Goal: Task Accomplishment & Management: Manage account settings

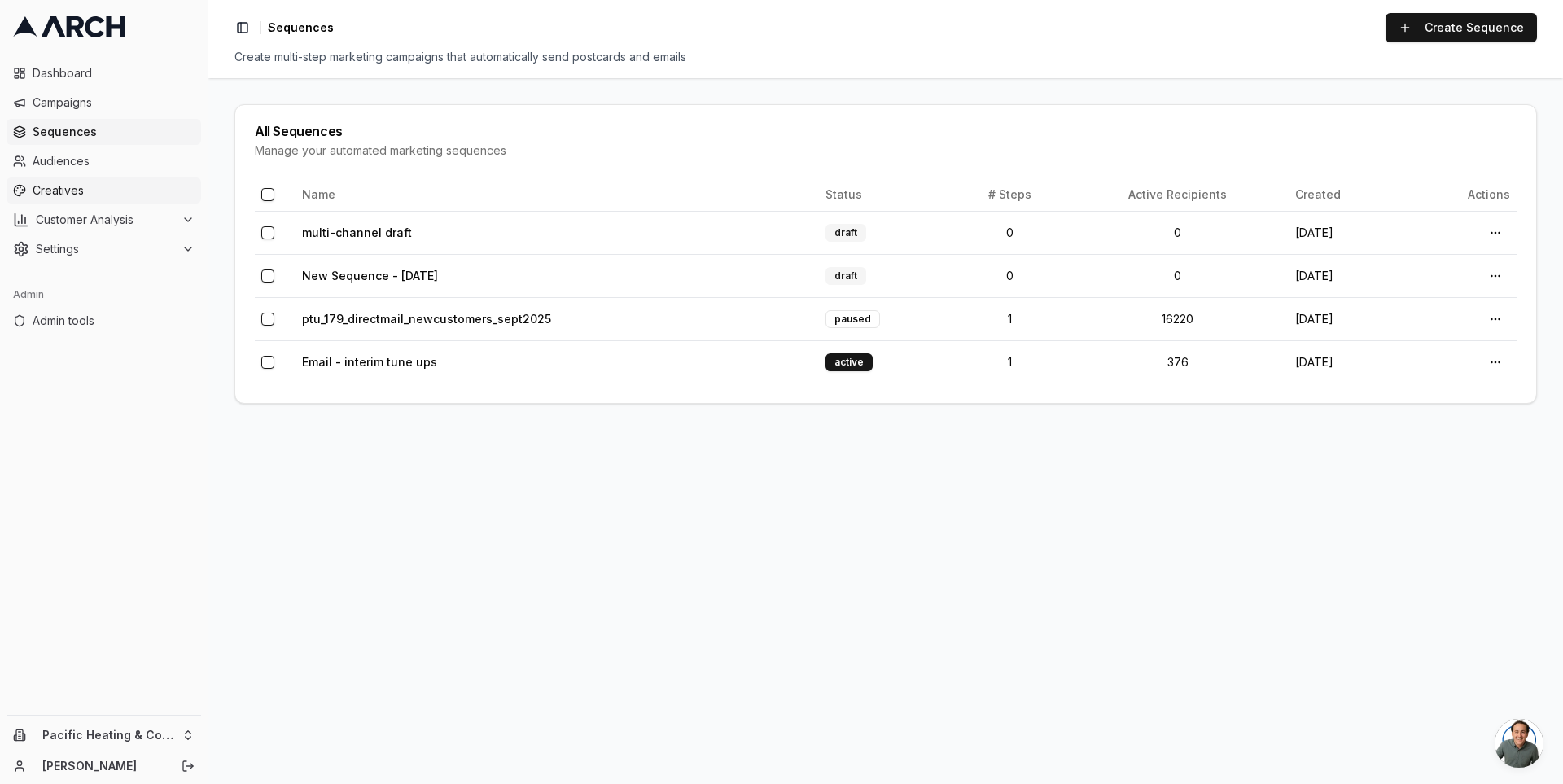
click at [99, 183] on span "Creatives" at bounding box center [113, 190] width 162 height 16
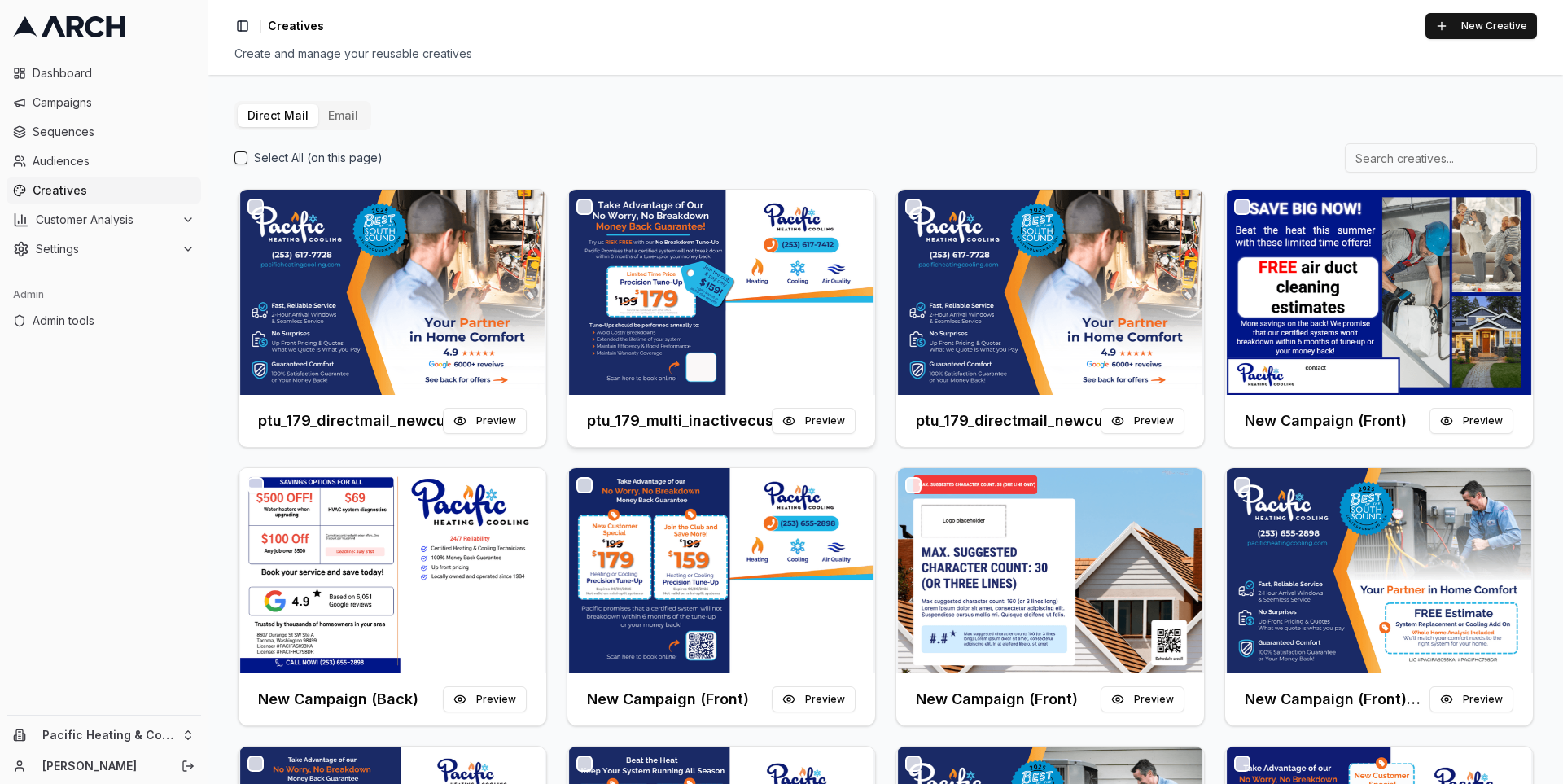
click at [669, 318] on img at bounding box center [721, 292] width 308 height 205
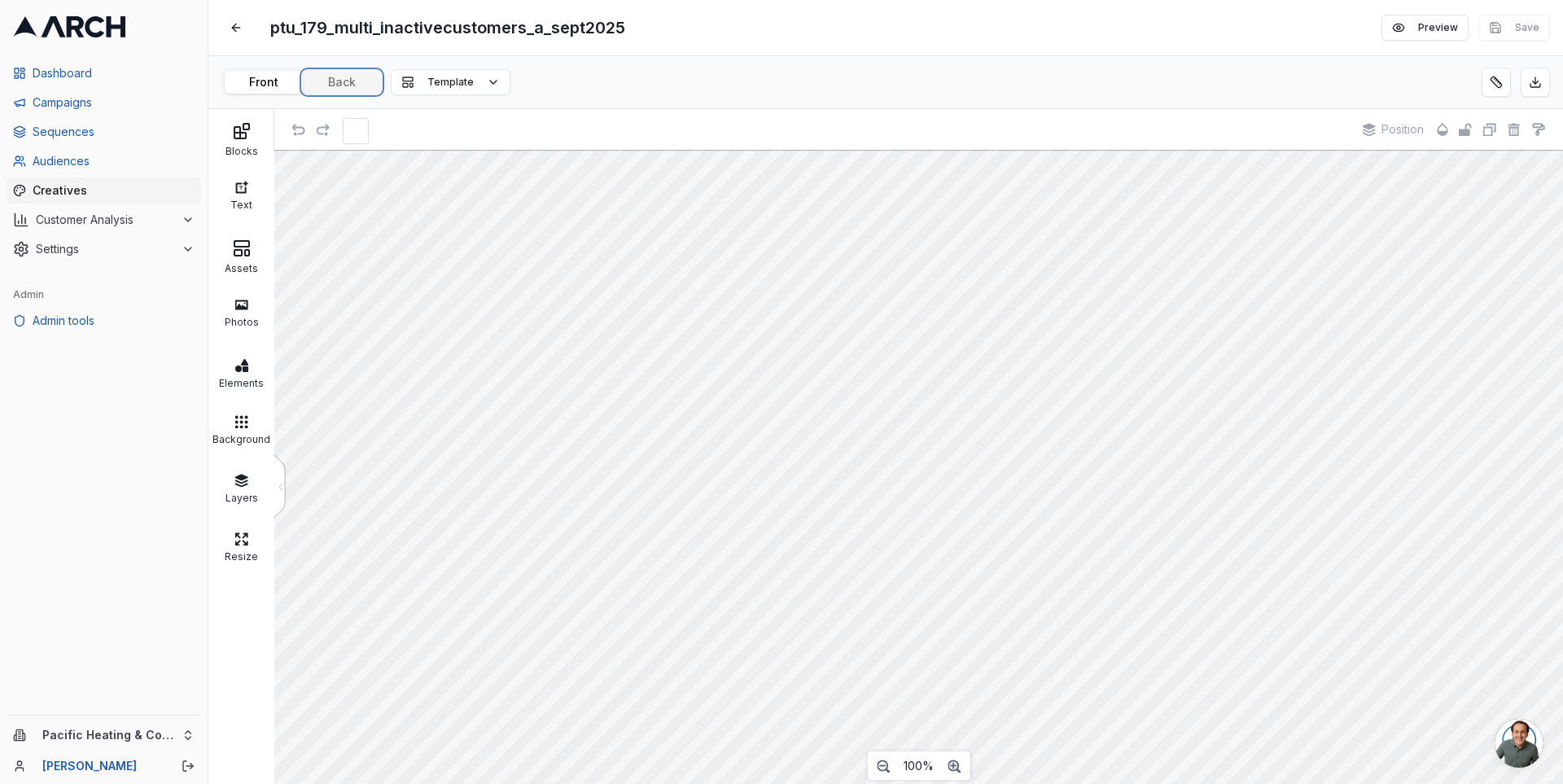
click at [349, 80] on button "Back" at bounding box center [342, 82] width 79 height 23
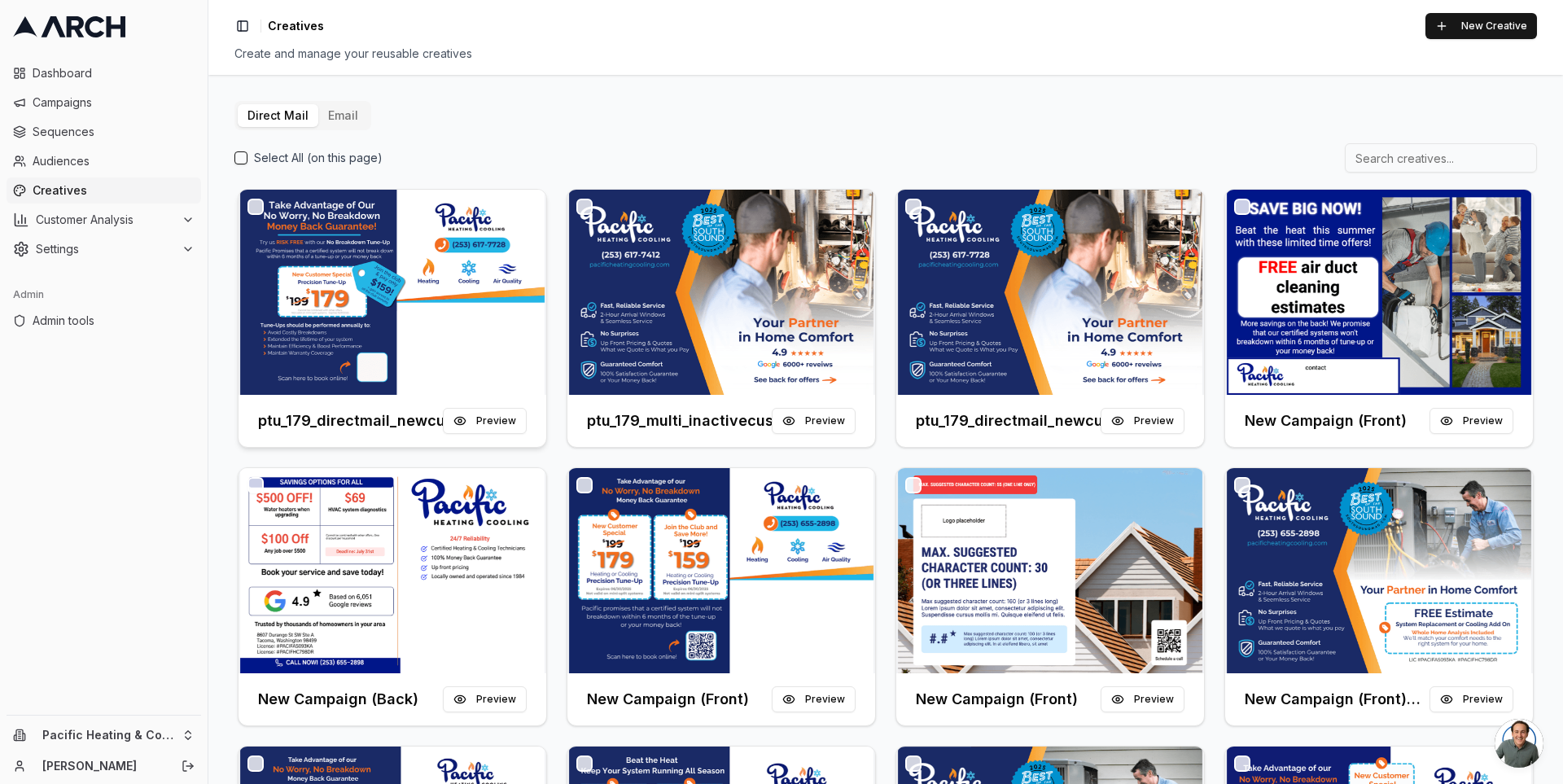
click at [360, 280] on div at bounding box center [392, 292] width 308 height 205
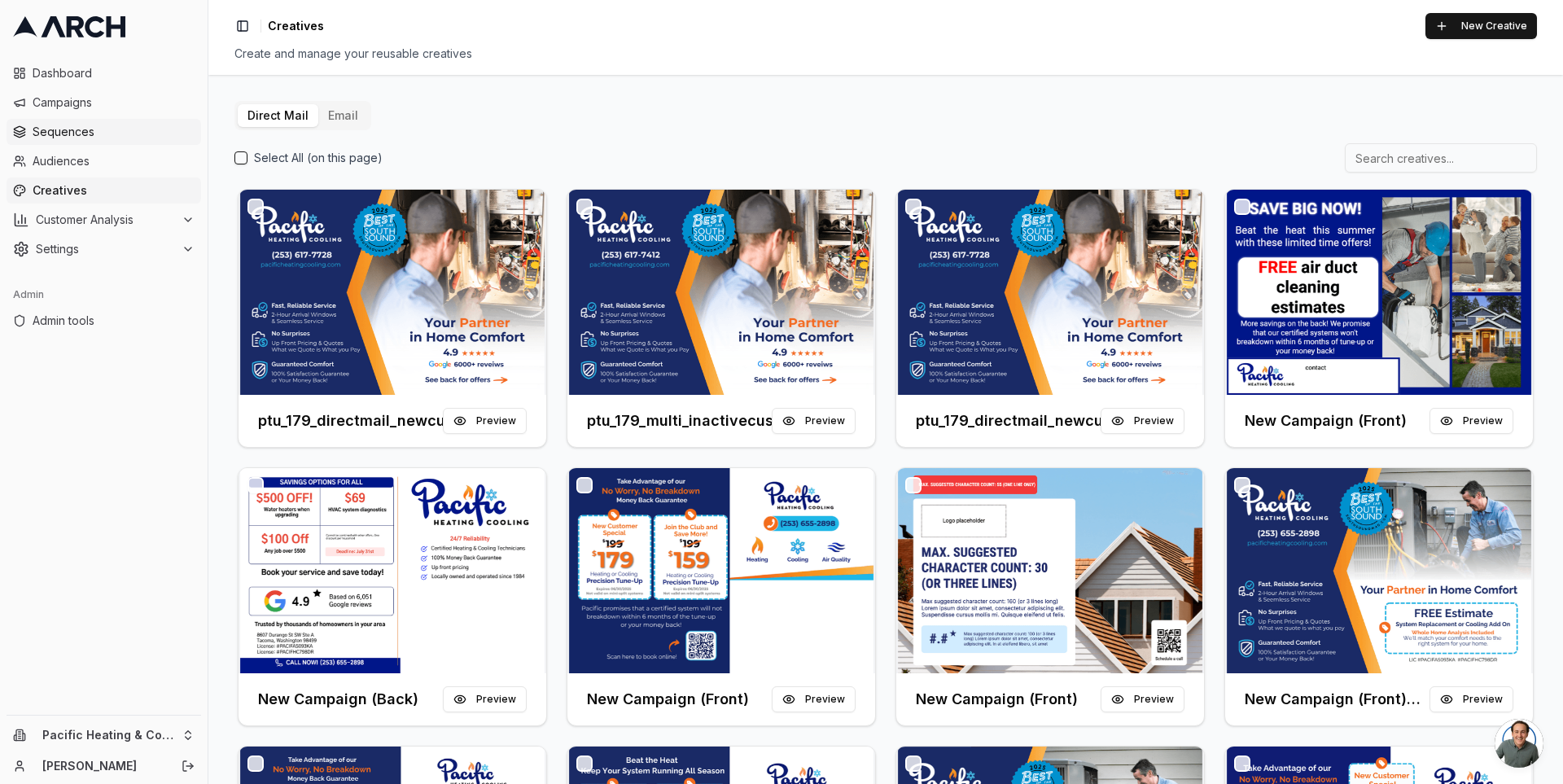
click at [94, 136] on span "Sequences" at bounding box center [113, 132] width 162 height 16
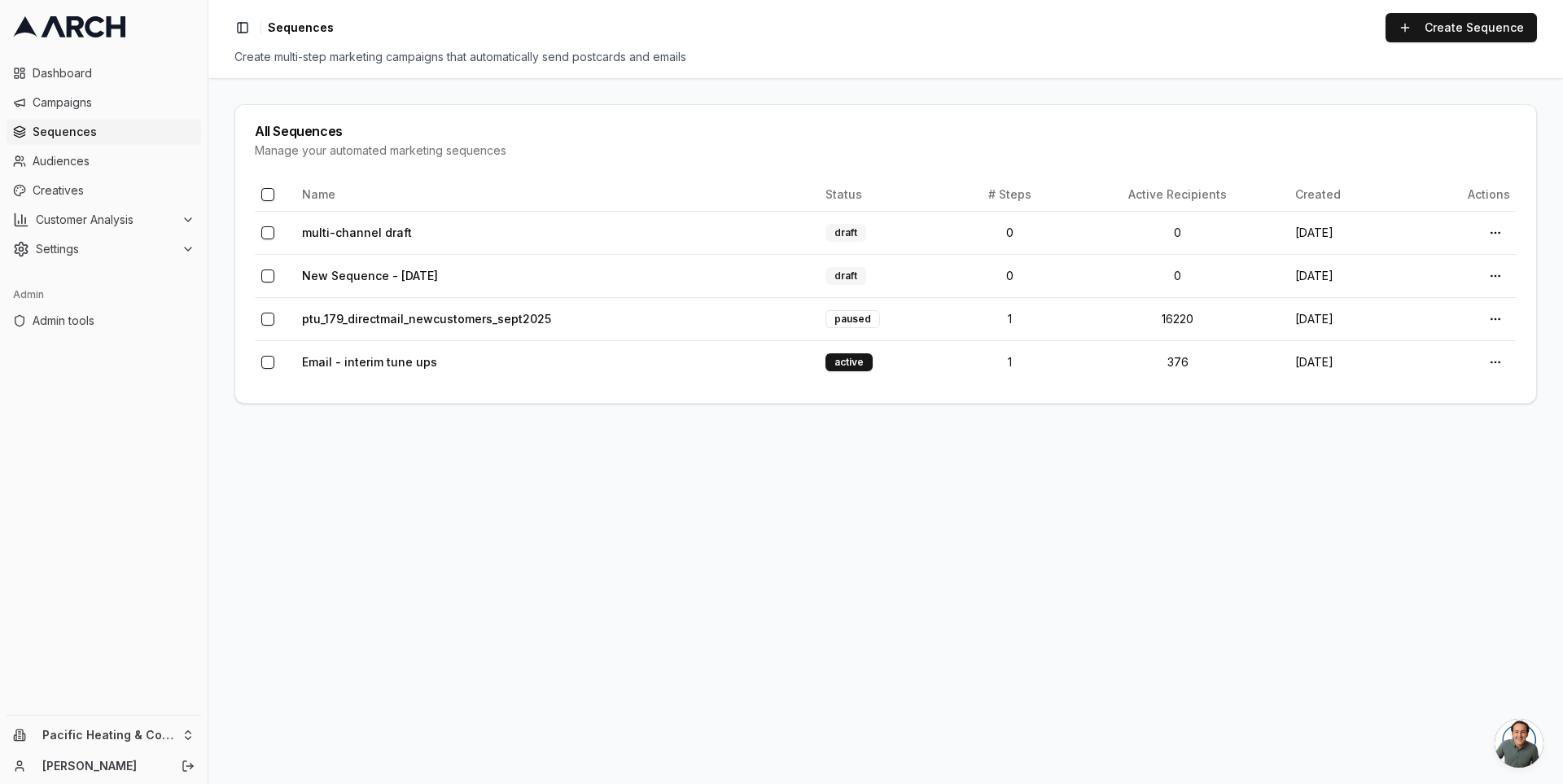
click at [344, 466] on main "All Sequences Manage your automated marketing sequences Name Status # Steps Act…" at bounding box center [886, 431] width 1355 height 705
click at [447, 315] on link "ptu_179_directmail_newcustomers_sept2025" at bounding box center [426, 318] width 249 height 14
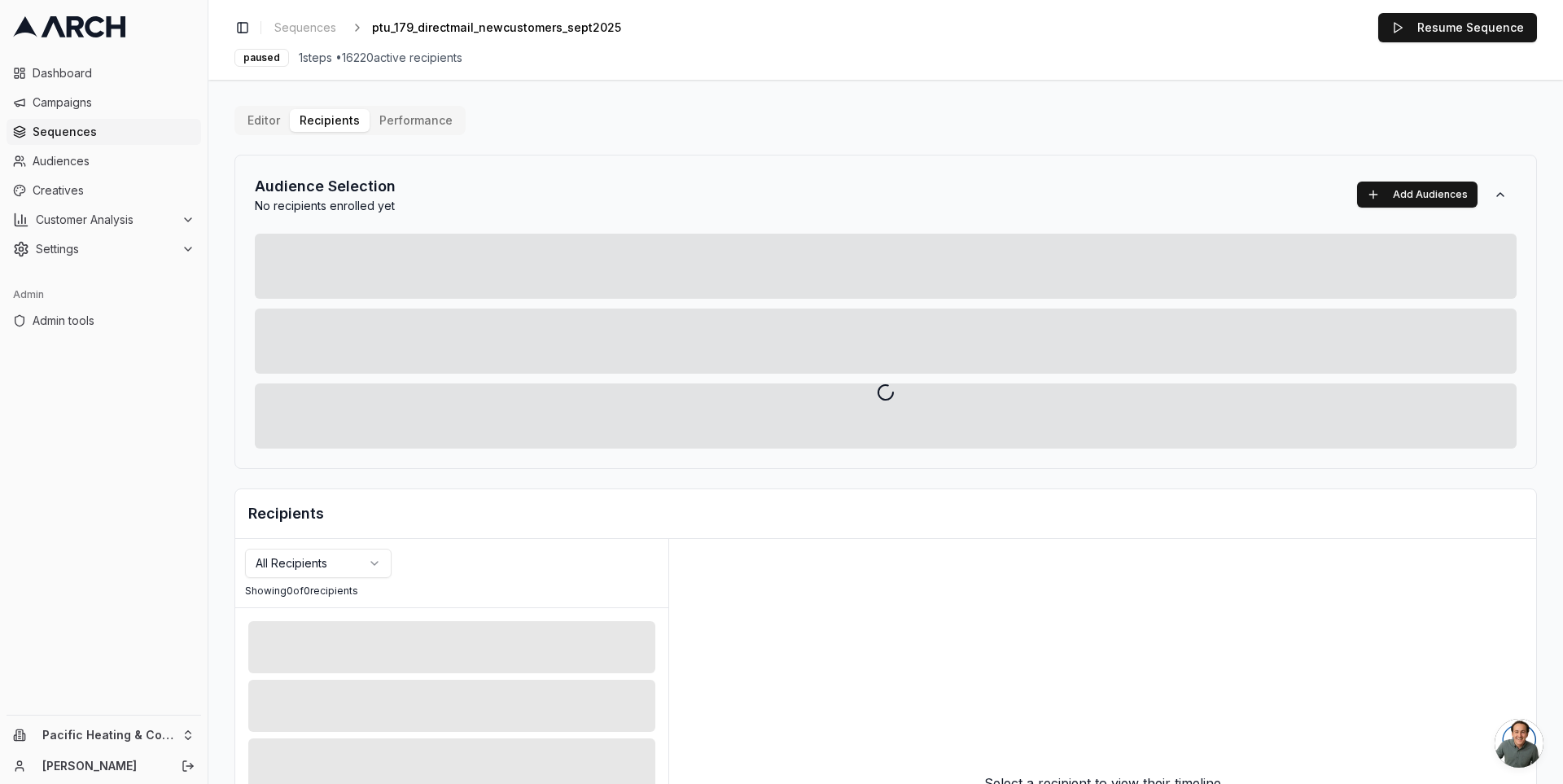
click at [414, 116] on div at bounding box center [886, 392] width 1355 height 784
click at [259, 118] on div at bounding box center [886, 392] width 1355 height 784
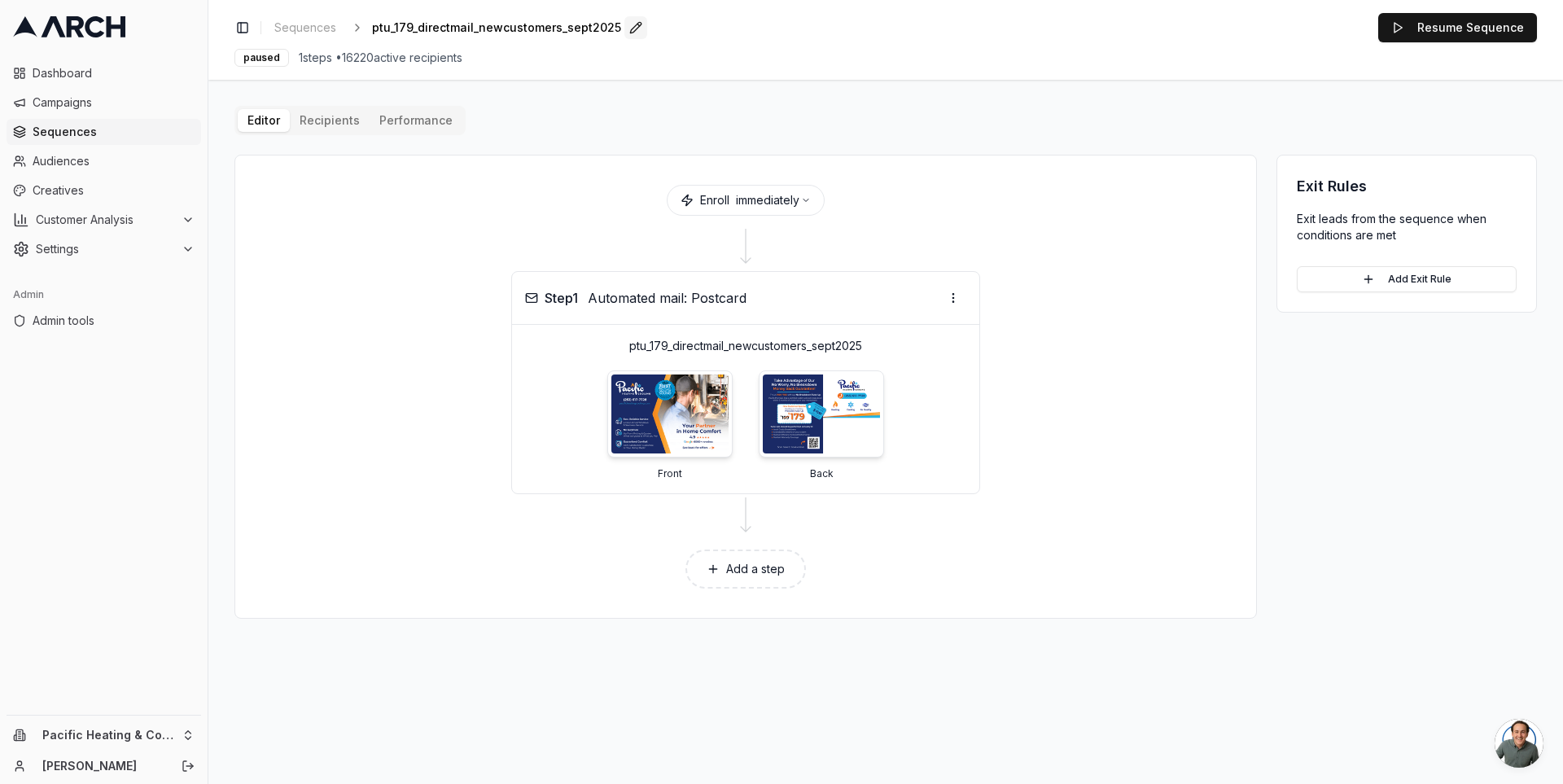
click at [628, 28] on button "Edit" at bounding box center [636, 27] width 23 height 23
click at [117, 134] on span "Sequences" at bounding box center [113, 132] width 162 height 16
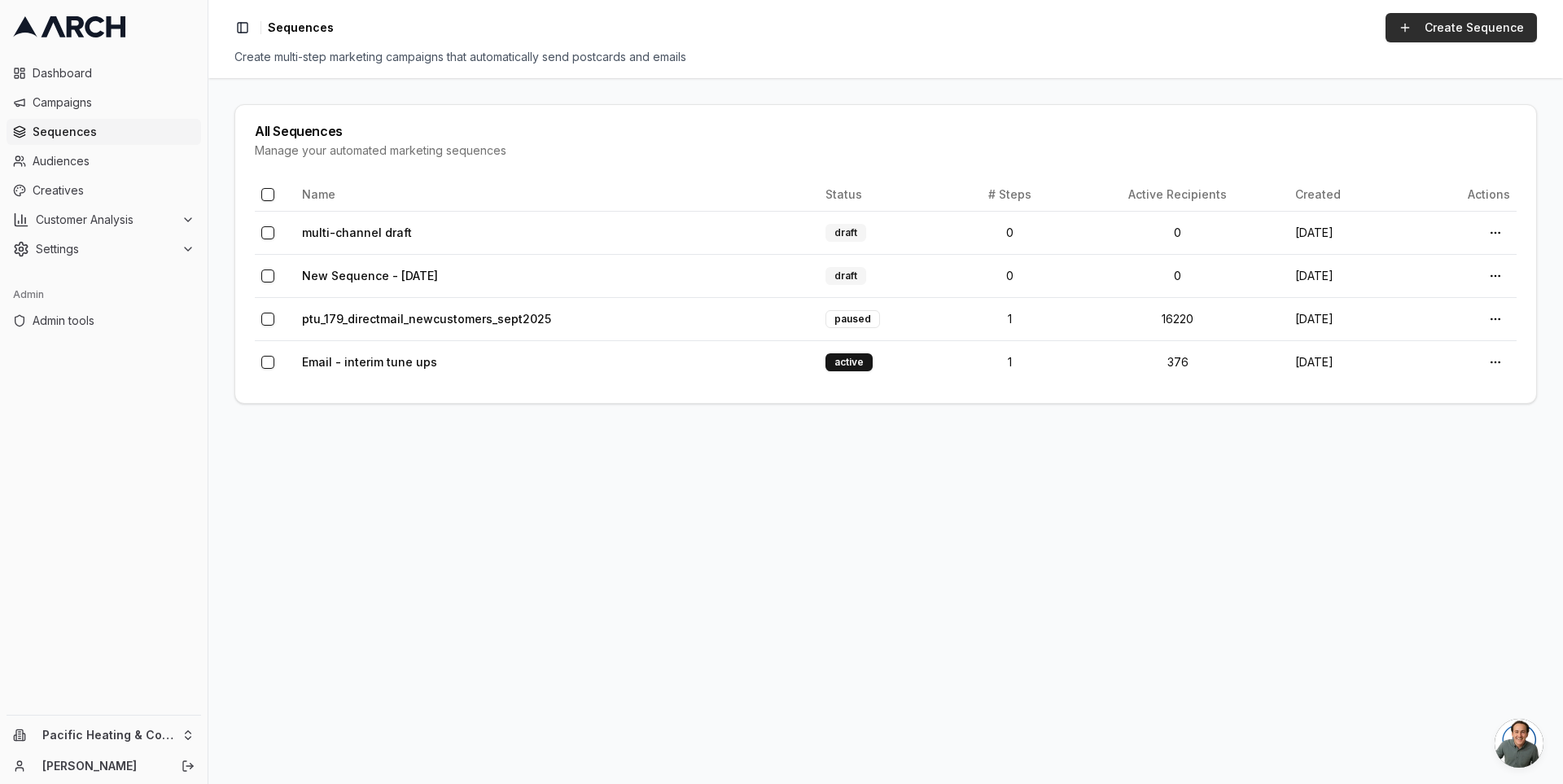
click at [1423, 28] on link "Create Sequence" at bounding box center [1462, 27] width 152 height 29
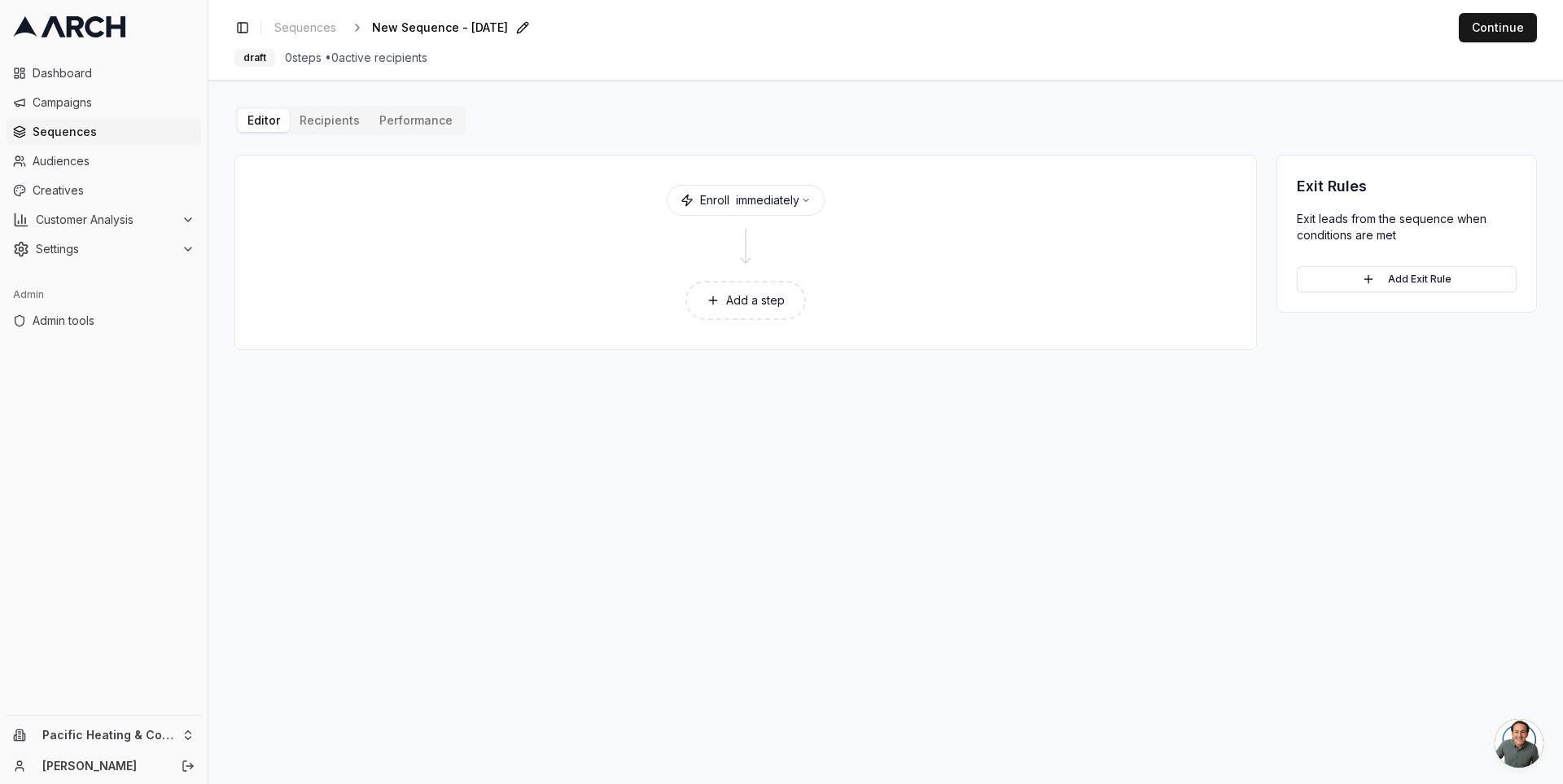
click at [493, 32] on span "New Sequence - Oct 3, 2025" at bounding box center [440, 27] width 136 height 16
type input "ptu_179_directmail_newcustomers_sept2025"
click at [567, 29] on div "Save Cancel" at bounding box center [592, 27] width 49 height 23
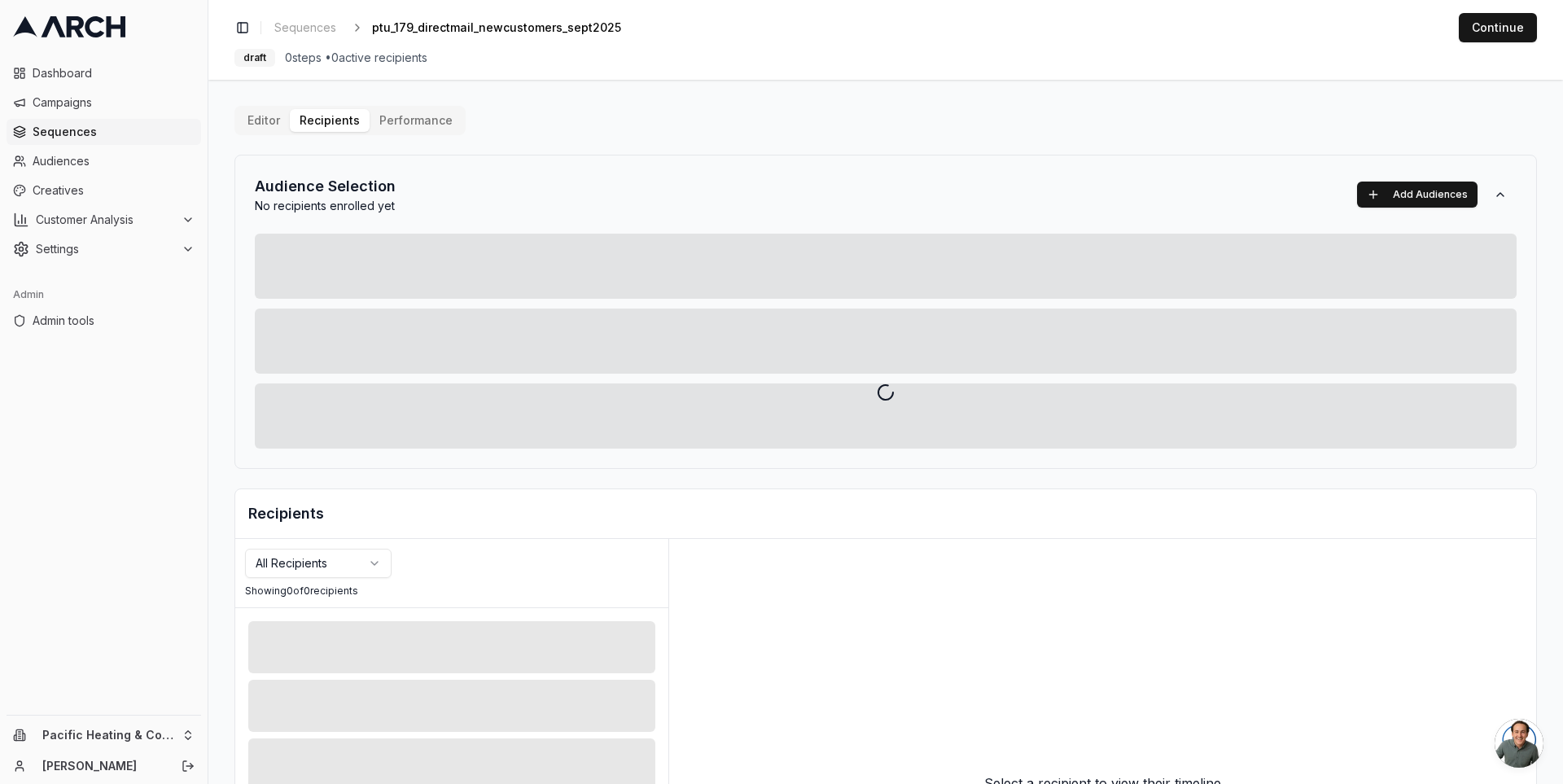
click at [345, 115] on div "Editor Recipients Performance Audience Selection No recipients enrolled yet Add…" at bounding box center [886, 567] width 1302 height 922
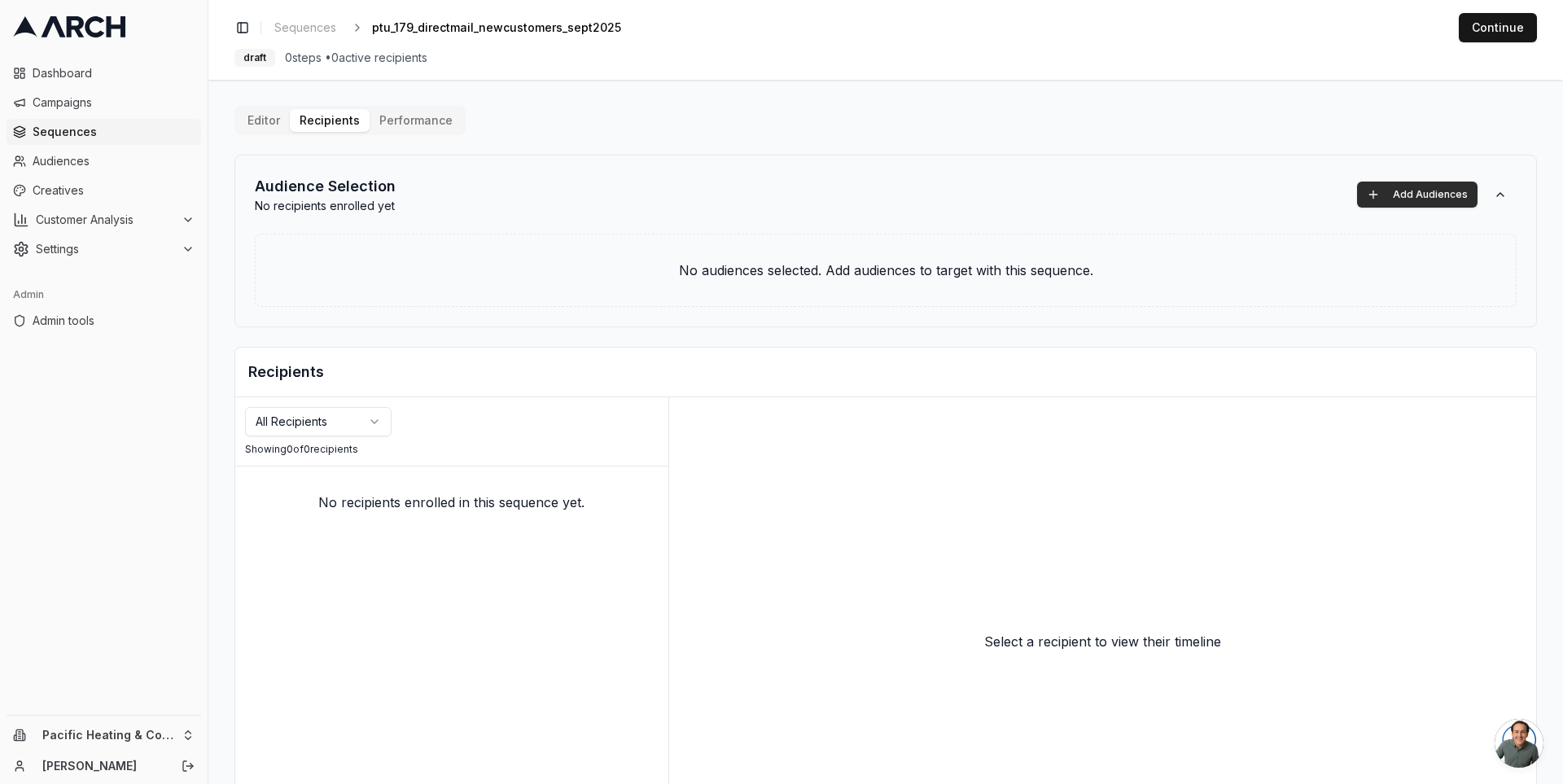
click at [1378, 184] on button "Add Audiences" at bounding box center [1417, 195] width 120 height 27
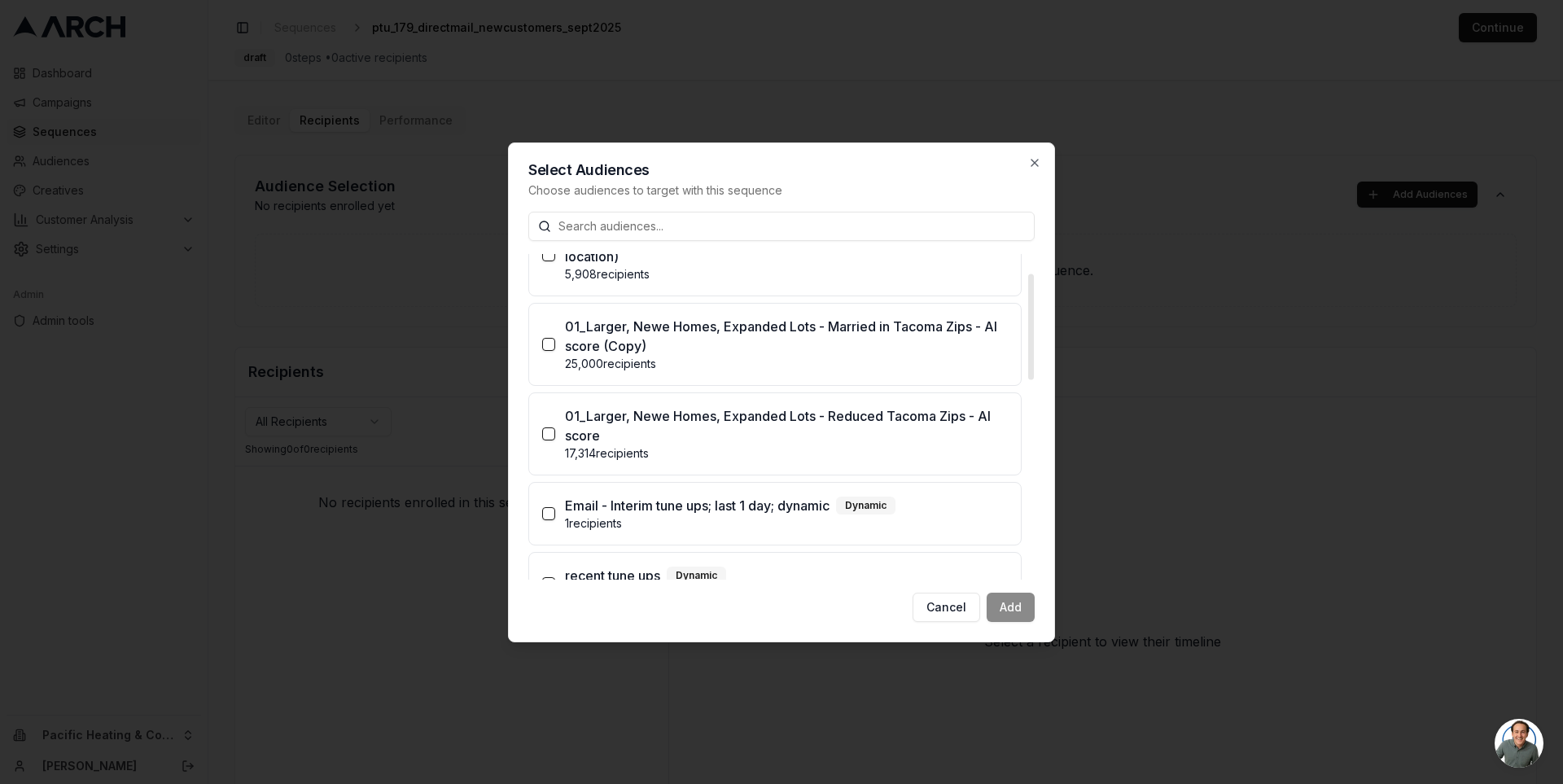
scroll to position [85, 0]
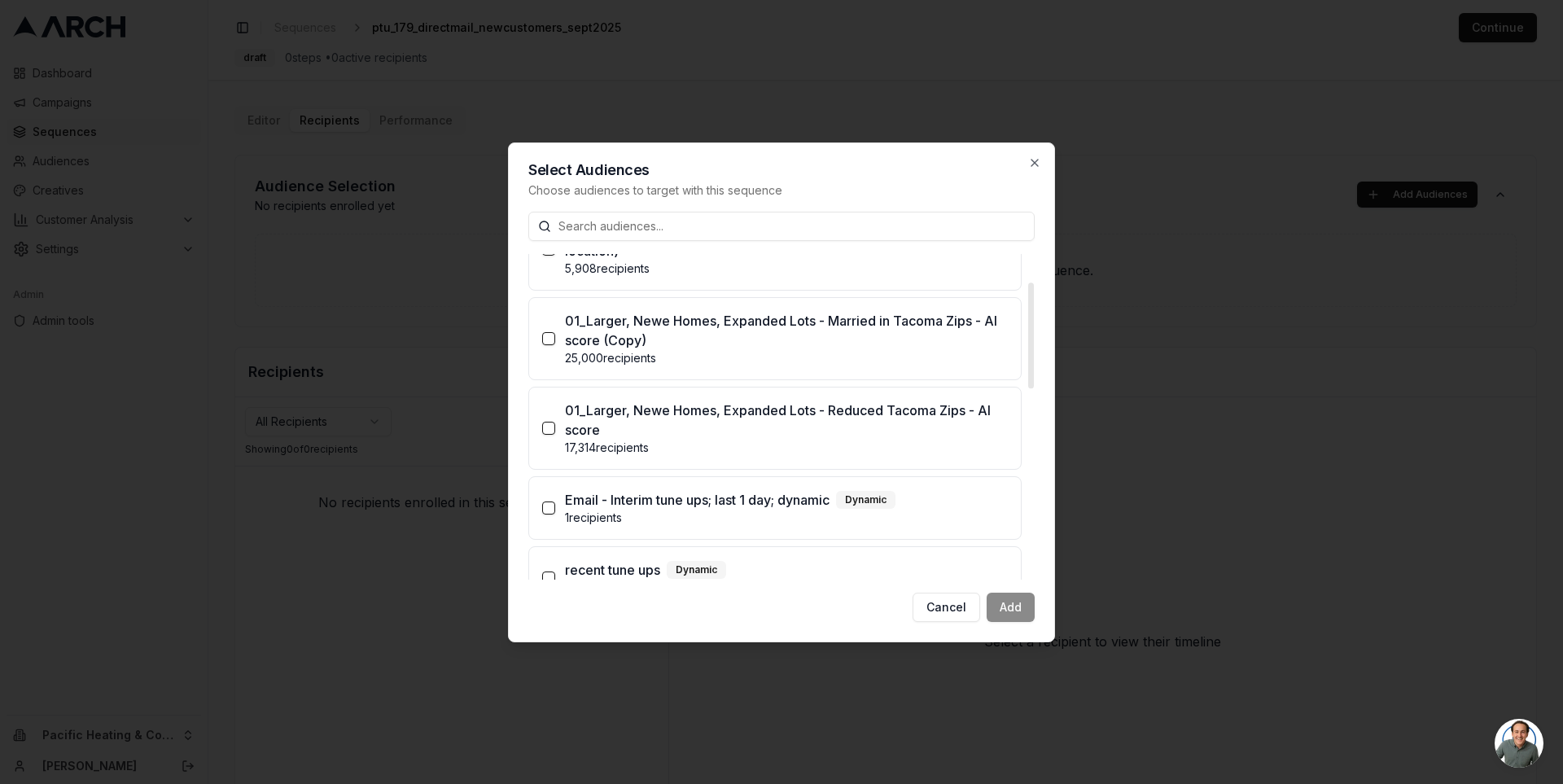
click at [709, 420] on p "01_Larger, Newe Homes, Expanded Lots - Reduced Tacoma Zips - AI score" at bounding box center [786, 419] width 443 height 39
click at [555, 421] on button "01_Larger, Newe Homes, Expanded Lots - Reduced Tacoma Zips - AI score 17,314 re…" at bounding box center [548, 428] width 13 height 13
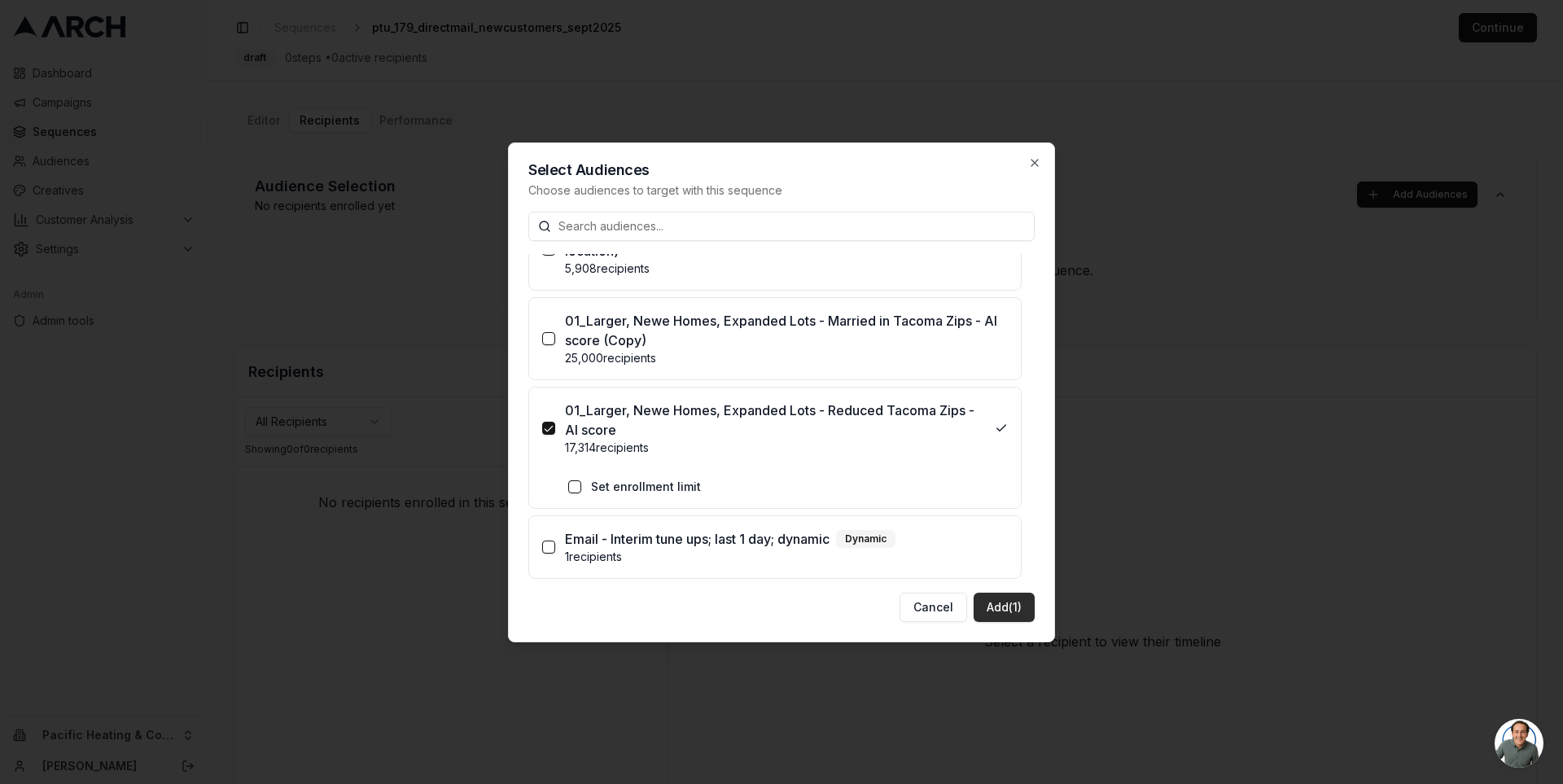
click at [1016, 607] on button "Add (1)" at bounding box center [1004, 607] width 61 height 29
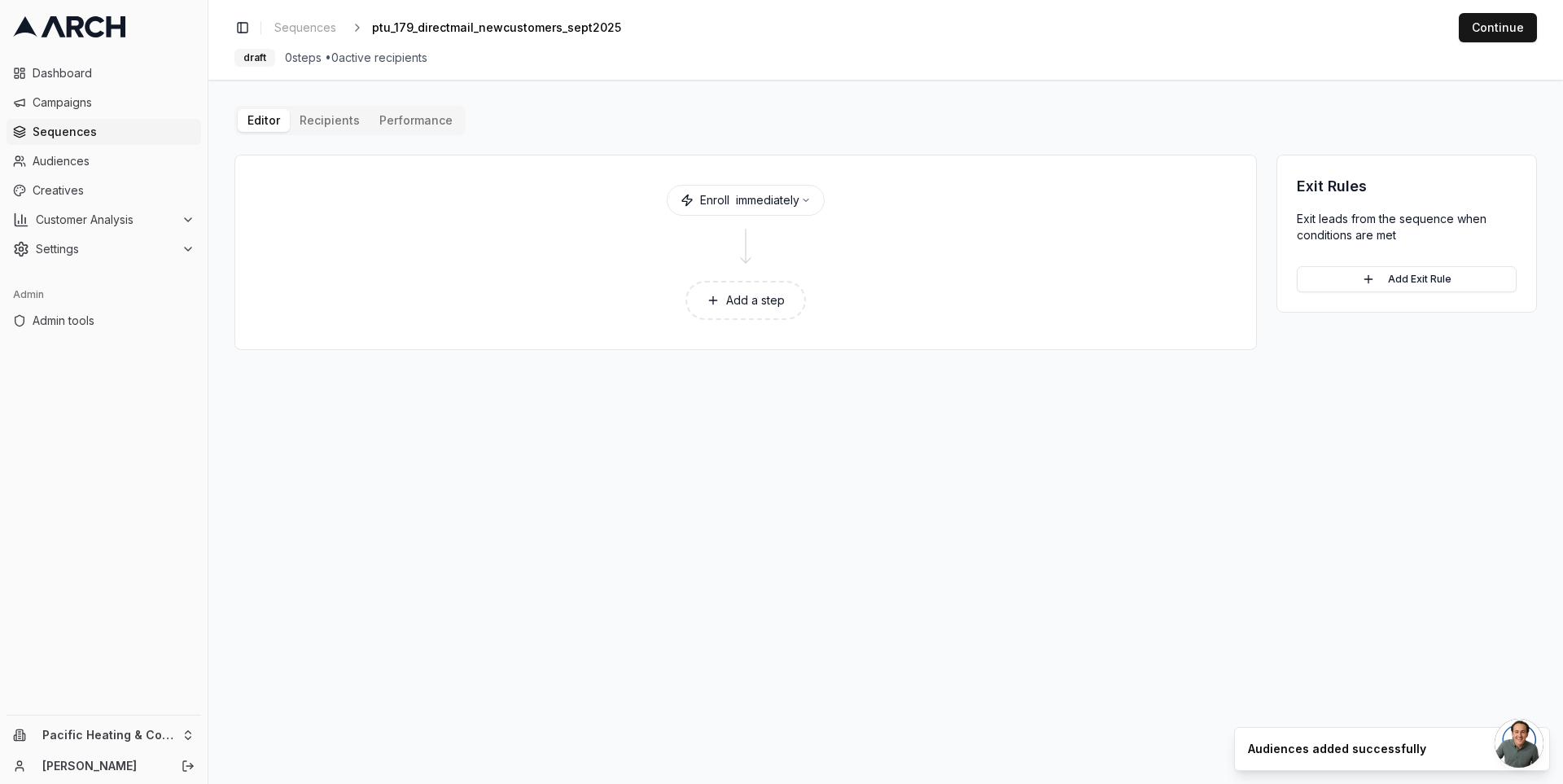
click at [747, 299] on button "Add a step" at bounding box center [746, 300] width 120 height 39
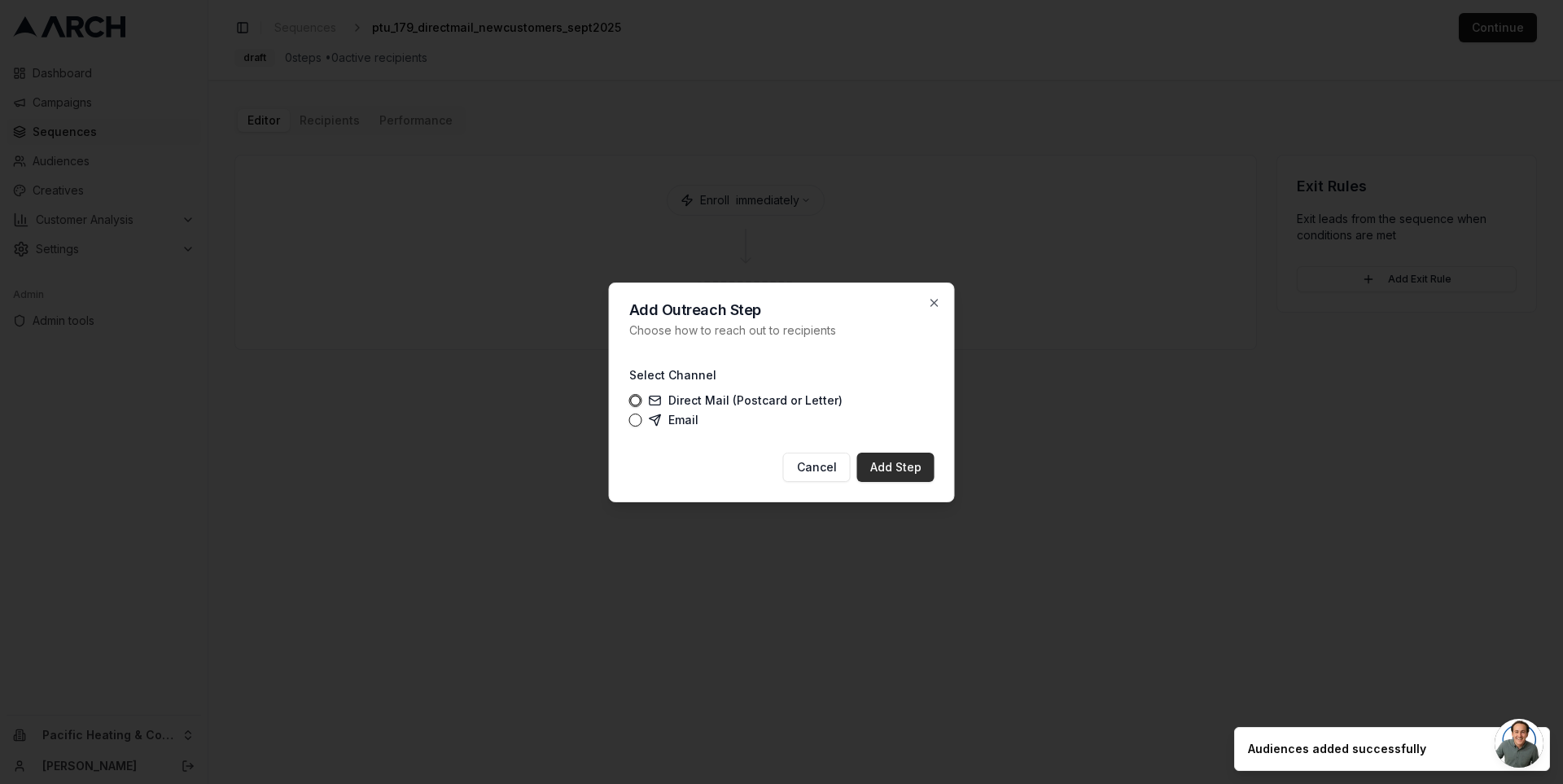
click at [908, 462] on button "Add Step" at bounding box center [896, 467] width 78 height 29
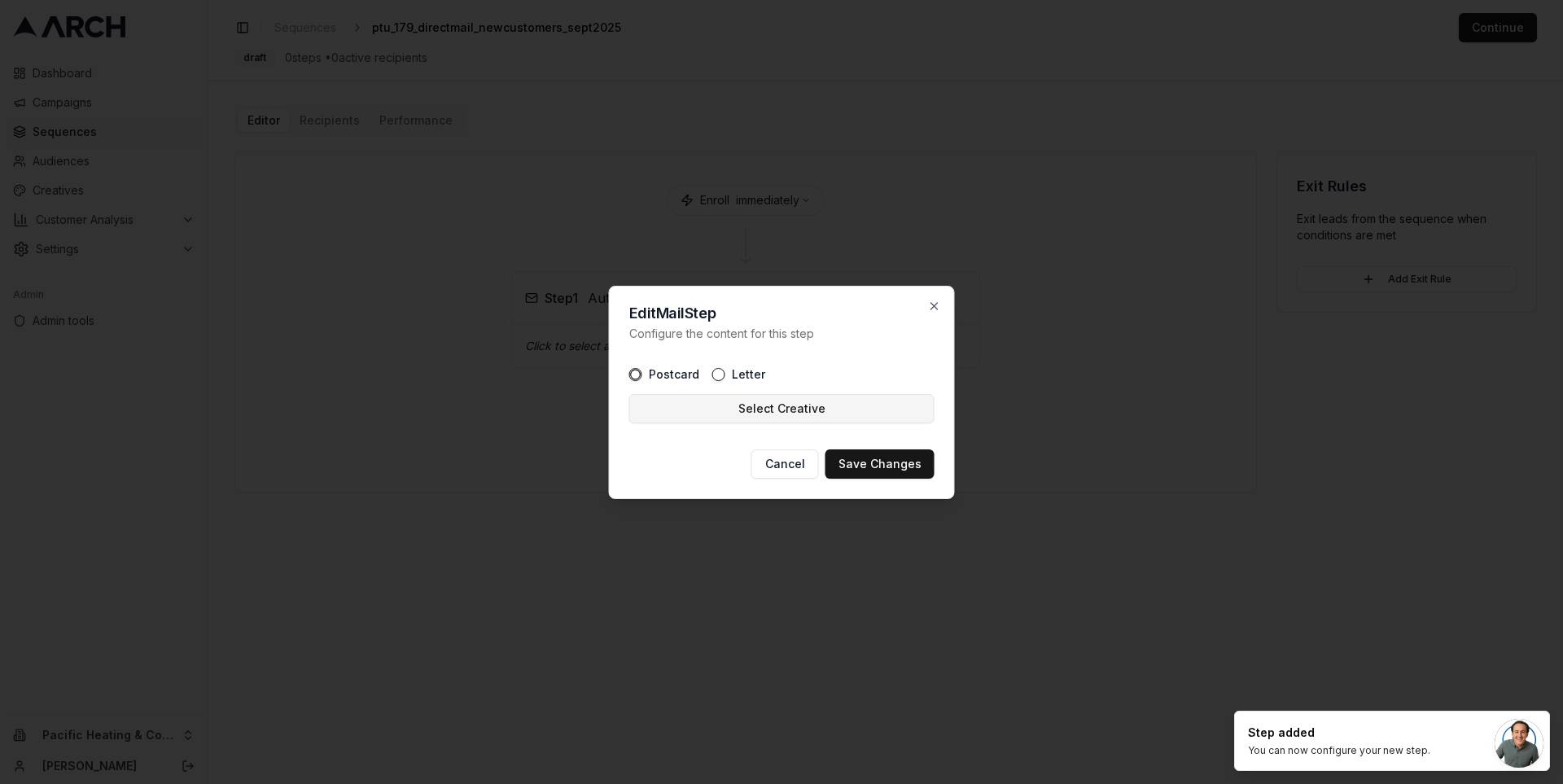
click at [831, 413] on button "Select Creative" at bounding box center [782, 408] width 305 height 29
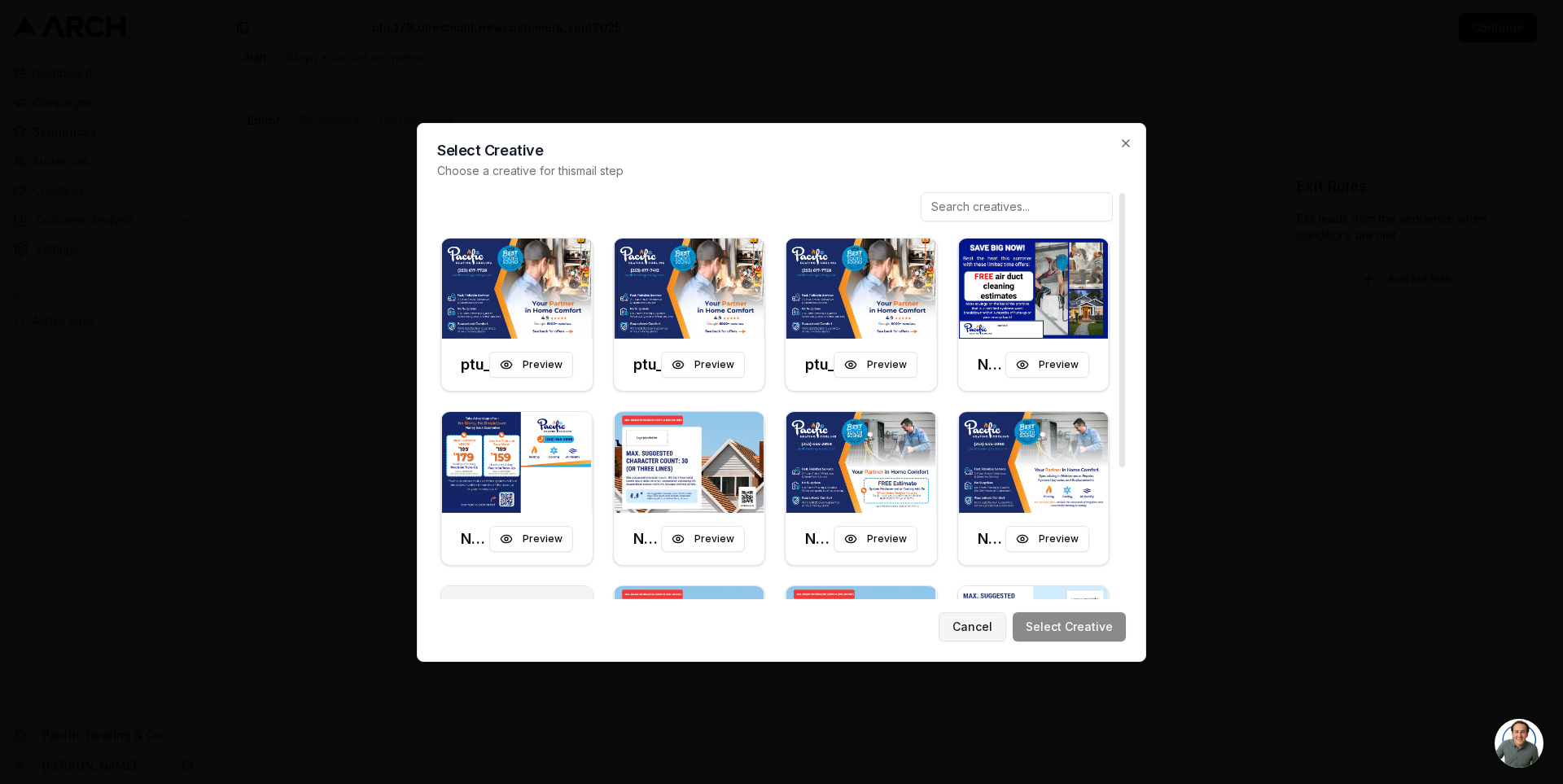
click at [973, 632] on button "Cancel" at bounding box center [972, 626] width 67 height 29
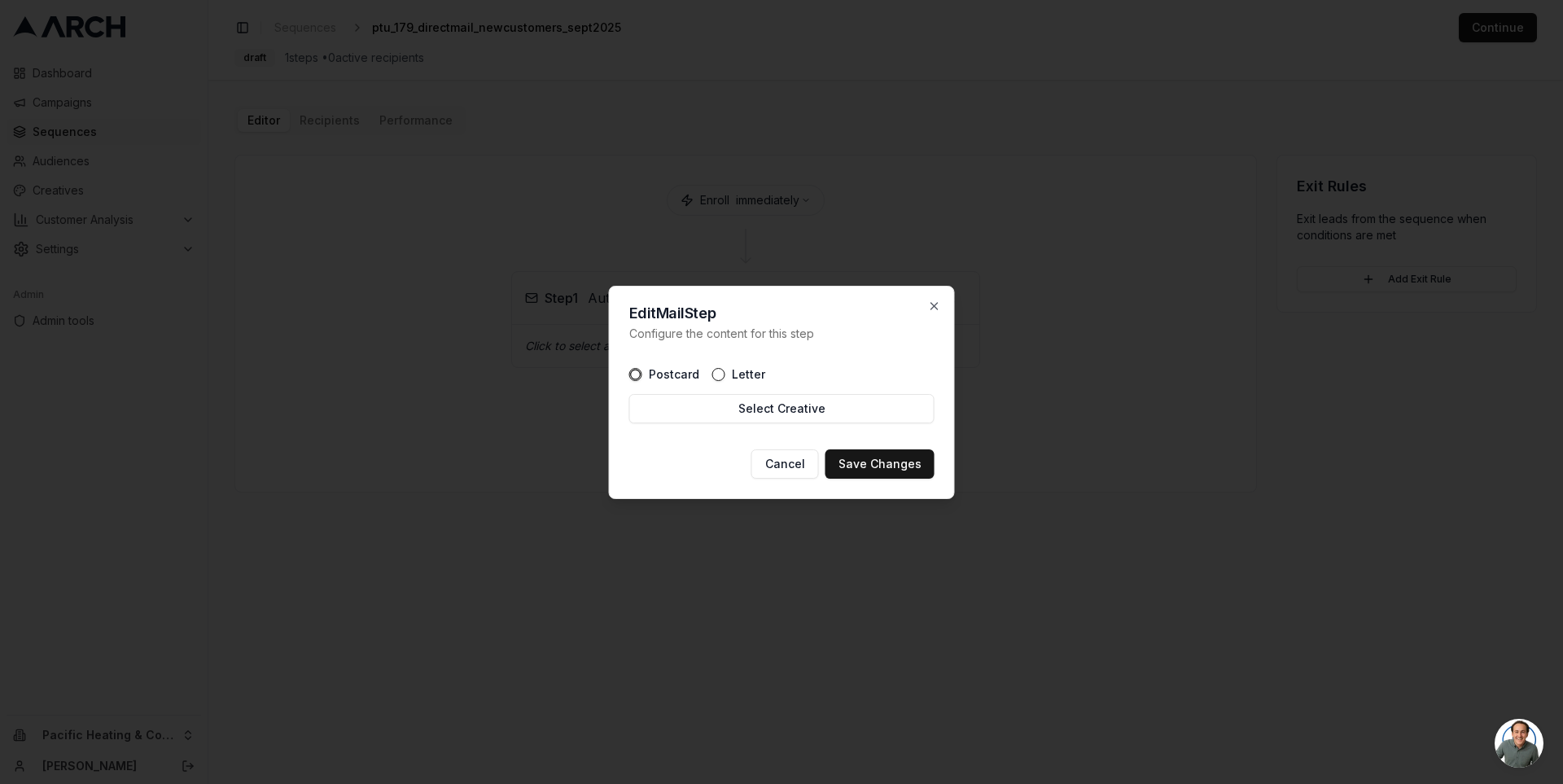
click at [745, 372] on label "Letter" at bounding box center [748, 374] width 33 height 11
click at [726, 372] on button "Letter" at bounding box center [719, 374] width 13 height 13
click at [668, 373] on label "Postcard" at bounding box center [674, 374] width 50 height 11
click at [642, 373] on button "Postcard" at bounding box center [636, 374] width 13 height 13
click at [783, 468] on button "Cancel" at bounding box center [784, 463] width 67 height 29
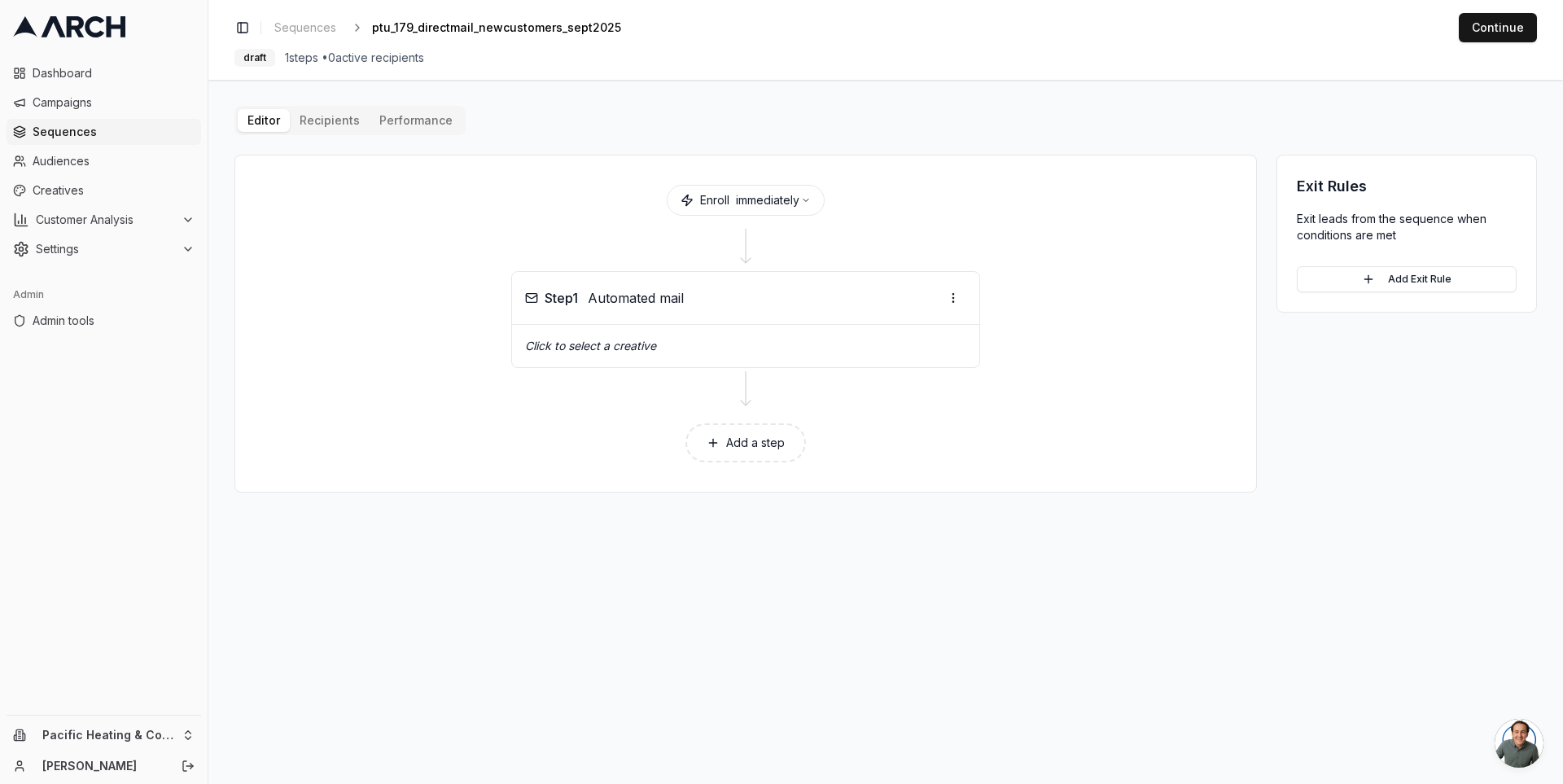
click at [741, 440] on button "Add a step" at bounding box center [746, 442] width 120 height 39
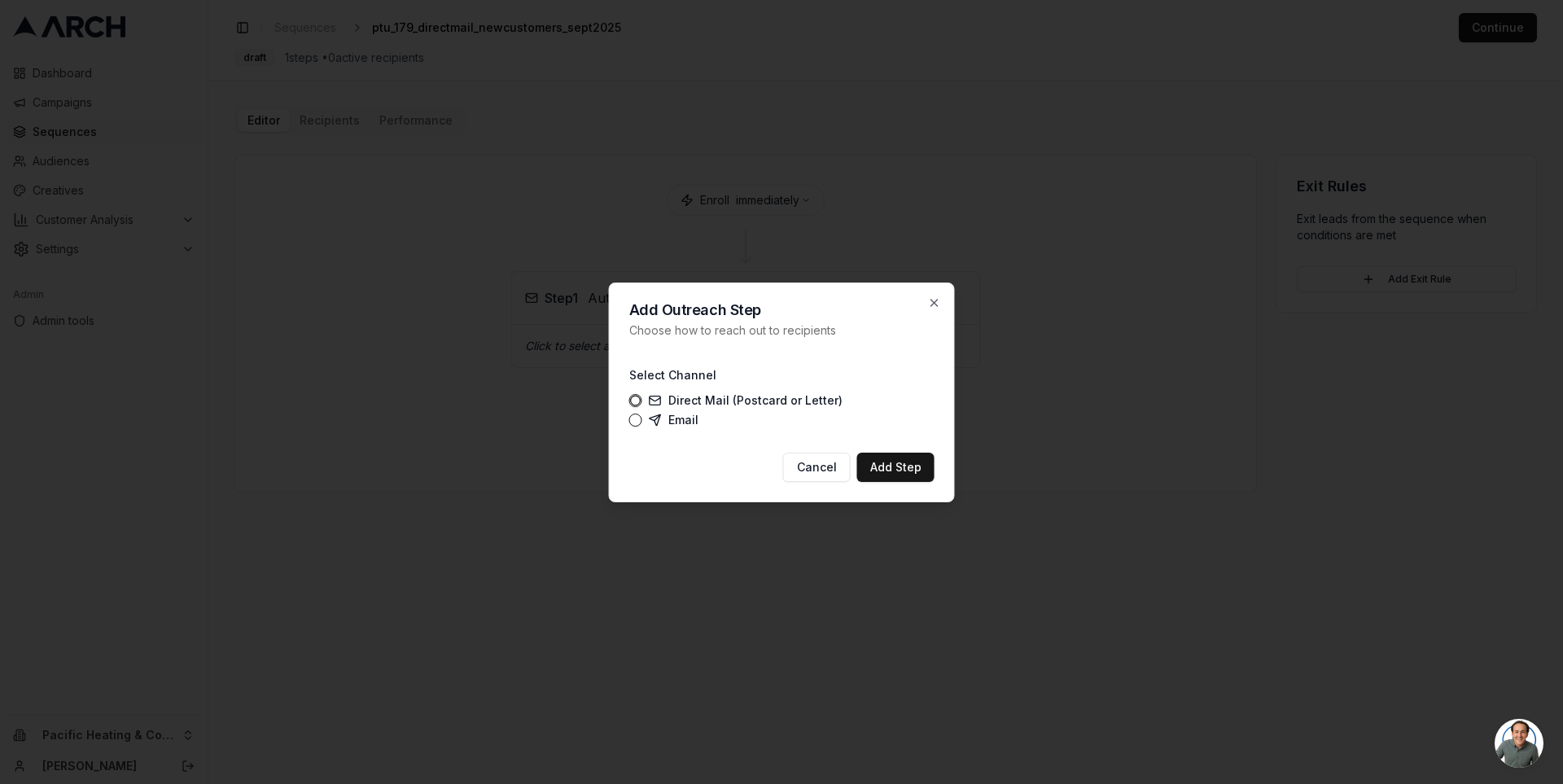
click at [671, 422] on label "Email" at bounding box center [674, 420] width 49 height 13
click at [642, 422] on button "Email" at bounding box center [636, 420] width 13 height 13
click at [880, 468] on button "Add Step" at bounding box center [896, 467] width 78 height 29
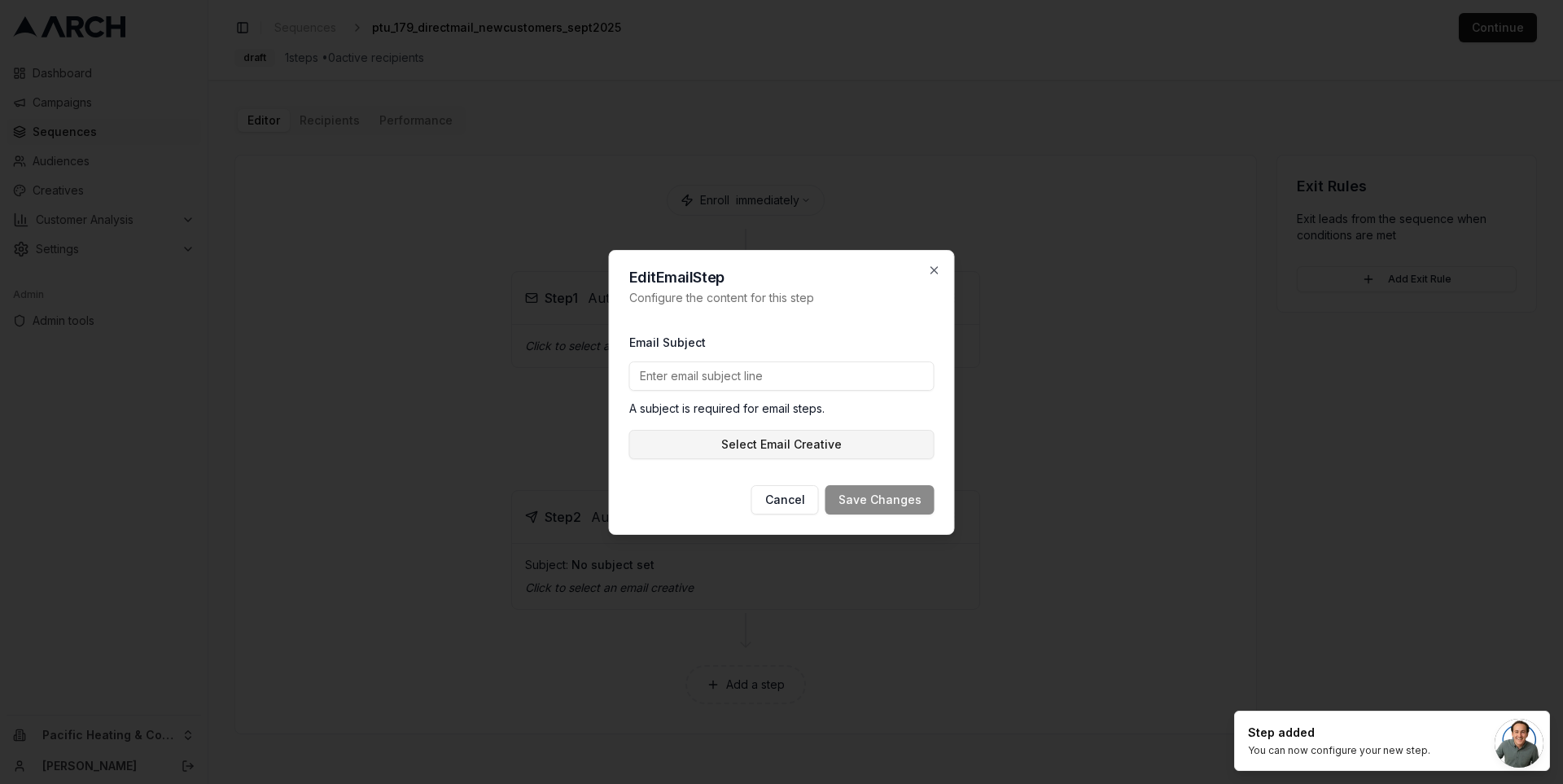
click at [831, 441] on button "Select Email Creative" at bounding box center [782, 444] width 305 height 29
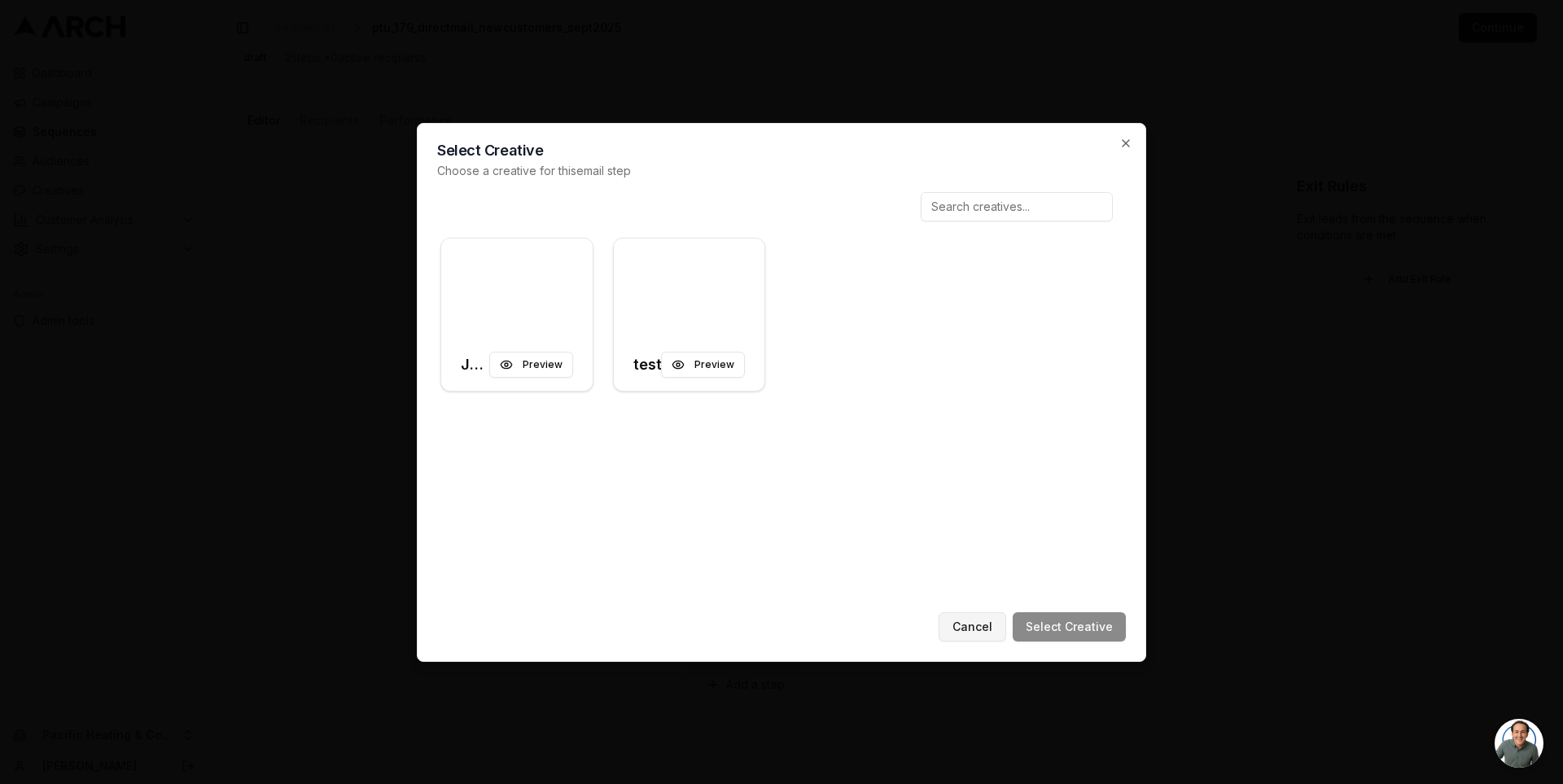
click at [977, 629] on button "Cancel" at bounding box center [972, 626] width 67 height 29
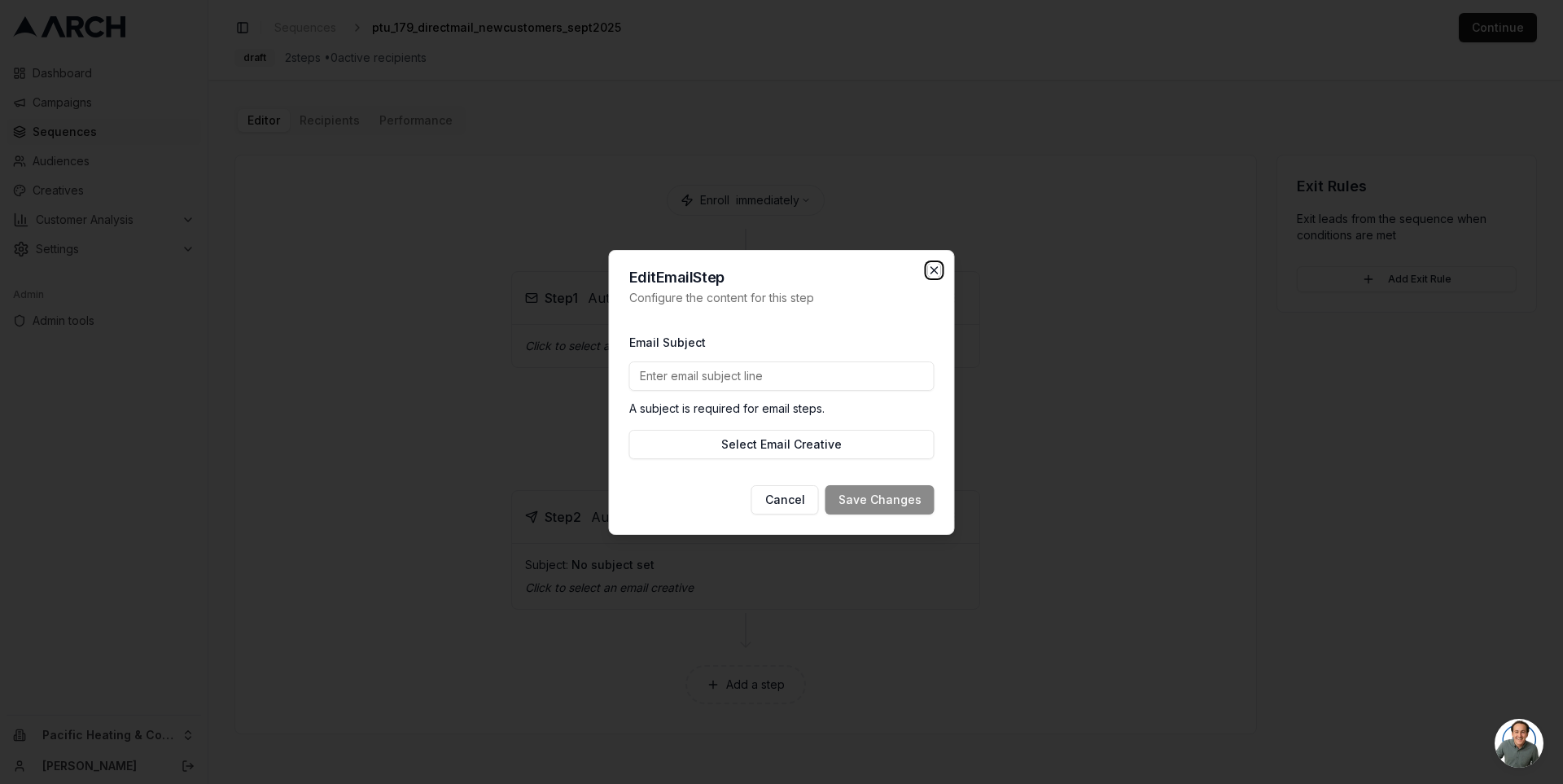
click at [931, 270] on icon "button" at bounding box center [935, 270] width 13 height 13
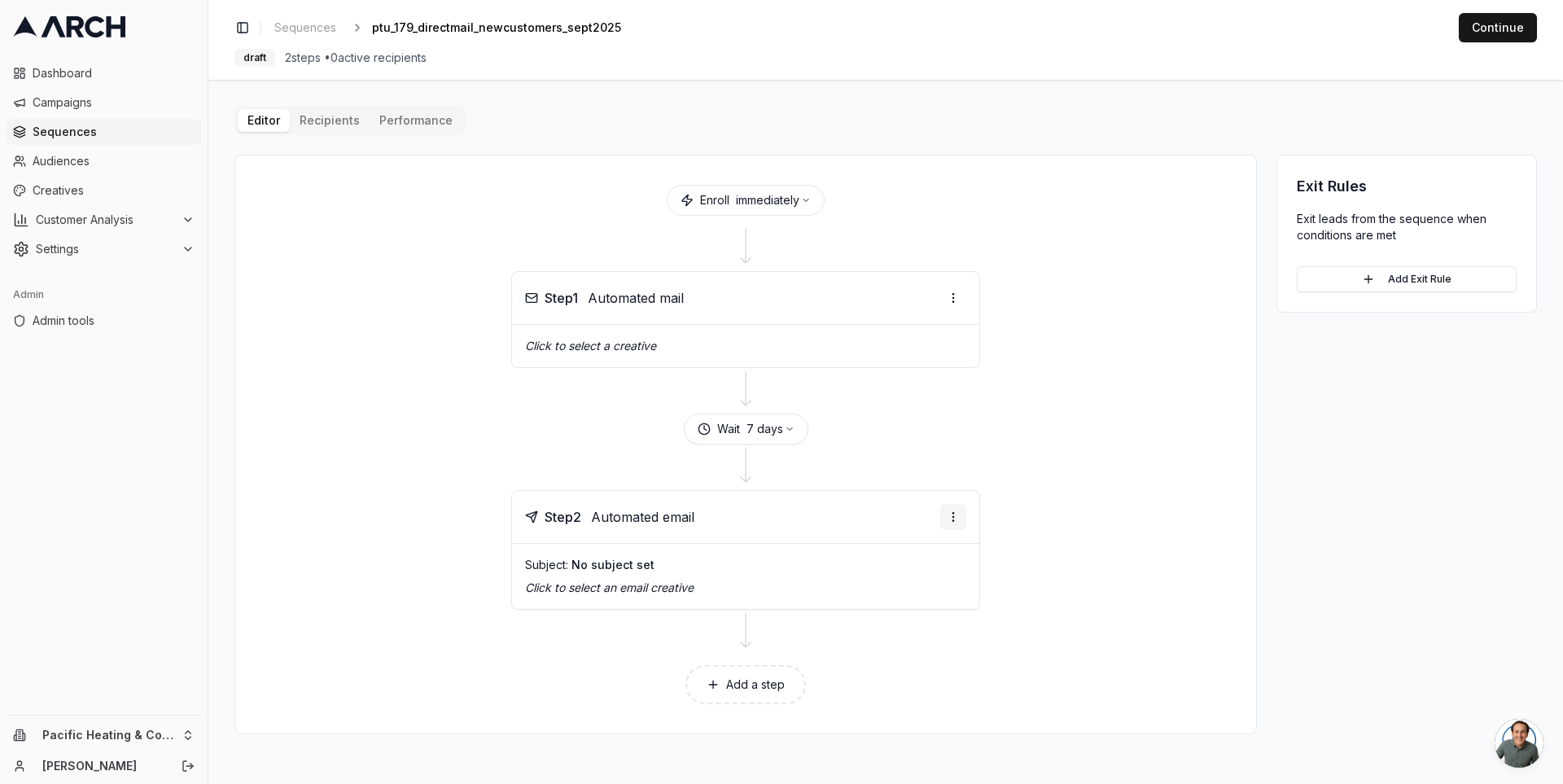
click at [950, 512] on html "Dashboard Campaigns Sequences Audiences Creatives Customer Analysis Settings Ad…" at bounding box center [782, 392] width 1563 height 784
click at [923, 637] on div "Delete step" at bounding box center [913, 639] width 96 height 27
click at [104, 125] on span "Sequences" at bounding box center [113, 132] width 162 height 16
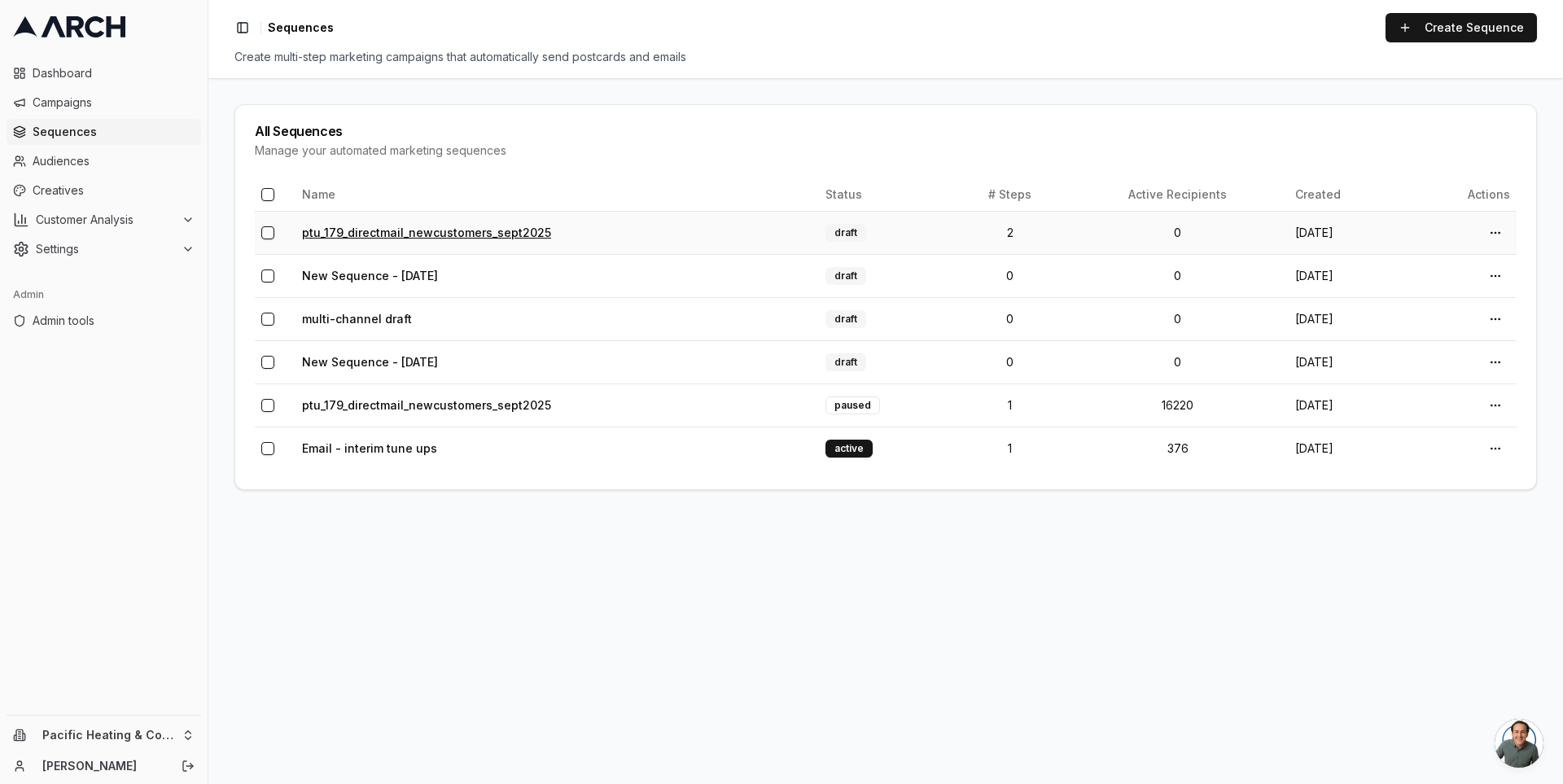
click at [370, 232] on link "ptu_179_directmail_newcustomers_sept2025" at bounding box center [426, 232] width 249 height 14
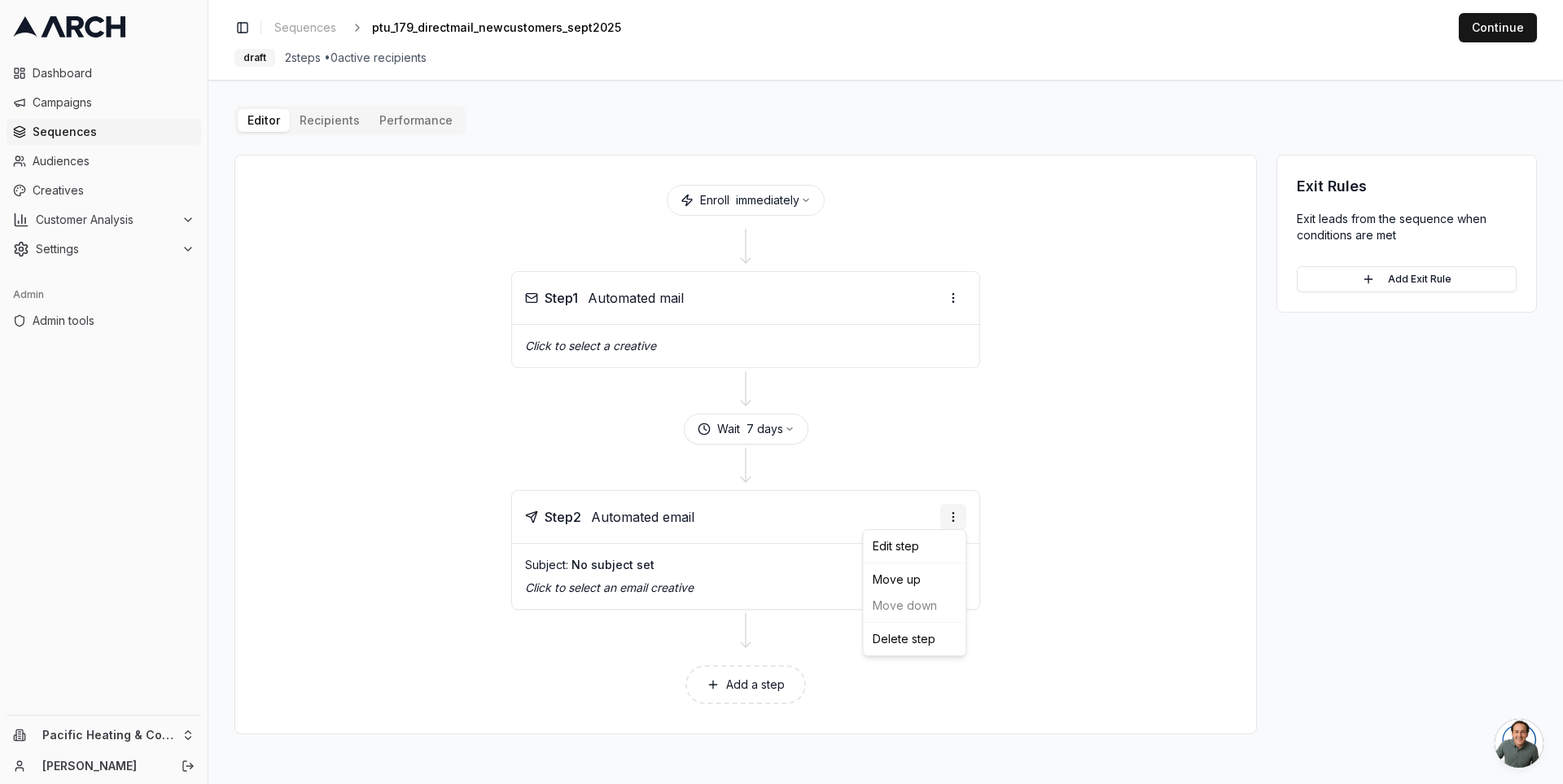
click at [950, 514] on html "Dashboard Campaigns Sequences Audiences Creatives Customer Analysis Settings Ad…" at bounding box center [782, 392] width 1563 height 784
click at [917, 640] on div "Delete step" at bounding box center [913, 639] width 96 height 27
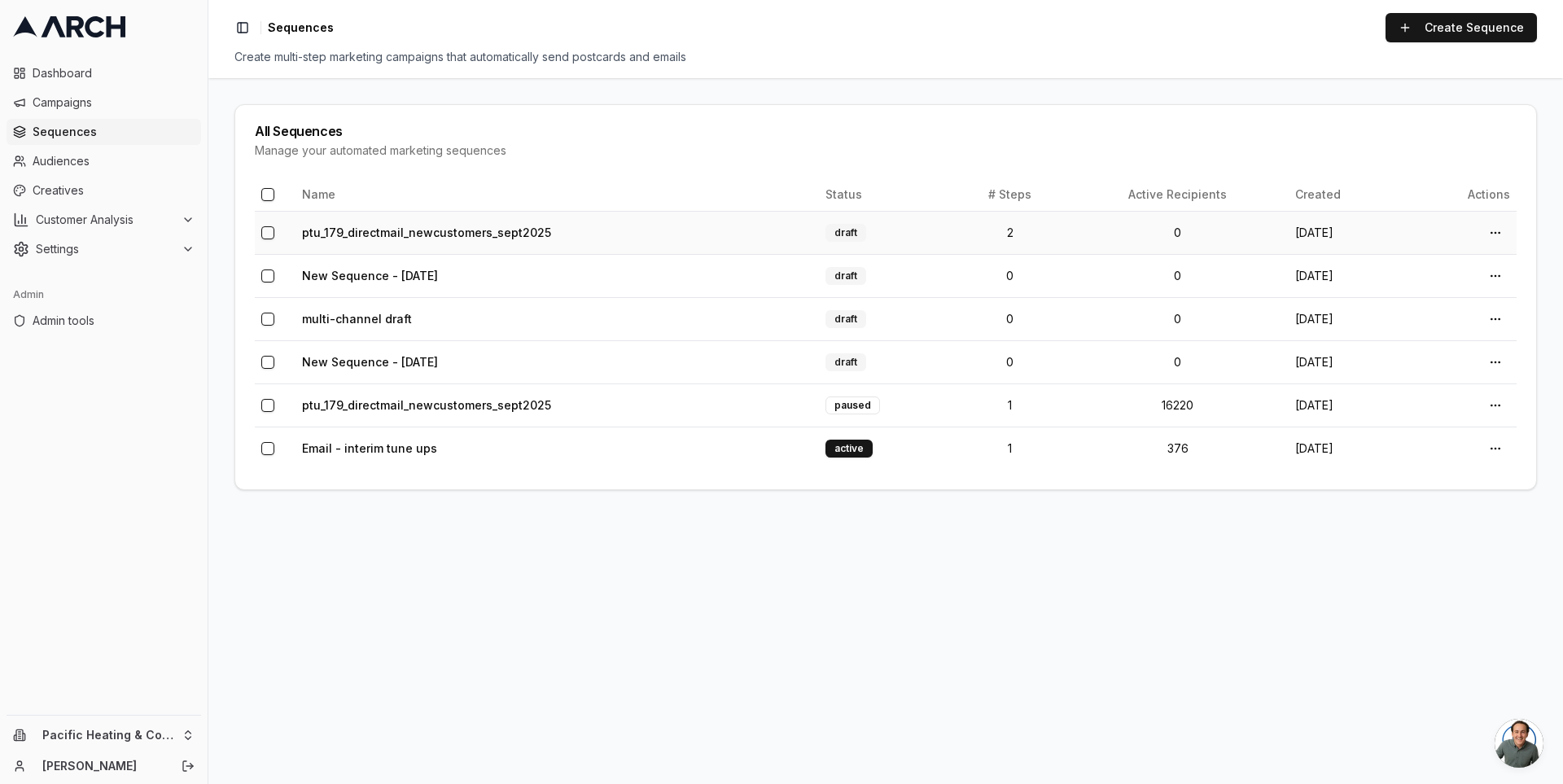
click at [266, 231] on button "button" at bounding box center [268, 233] width 13 height 13
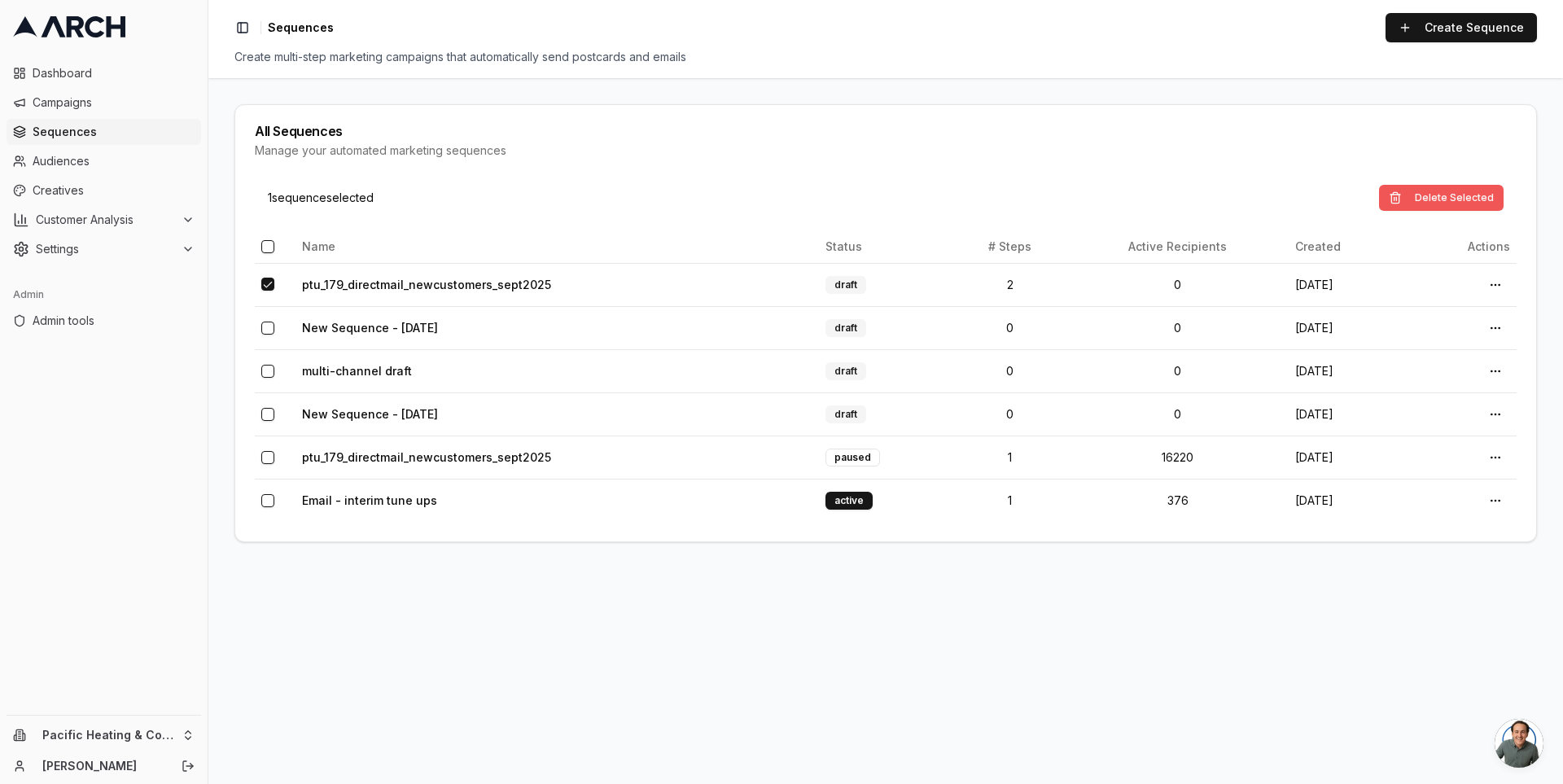
click at [1468, 197] on button "Delete Selected" at bounding box center [1442, 198] width 125 height 27
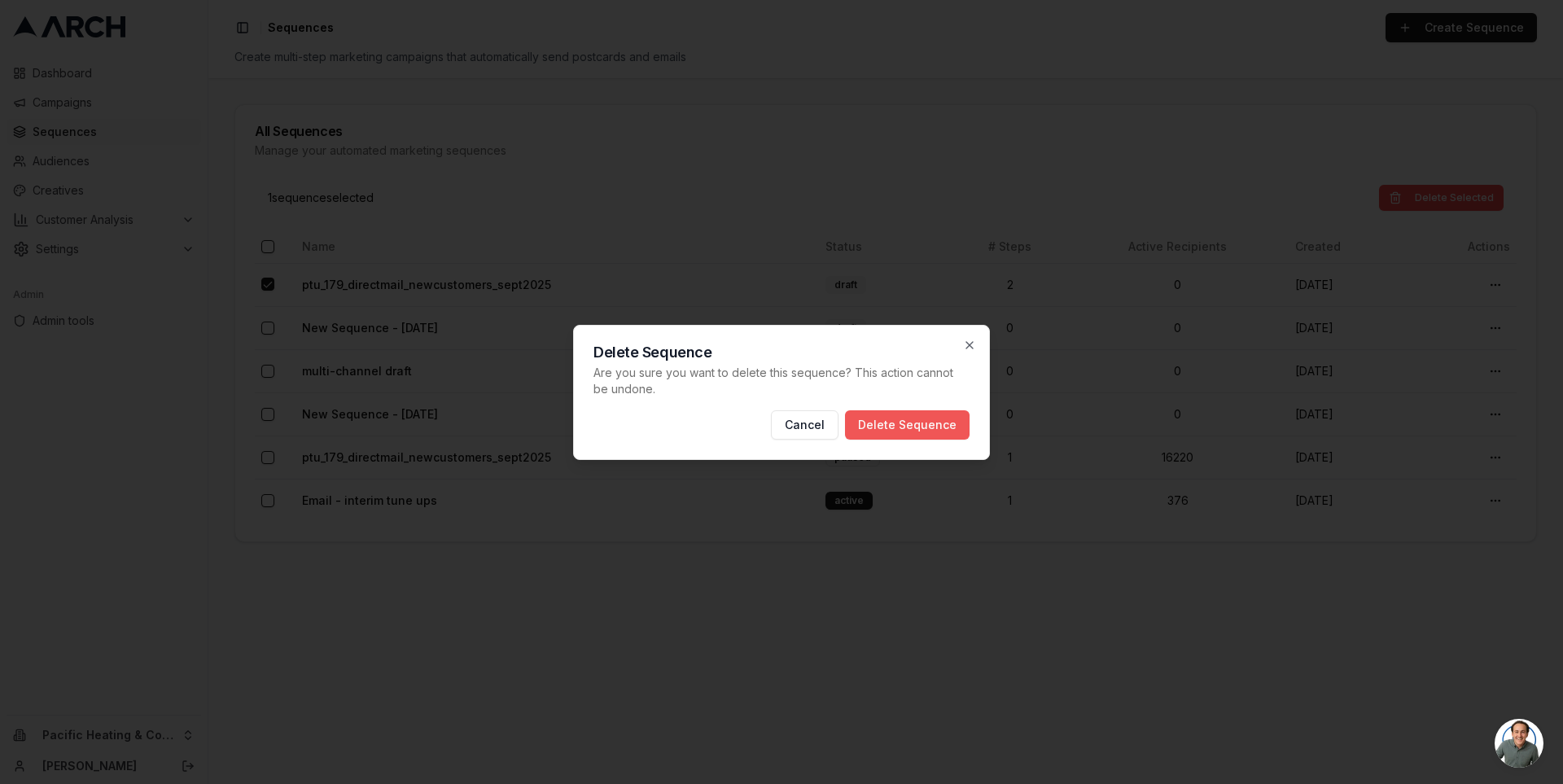
click at [918, 427] on button "Delete Sequence" at bounding box center [907, 424] width 125 height 29
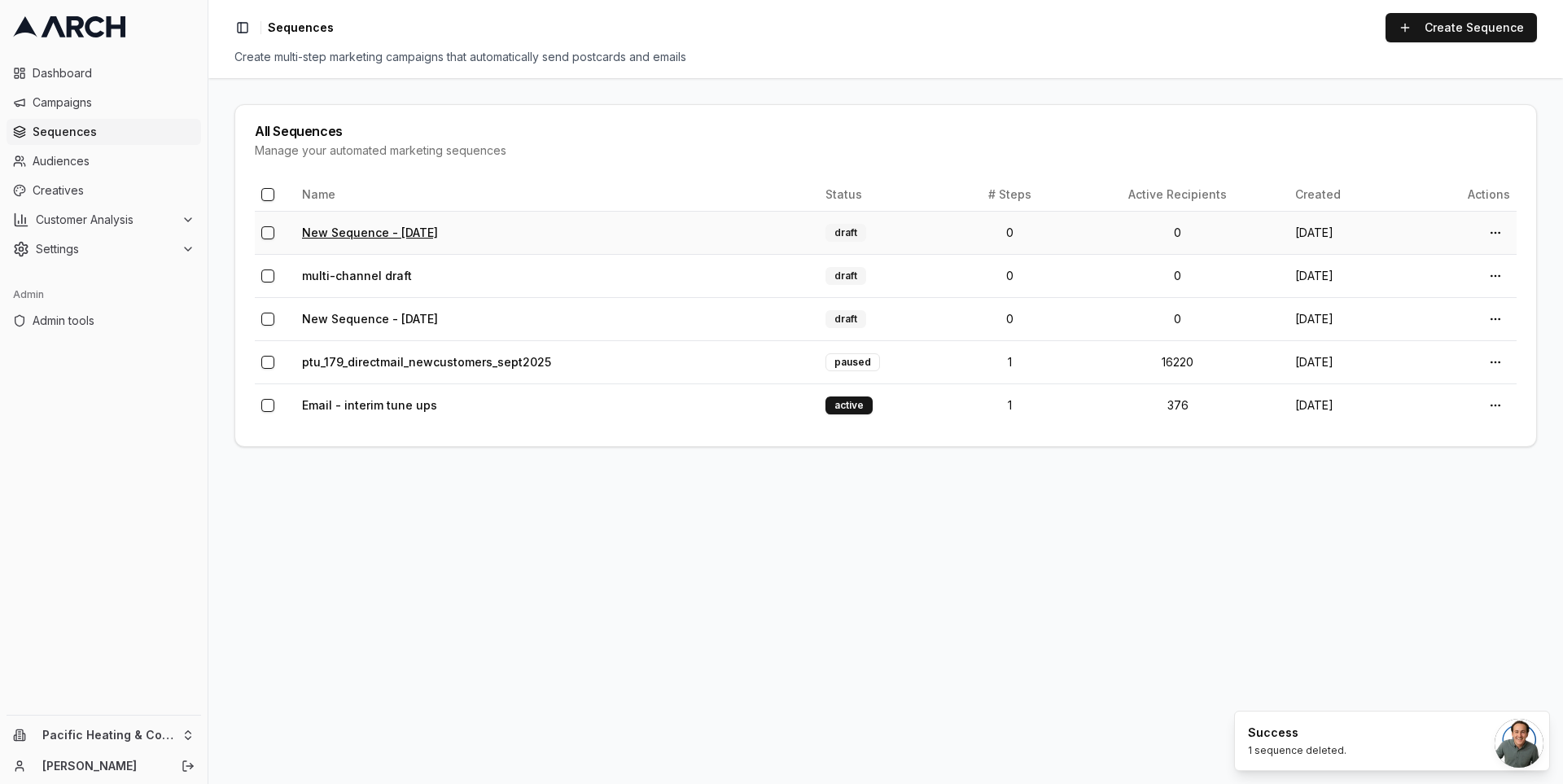
click at [405, 234] on link "New Sequence - Oct 3, 2025" at bounding box center [370, 232] width 136 height 14
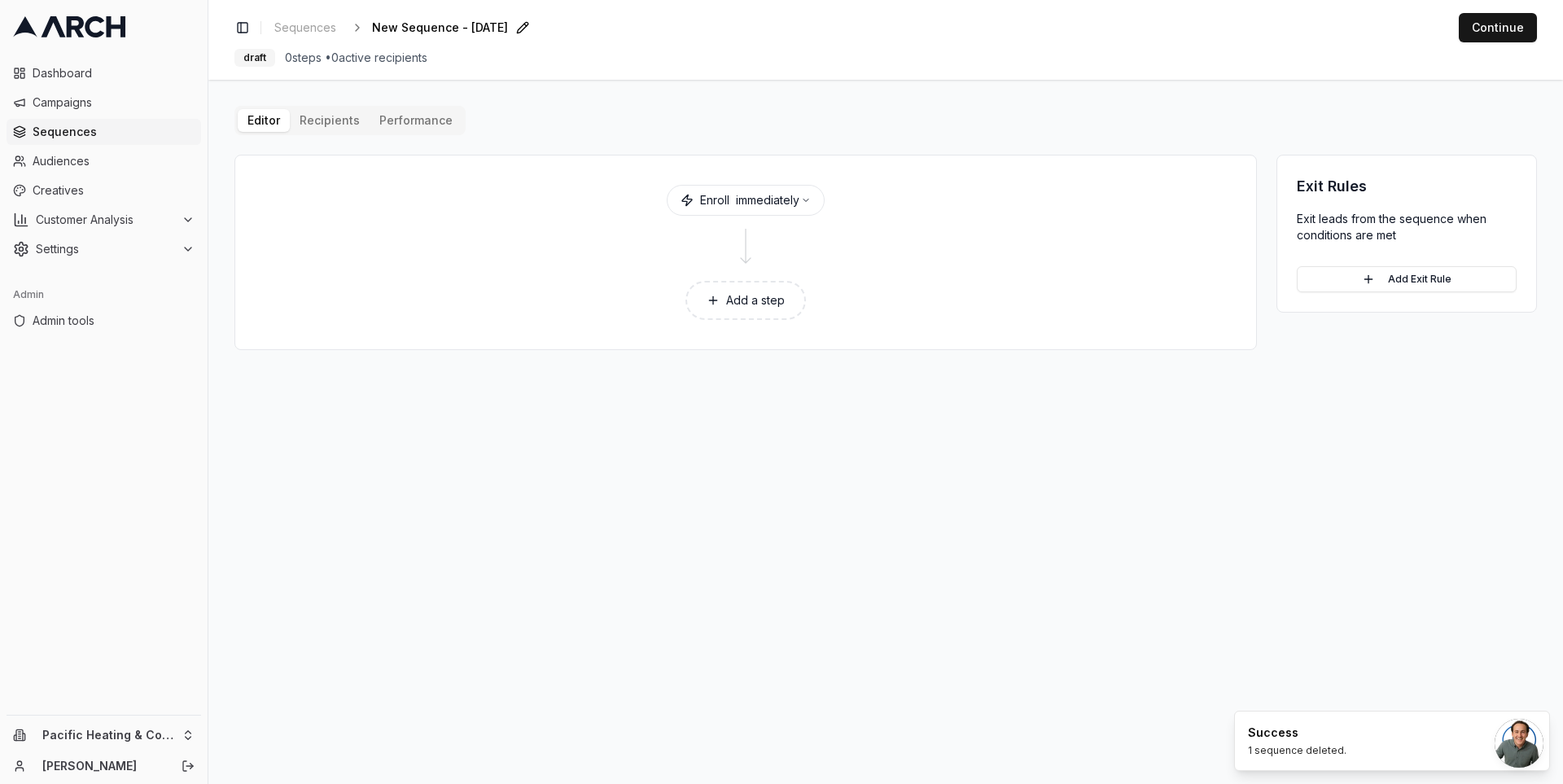
click at [508, 25] on span "New Sequence - Oct 3, 2025" at bounding box center [440, 27] width 136 height 16
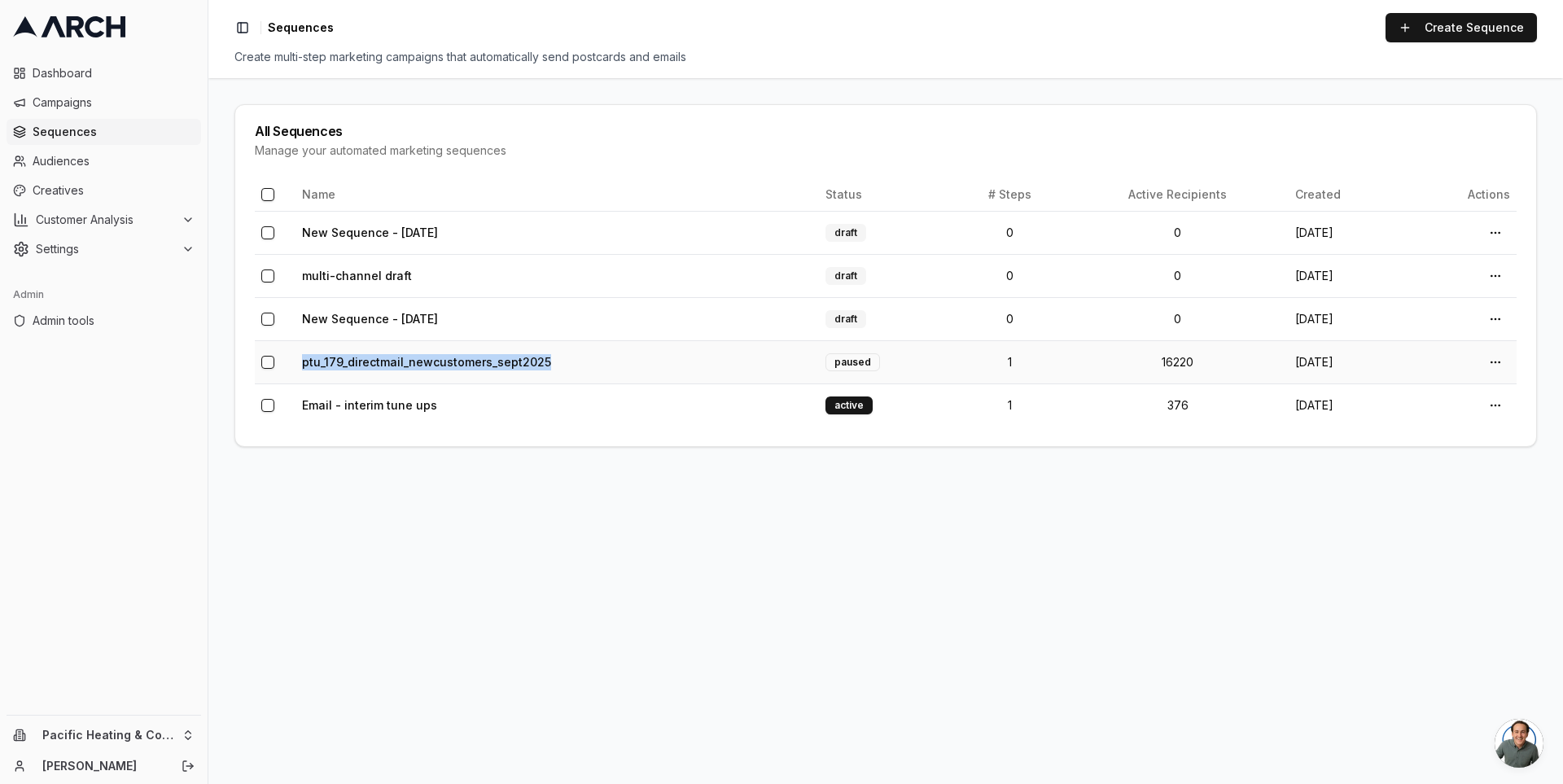
drag, startPoint x: 579, startPoint y: 363, endPoint x: 289, endPoint y: 365, distance: 290.0
click at [289, 365] on tr "ptu_179_directmail_newcustomers_sept2025 paused 1 16220 10/2/2025 Open menu" at bounding box center [886, 362] width 1262 height 44
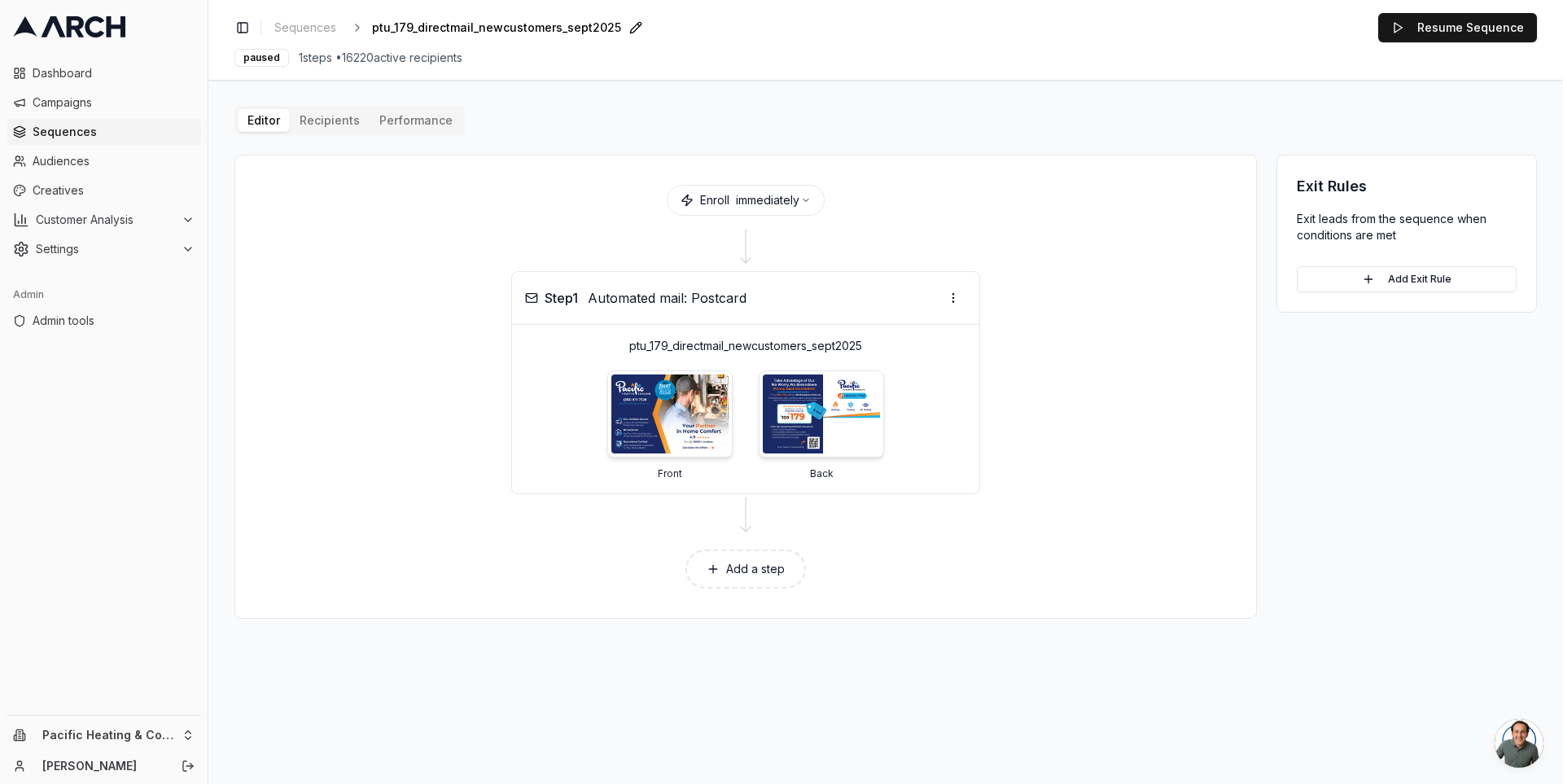
click at [563, 25] on span "ptu_179_directmail_newcustomers_sept2025" at bounding box center [496, 27] width 249 height 16
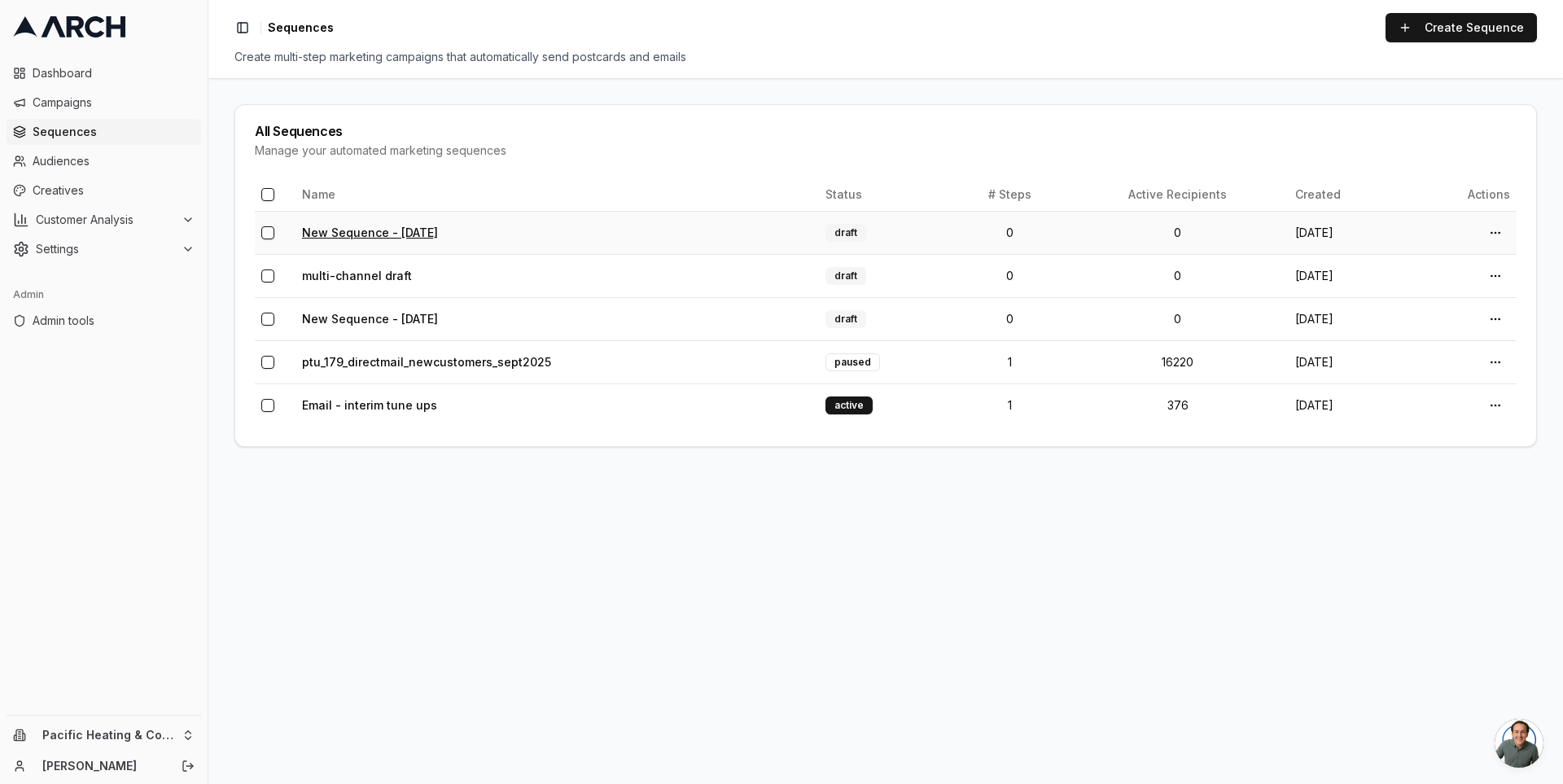
click at [428, 230] on link "New Sequence - Oct 3, 2025" at bounding box center [370, 232] width 136 height 14
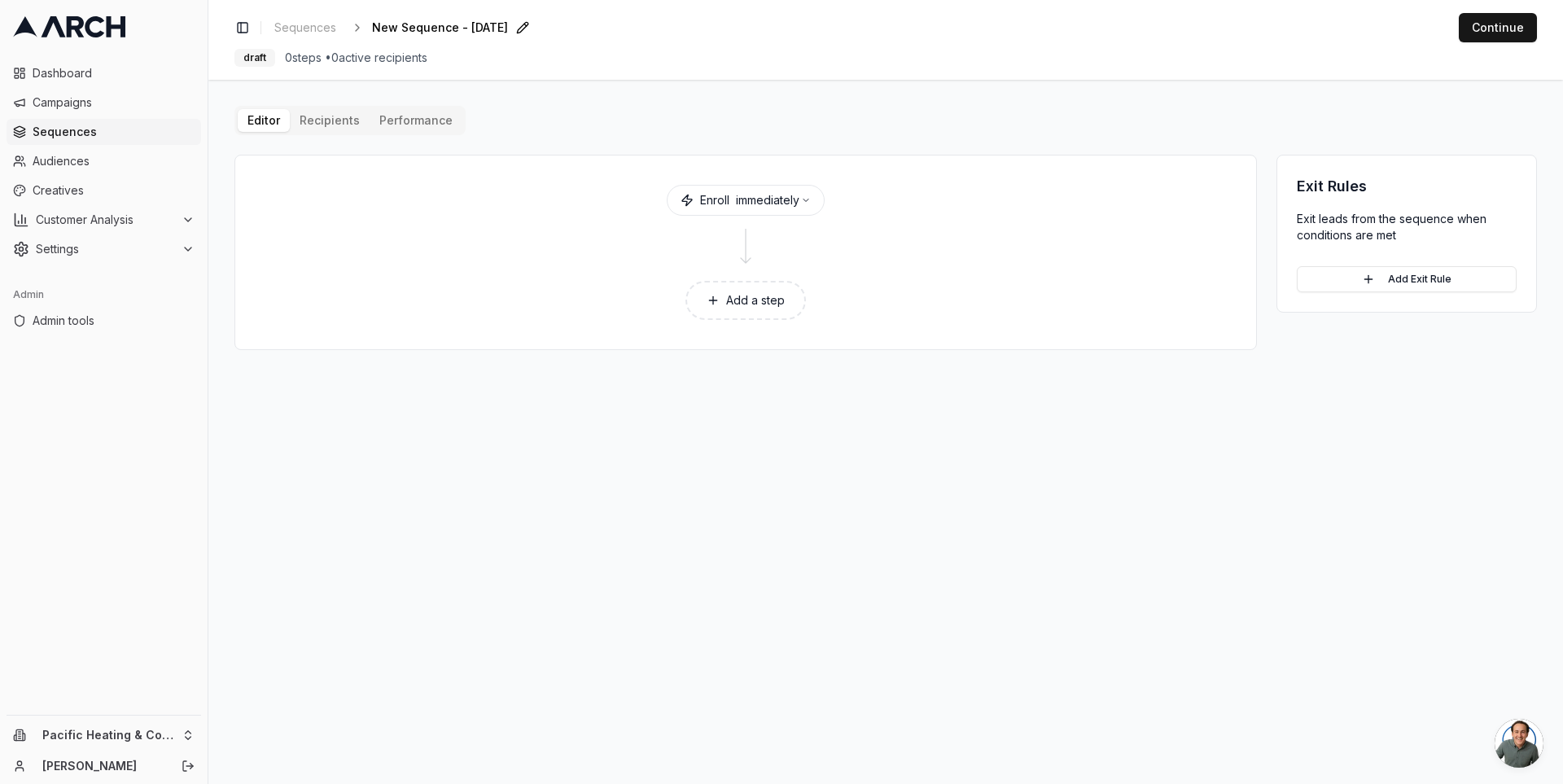
click at [441, 35] on span "New Sequence - Oct 3, 2025" at bounding box center [440, 27] width 136 height 16
type input "ptu_179_directmail_newcustomers_sept2025"
click at [567, 28] on div "Save Cancel" at bounding box center [592, 27] width 49 height 23
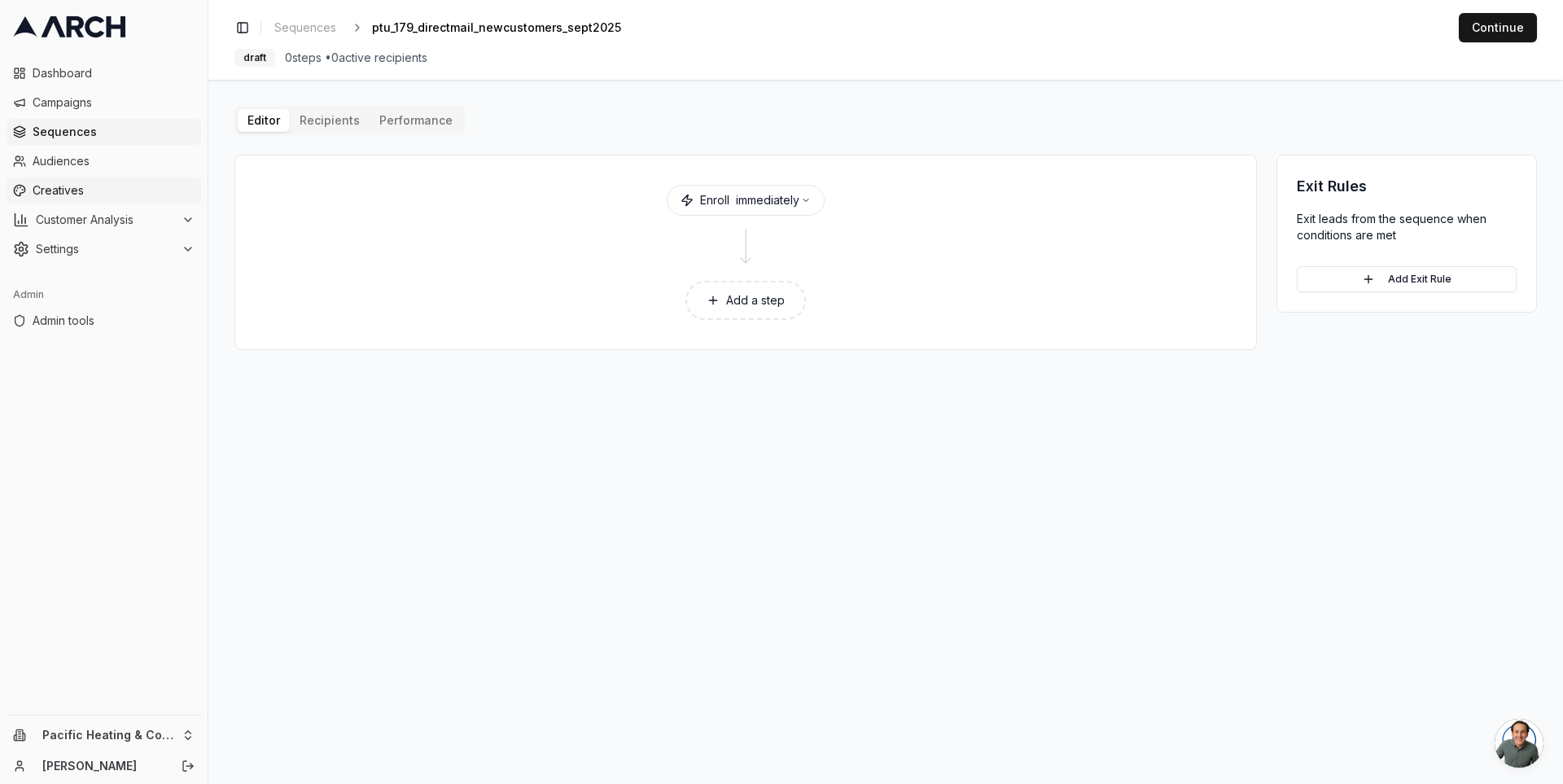
click at [103, 185] on span "Creatives" at bounding box center [113, 190] width 162 height 16
click at [755, 298] on button "Add a step" at bounding box center [746, 300] width 120 height 39
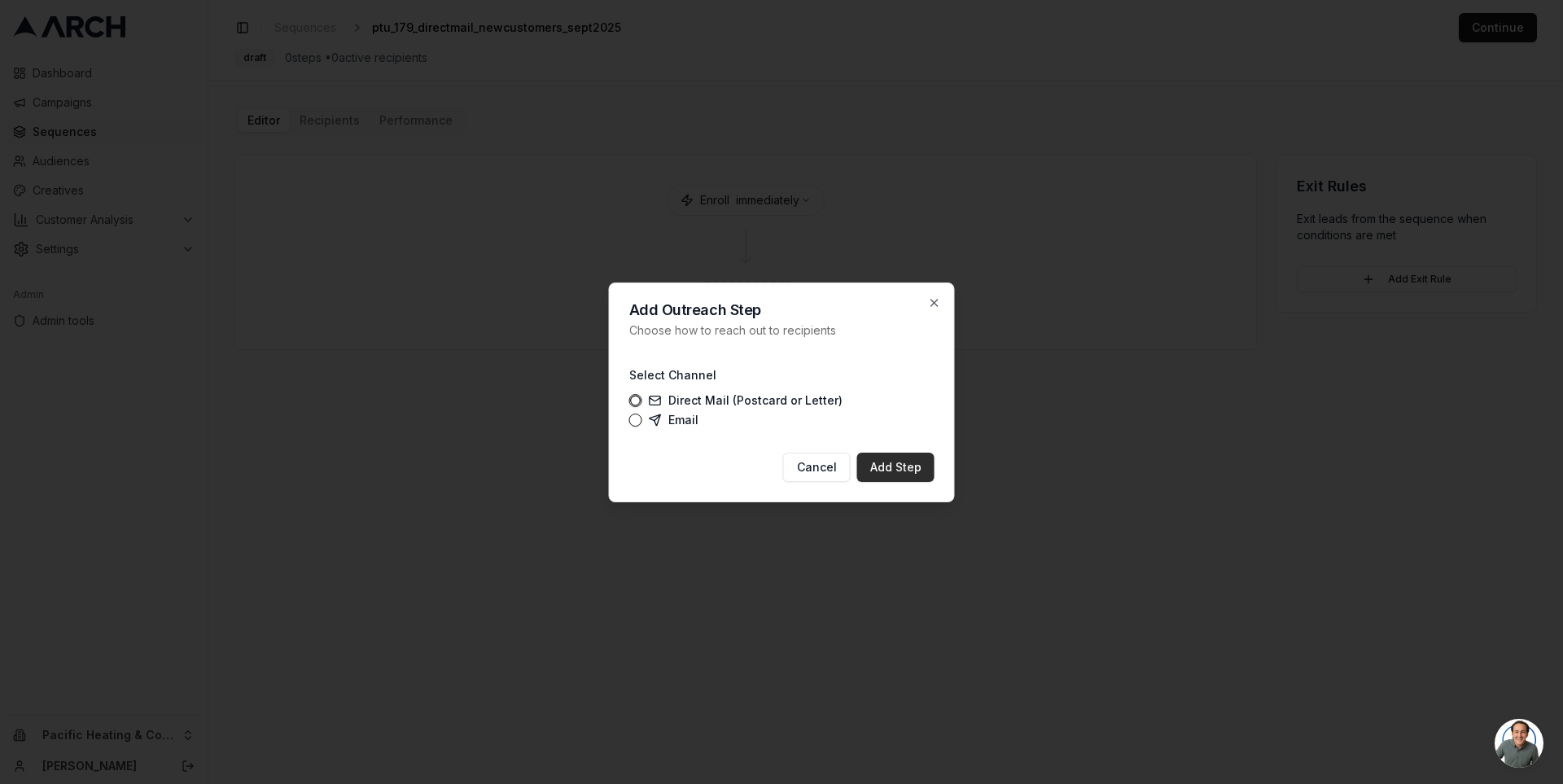
click at [879, 470] on button "Add Step" at bounding box center [896, 467] width 78 height 29
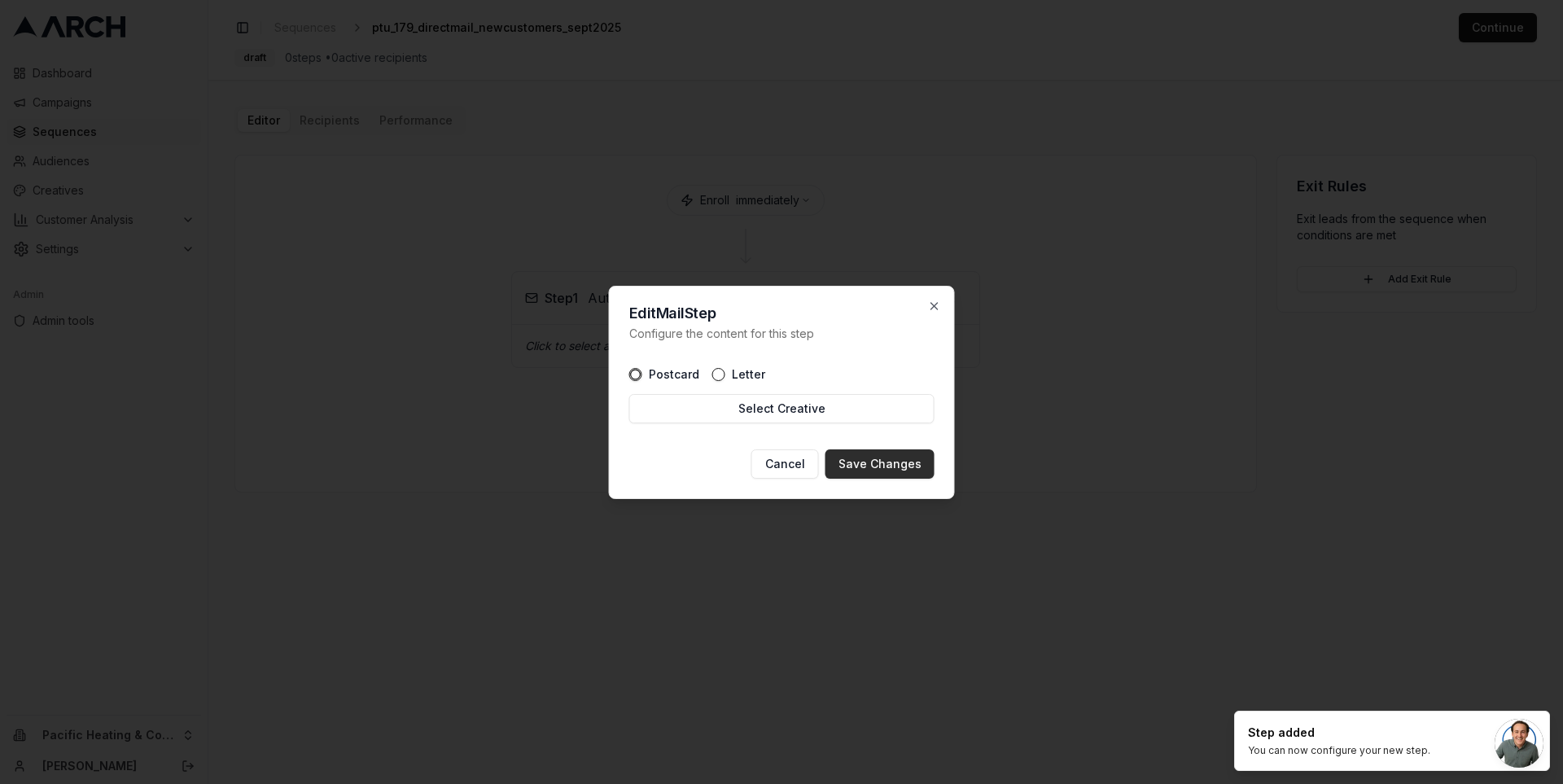
click at [873, 464] on button "Save Changes" at bounding box center [880, 463] width 109 height 29
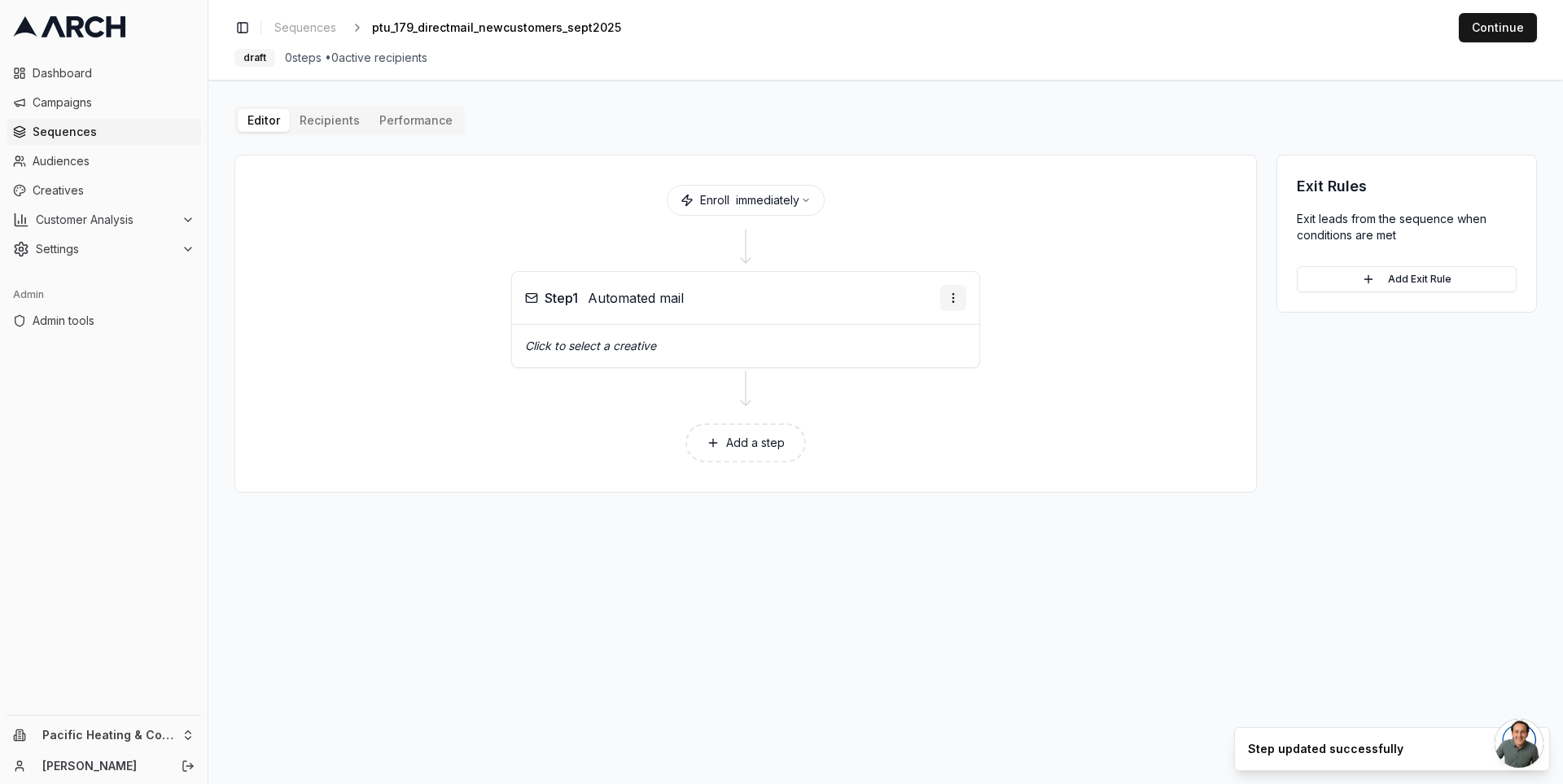
click at [964, 292] on html "Dashboard Campaigns Sequences Audiences Creatives Customer Analysis Settings Ad…" at bounding box center [782, 392] width 1563 height 784
click at [931, 331] on div "Edit step" at bounding box center [913, 329] width 96 height 27
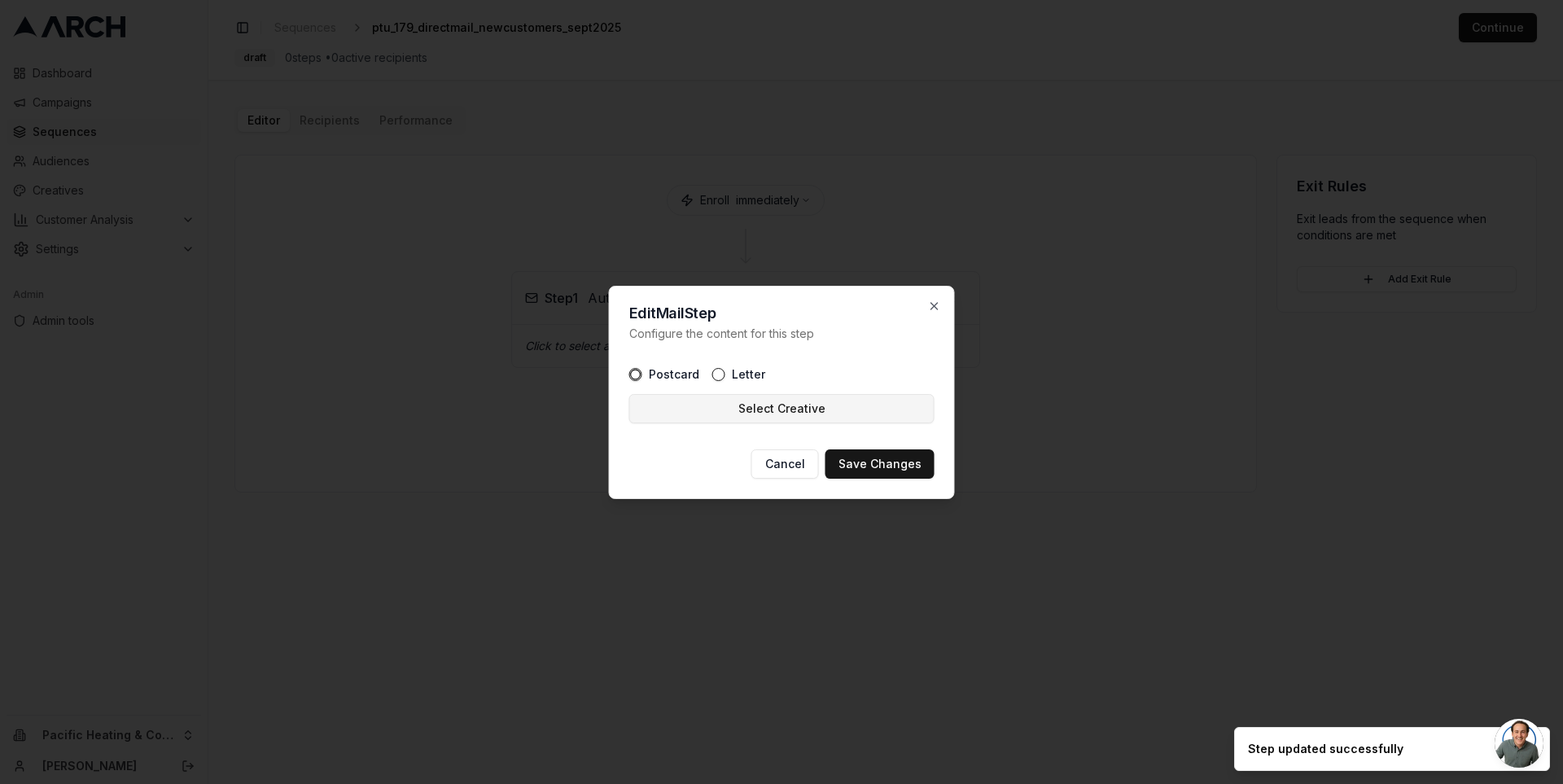
click at [727, 399] on button "Select Creative" at bounding box center [782, 408] width 305 height 29
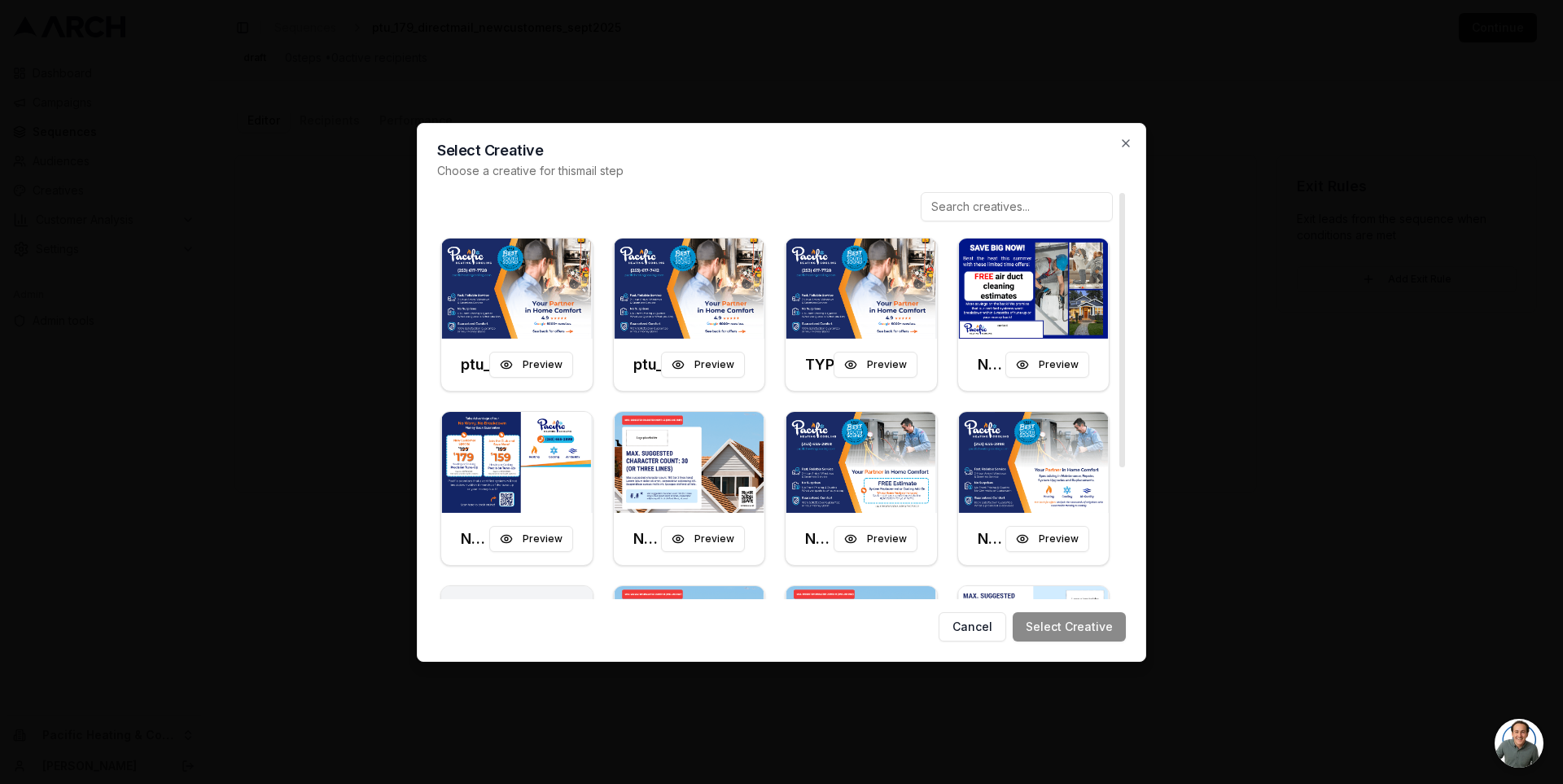
click at [1008, 213] on input at bounding box center [1016, 206] width 192 height 29
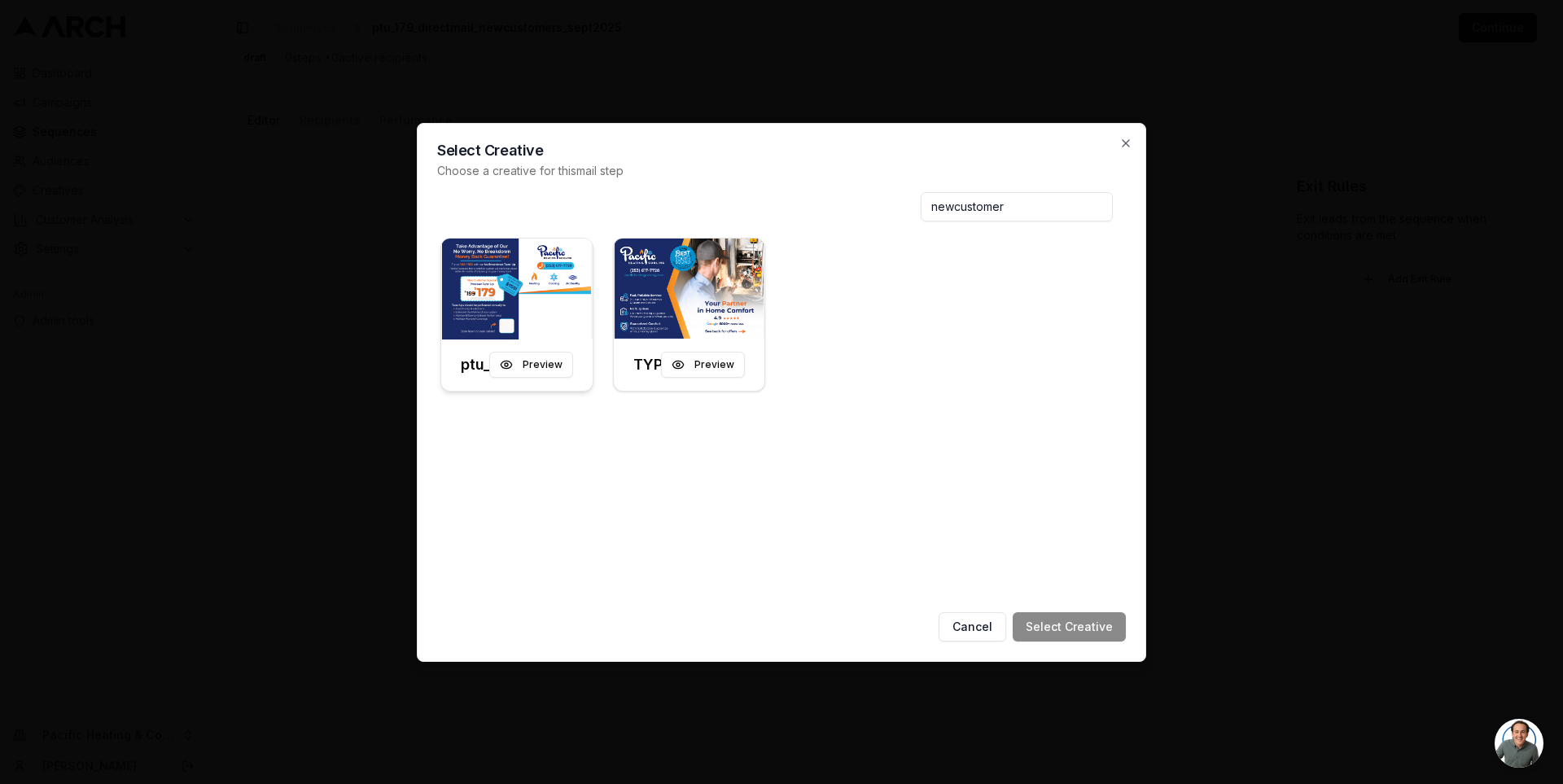
type input "newcustomer"
click at [511, 280] on img at bounding box center [517, 289] width 152 height 101
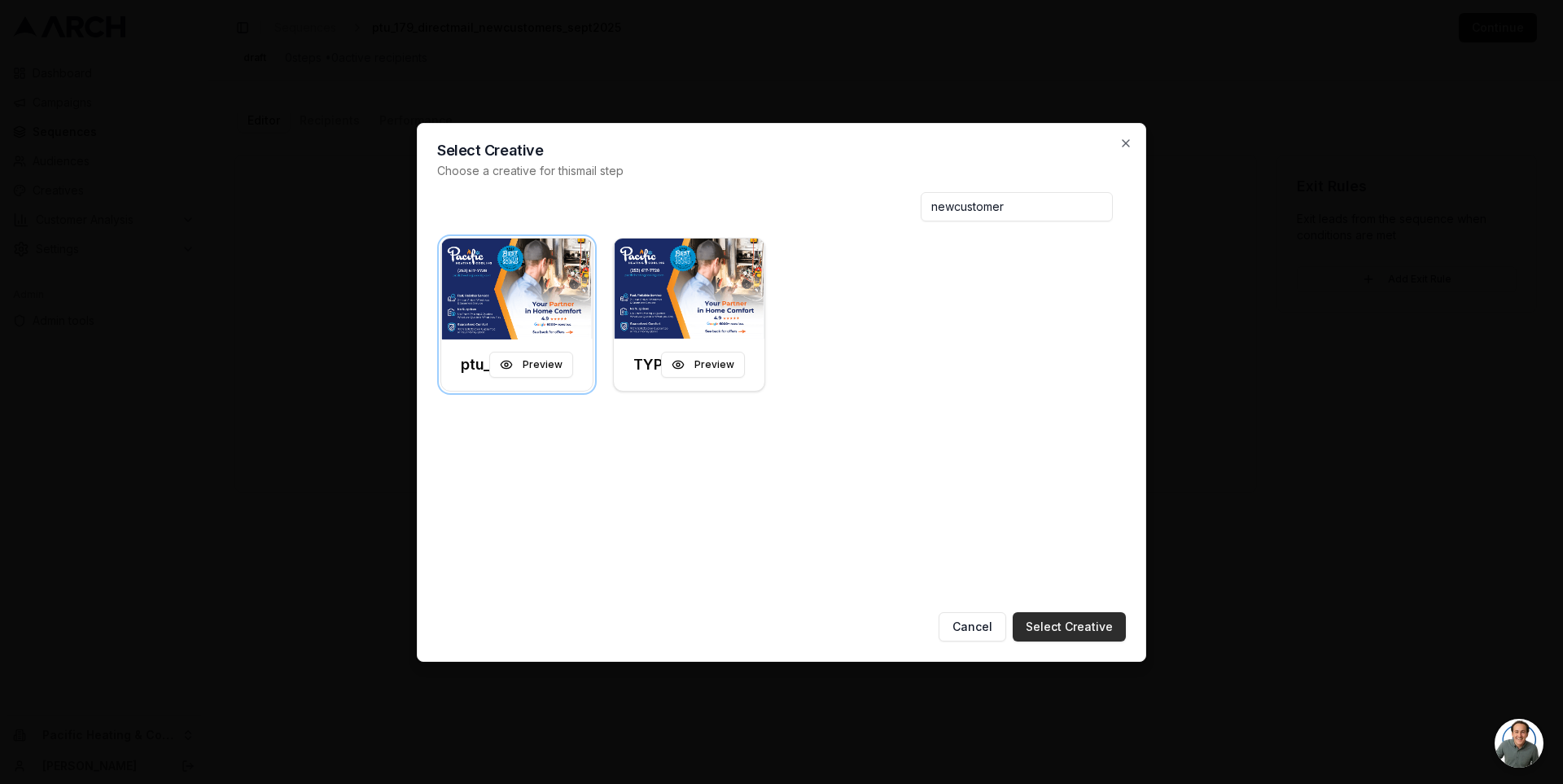
click at [1063, 624] on button "Select Creative" at bounding box center [1069, 626] width 113 height 29
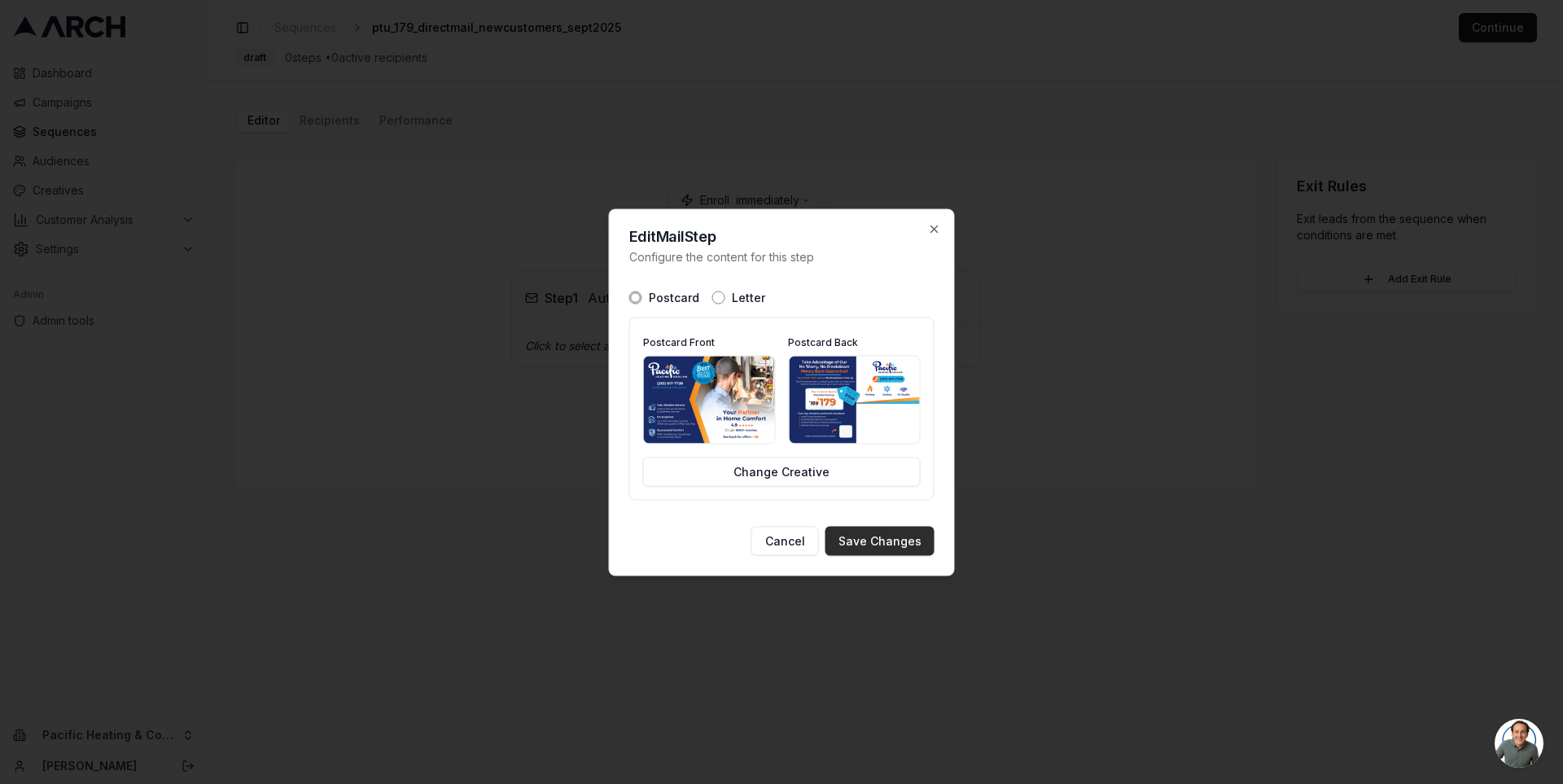
click at [895, 542] on button "Save Changes" at bounding box center [880, 540] width 109 height 29
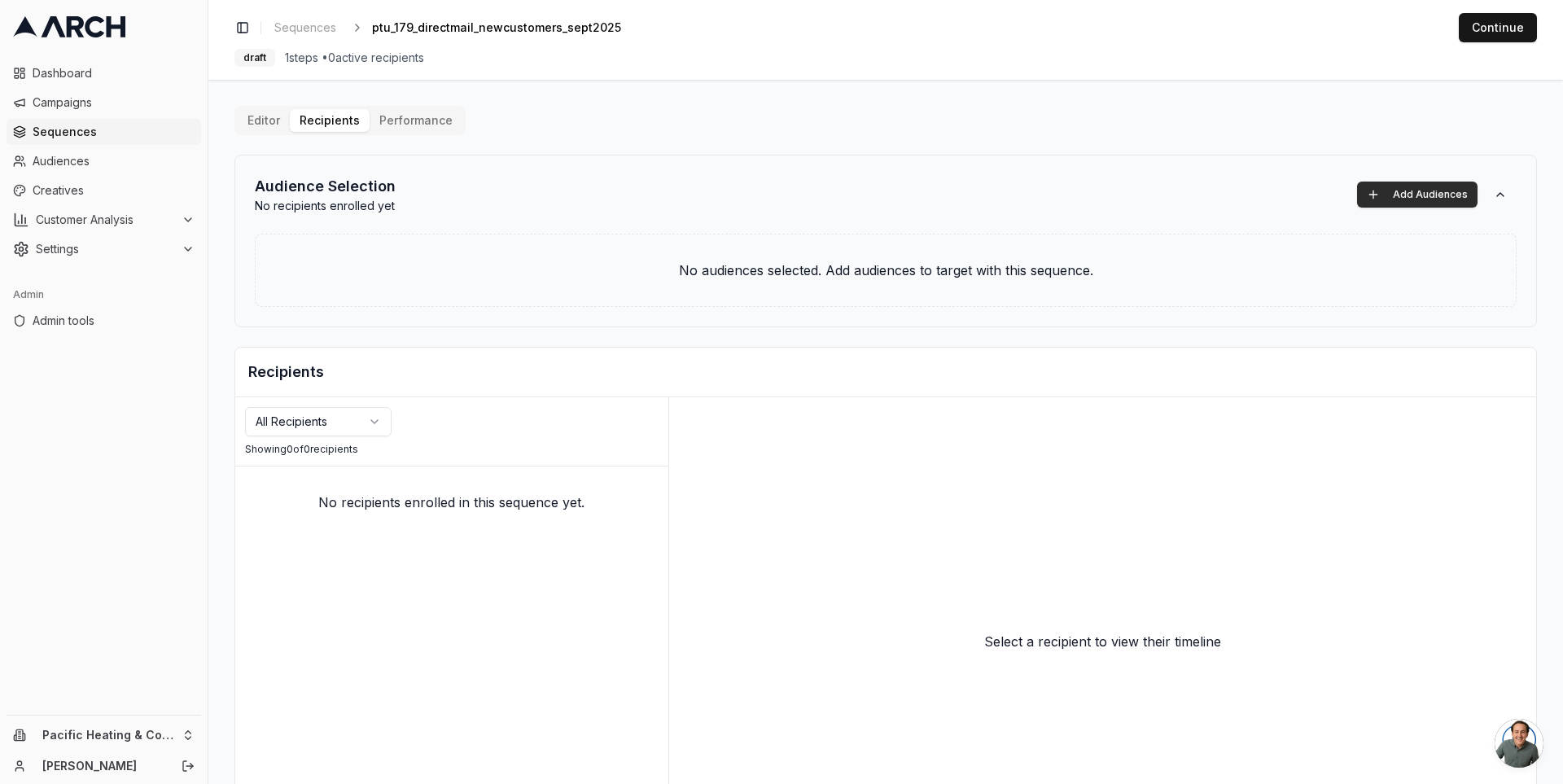
click at [1409, 195] on button "Add Audiences" at bounding box center [1417, 195] width 120 height 27
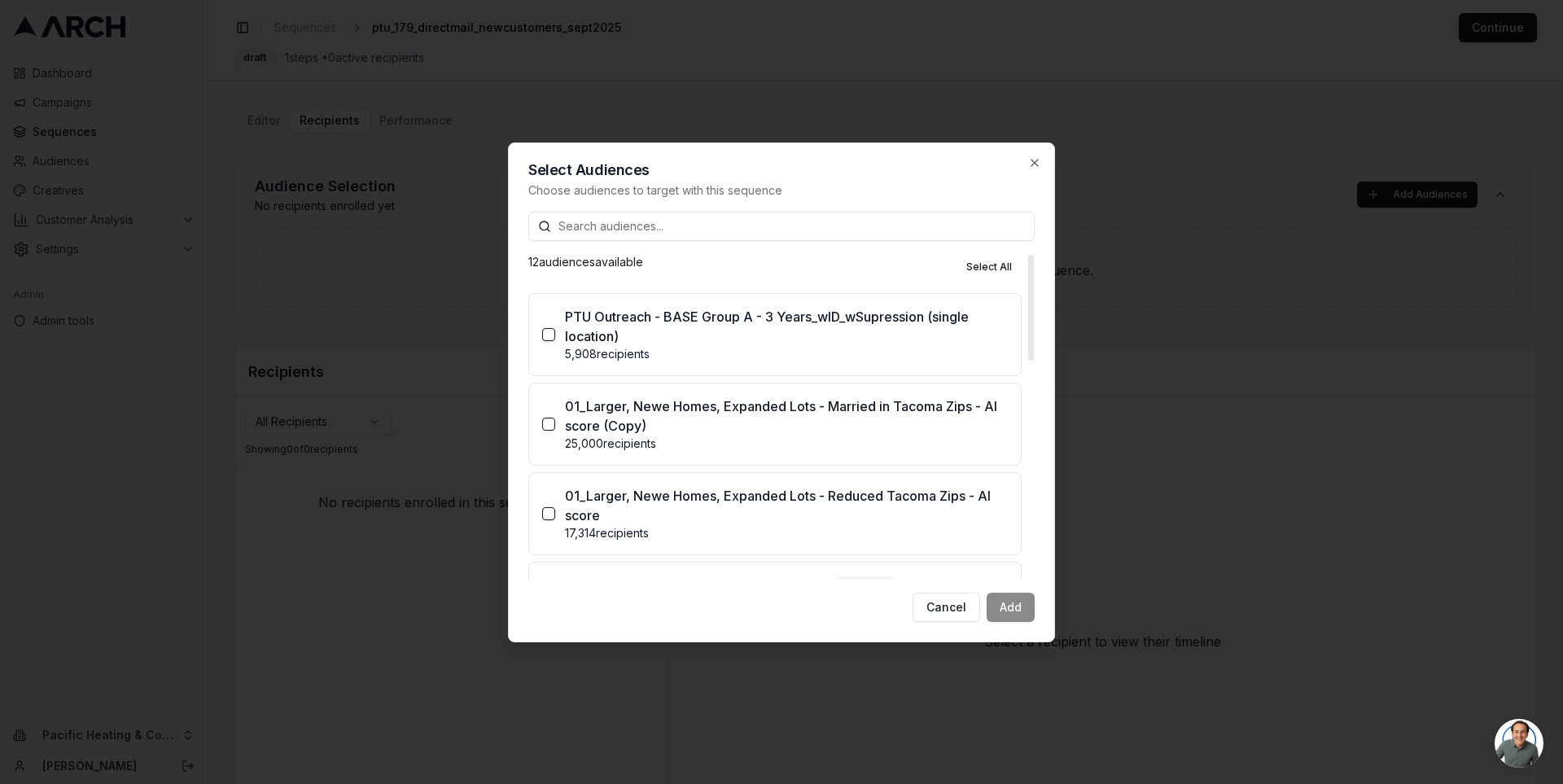
click at [738, 507] on p "01_Larger, Newe Homes, Expanded Lots - Reduced Tacoma Zips - AI score" at bounding box center [786, 505] width 443 height 39
click at [555, 507] on button "01_Larger, Newe Homes, Expanded Lots - Reduced Tacoma Zips - AI score 17,314 re…" at bounding box center [548, 513] width 13 height 13
click at [1012, 609] on button "Add (1)" at bounding box center [1004, 607] width 61 height 29
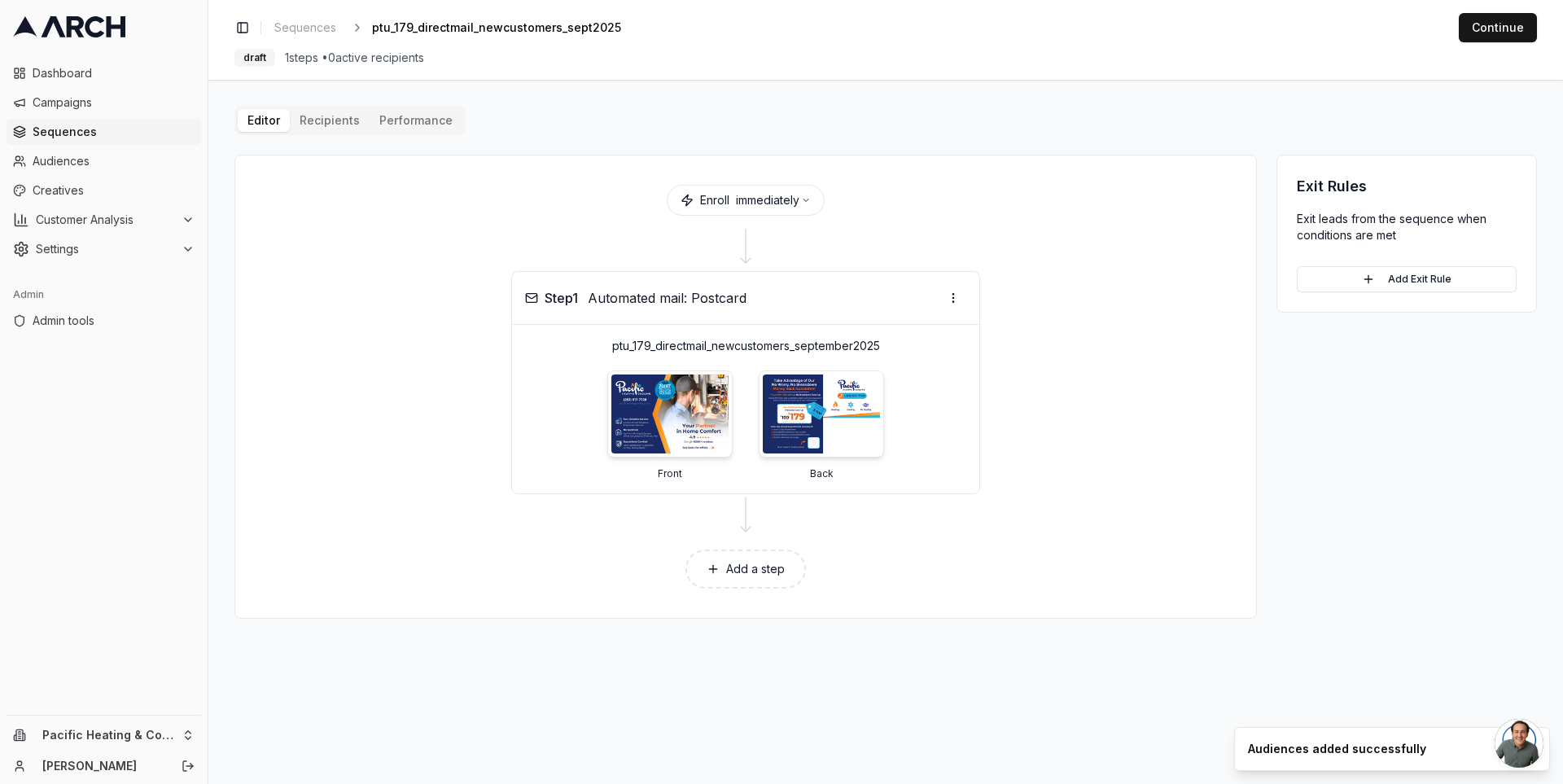
click at [269, 122] on button "Editor" at bounding box center [263, 120] width 52 height 23
click at [1490, 33] on button "Continue" at bounding box center [1498, 27] width 79 height 29
click at [113, 131] on span "Sequences" at bounding box center [113, 132] width 162 height 16
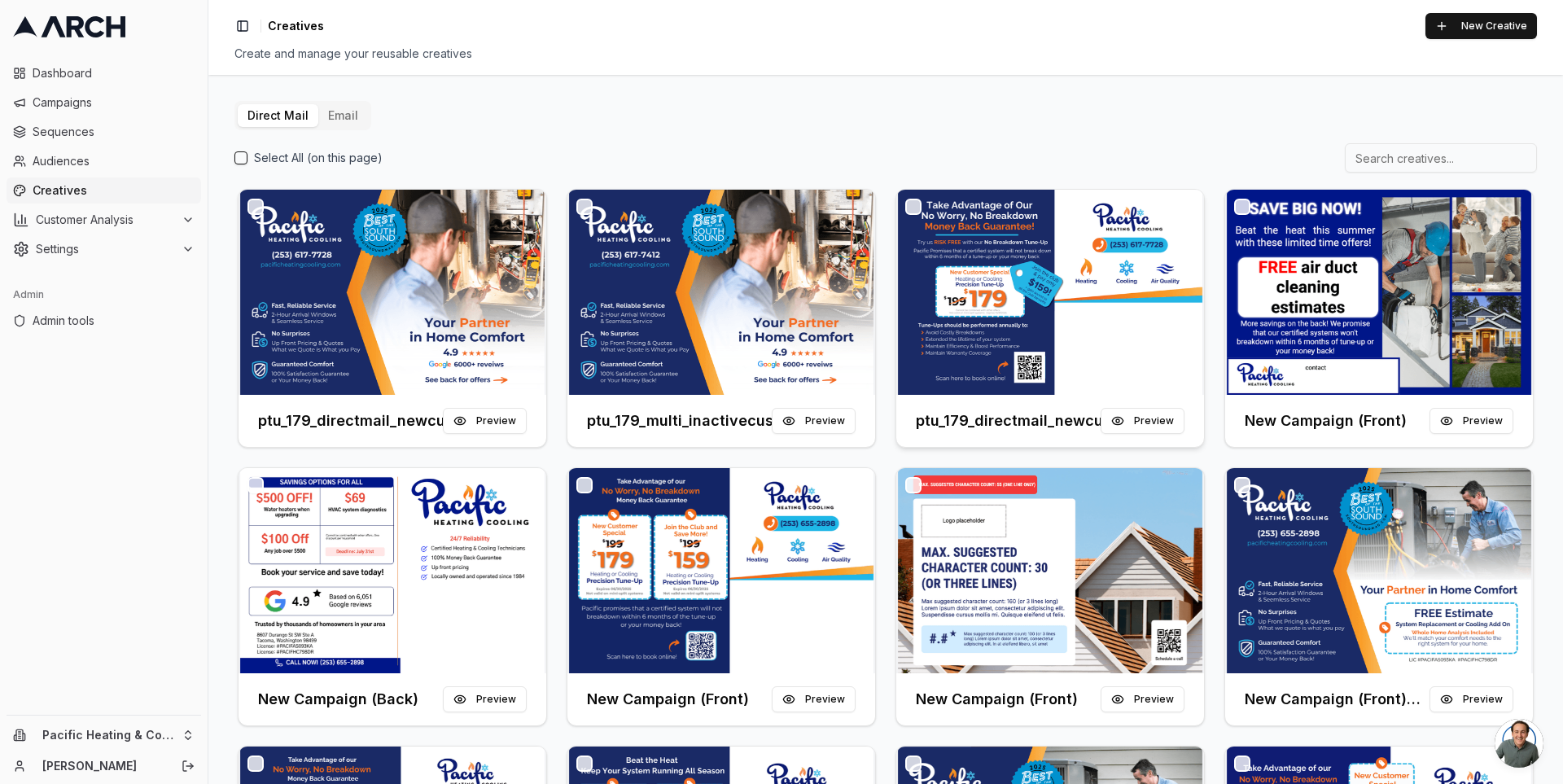
click at [1013, 332] on img at bounding box center [1050, 292] width 308 height 205
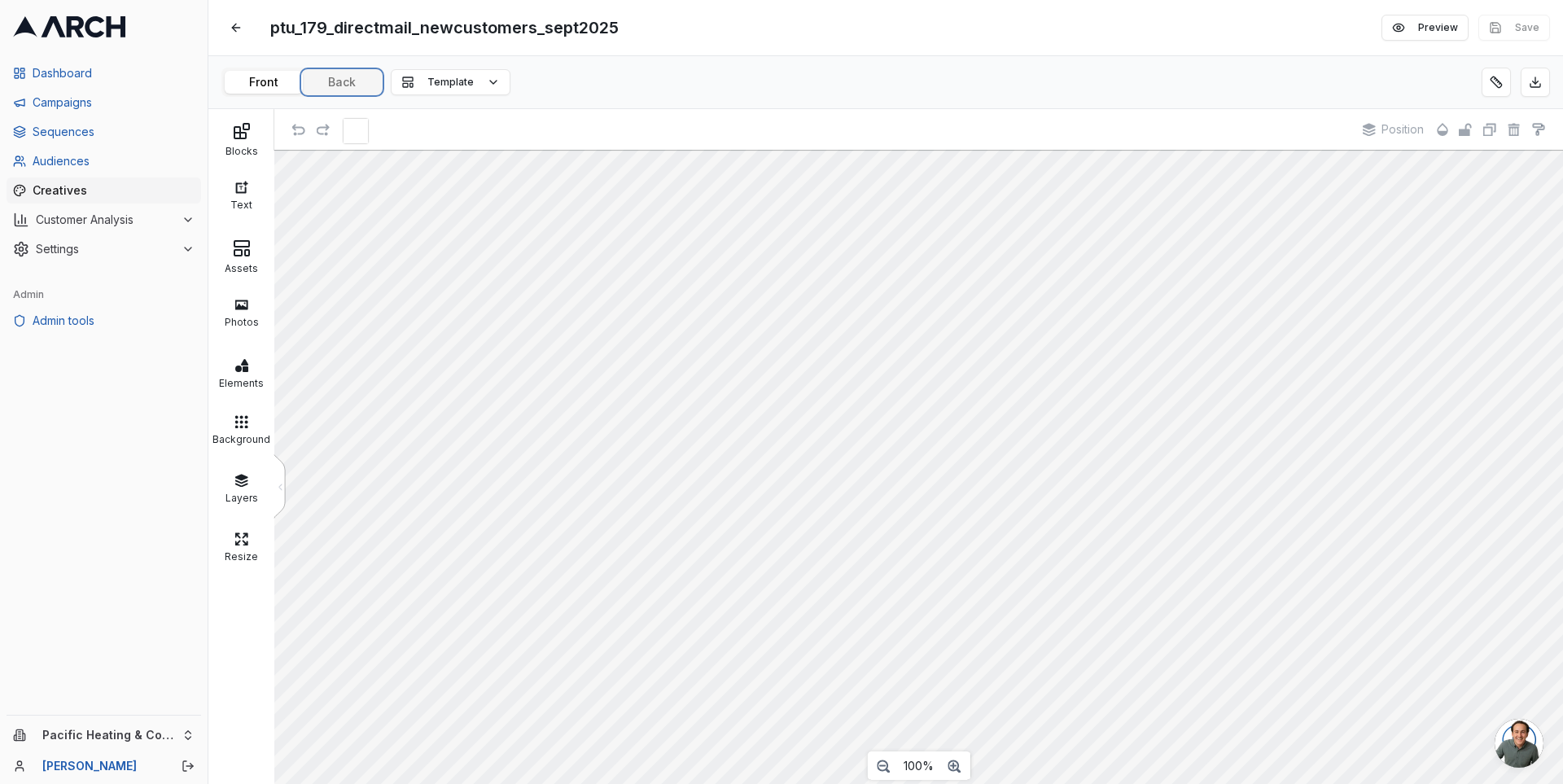
click at [331, 82] on button "Back" at bounding box center [342, 82] width 79 height 23
click at [641, 28] on button "Edit" at bounding box center [640, 27] width 23 height 23
type input "BADptu_179_directmail_newcustomers_sept2025"
click at [459, 28] on div "Save Cancel" at bounding box center [484, 27] width 49 height 23
click at [306, 20] on span "BADptu_179_directmail_newcustomers_sept2025" at bounding box center [460, 27] width 395 height 29
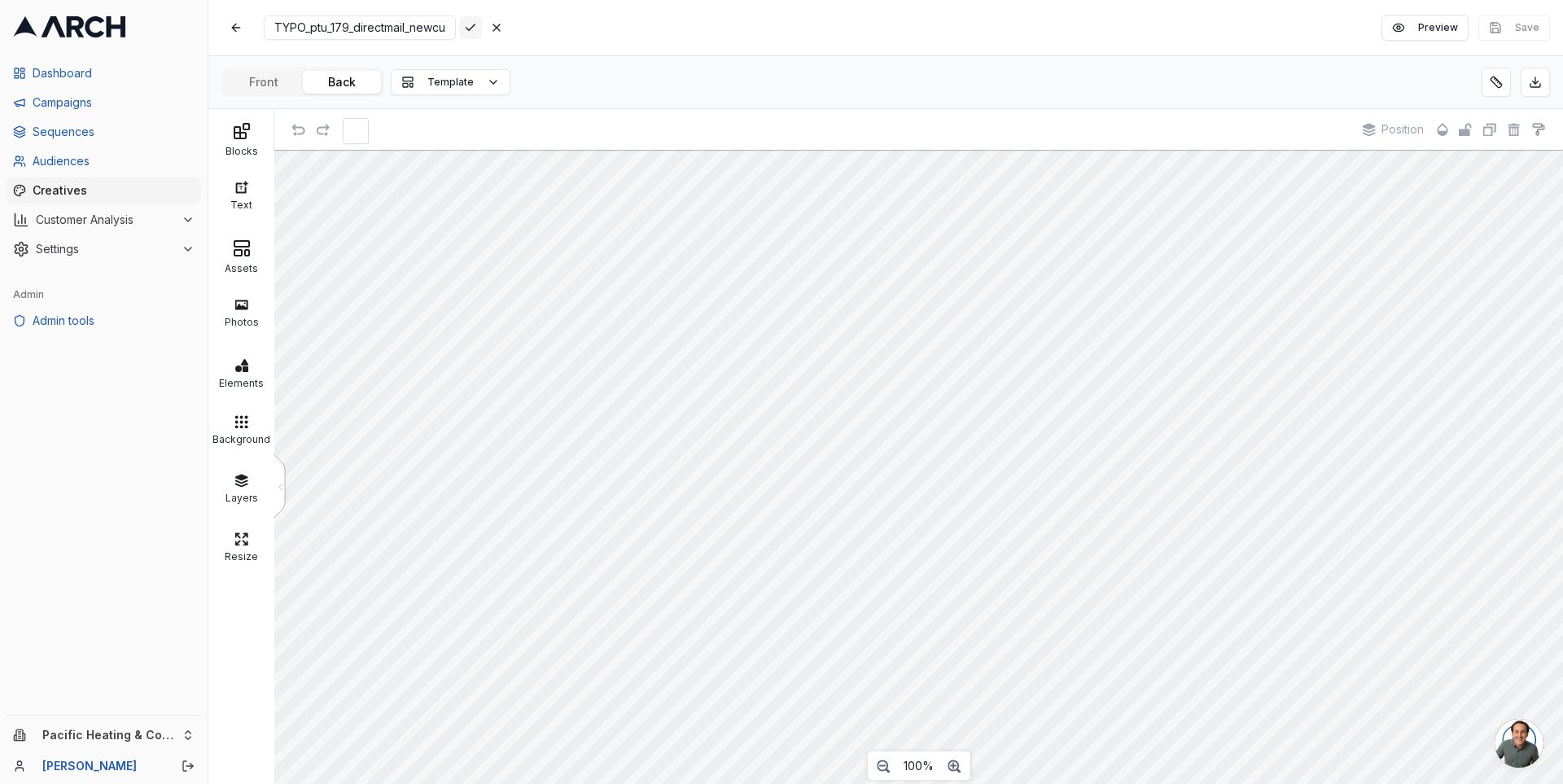
type input "TYPO_ptu_179_directmail_newcustomers_sept2025"
click at [459, 31] on div "Save Cancel" at bounding box center [484, 27] width 49 height 23
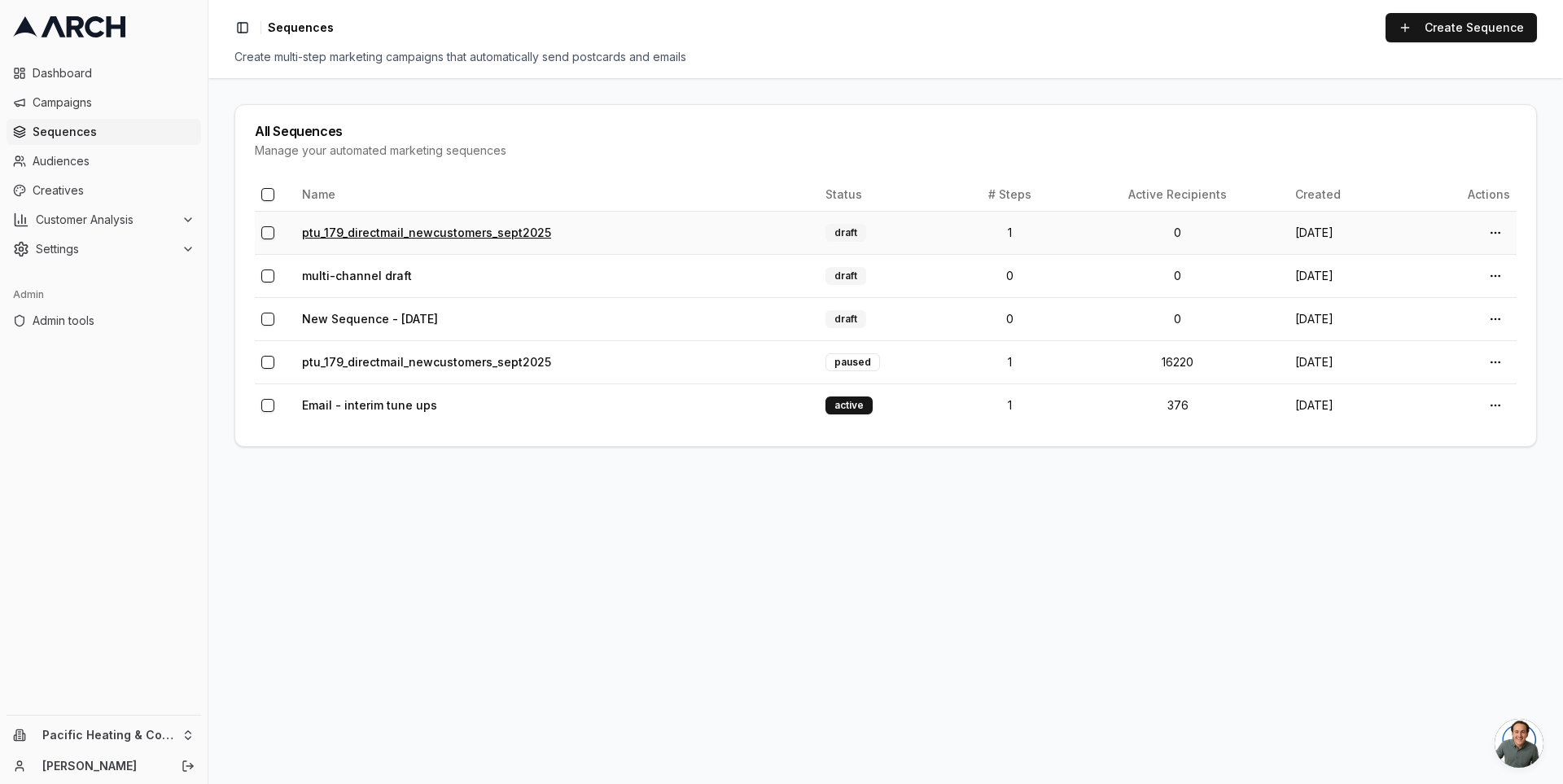
click at [368, 231] on link "ptu_179_directmail_newcustomers_sept2025" at bounding box center [426, 232] width 249 height 14
click at [267, 362] on button "button" at bounding box center [268, 363] width 13 height 13
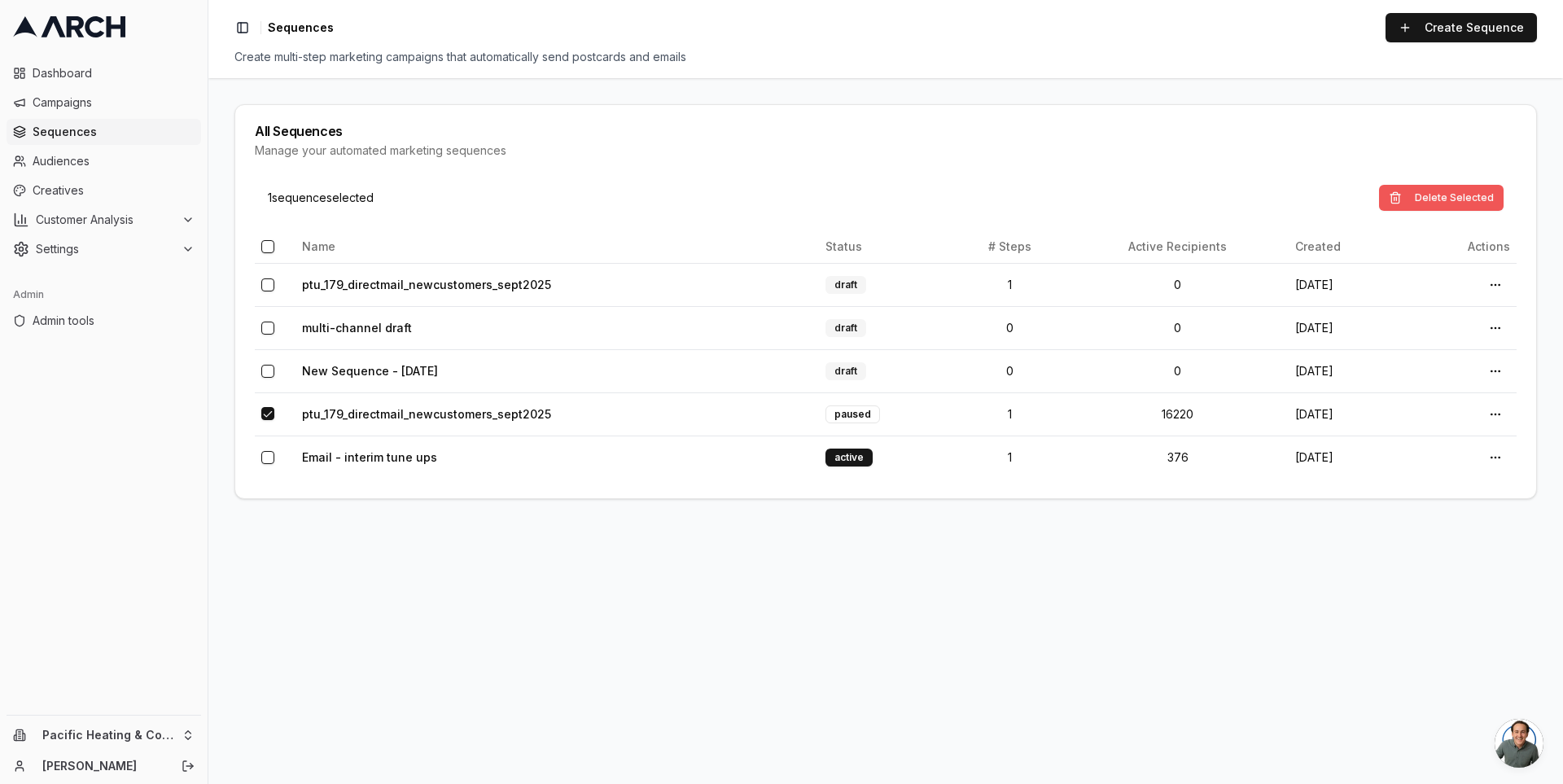
click at [1443, 195] on button "Delete Selected" at bounding box center [1442, 198] width 125 height 27
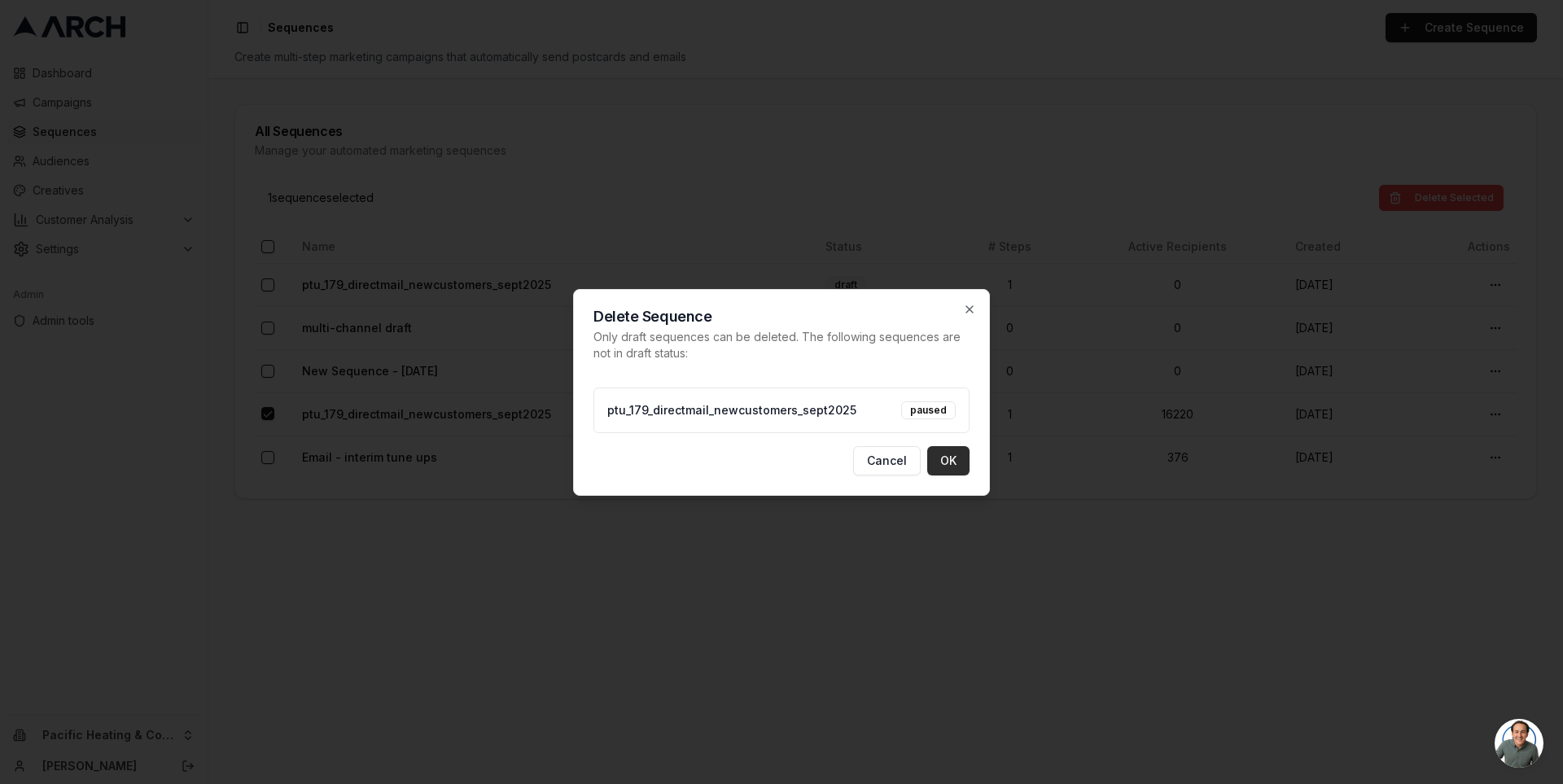
click at [955, 462] on button "OK" at bounding box center [948, 460] width 43 height 29
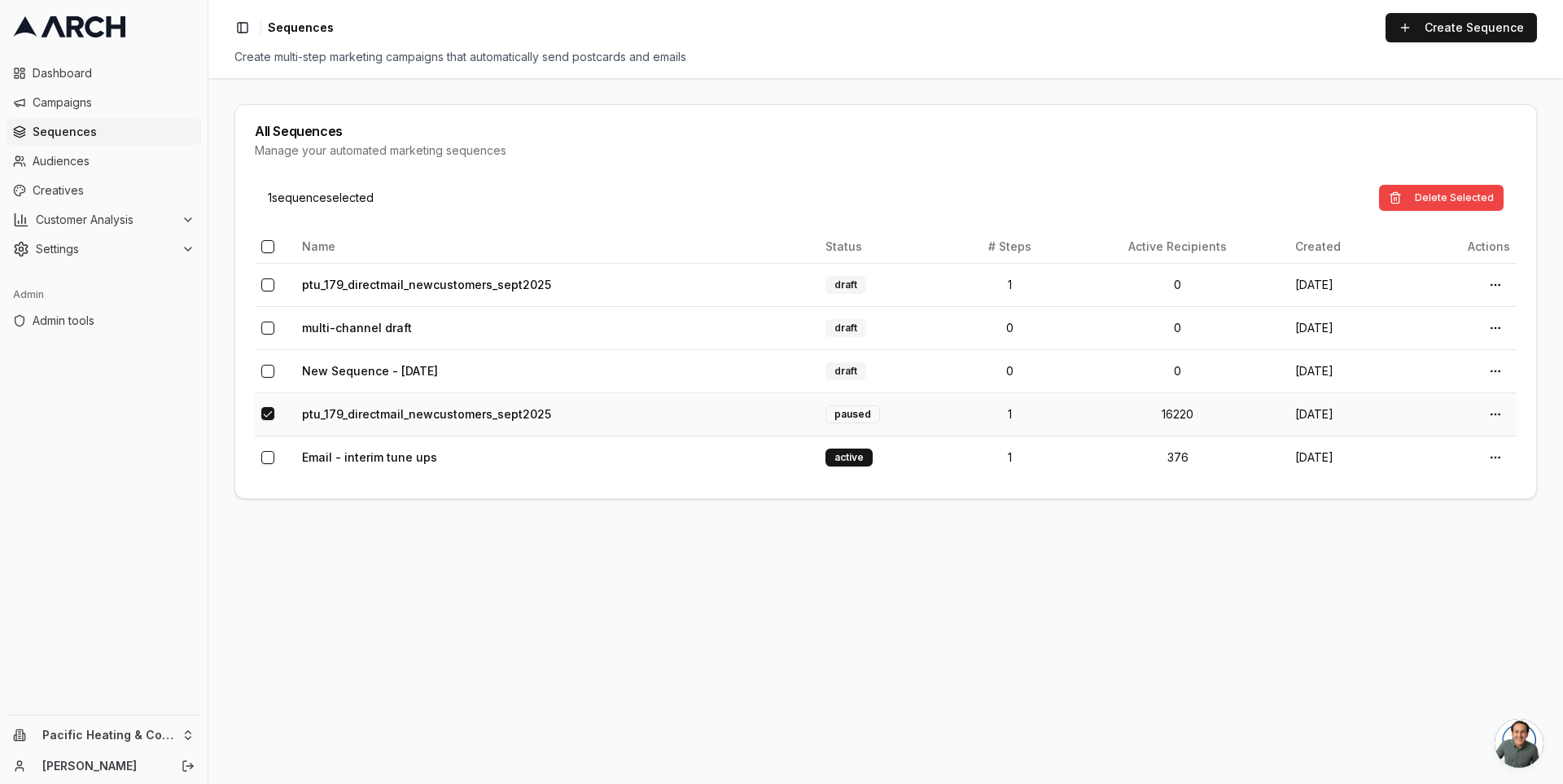
click at [269, 415] on button "button" at bounding box center [268, 414] width 13 height 13
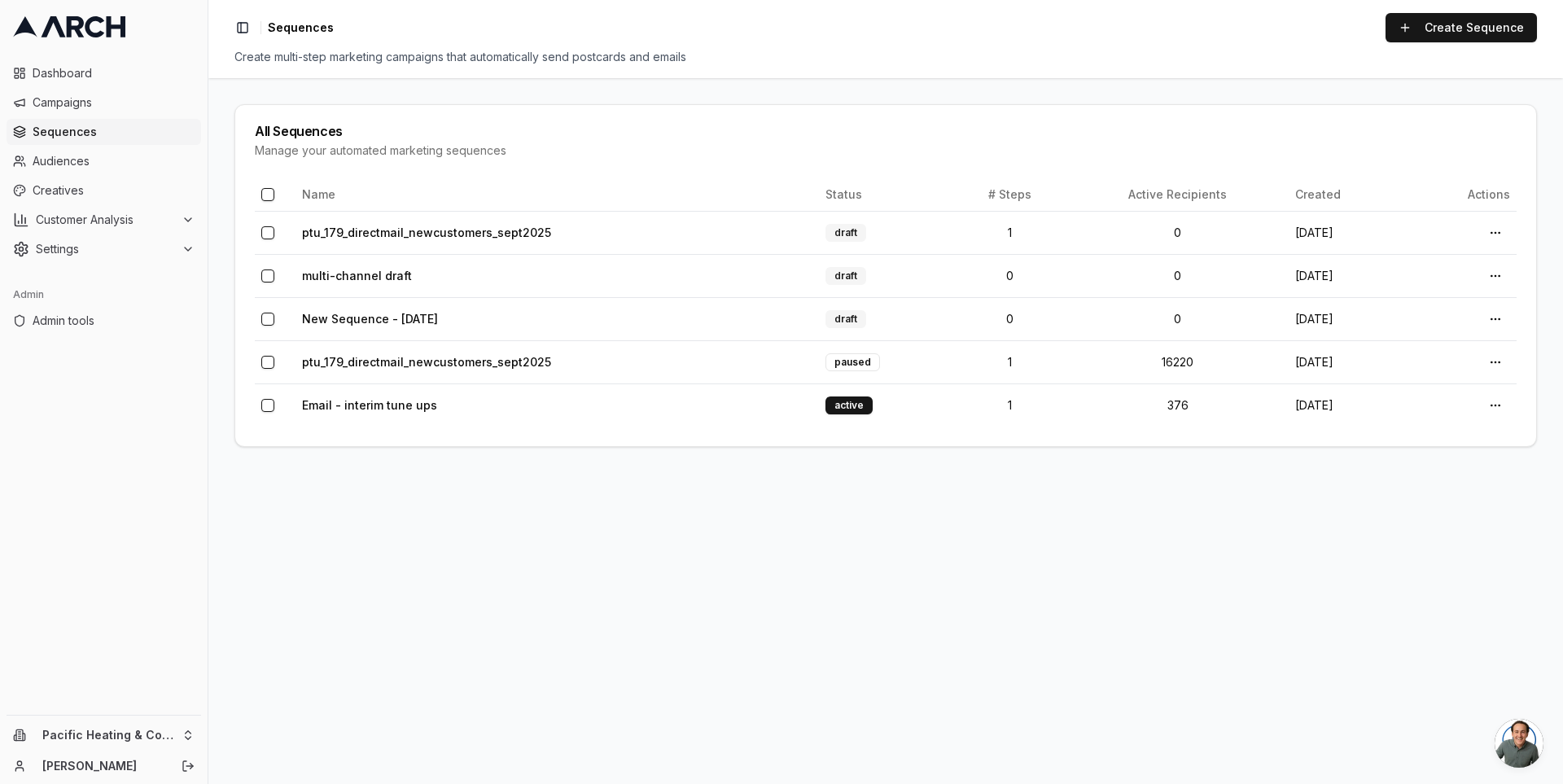
click at [478, 527] on main "All Sequences Manage your automated marketing sequences Name Status # Steps Act…" at bounding box center [886, 431] width 1355 height 705
click at [361, 276] on link "multi-channel draft" at bounding box center [357, 276] width 110 height 14
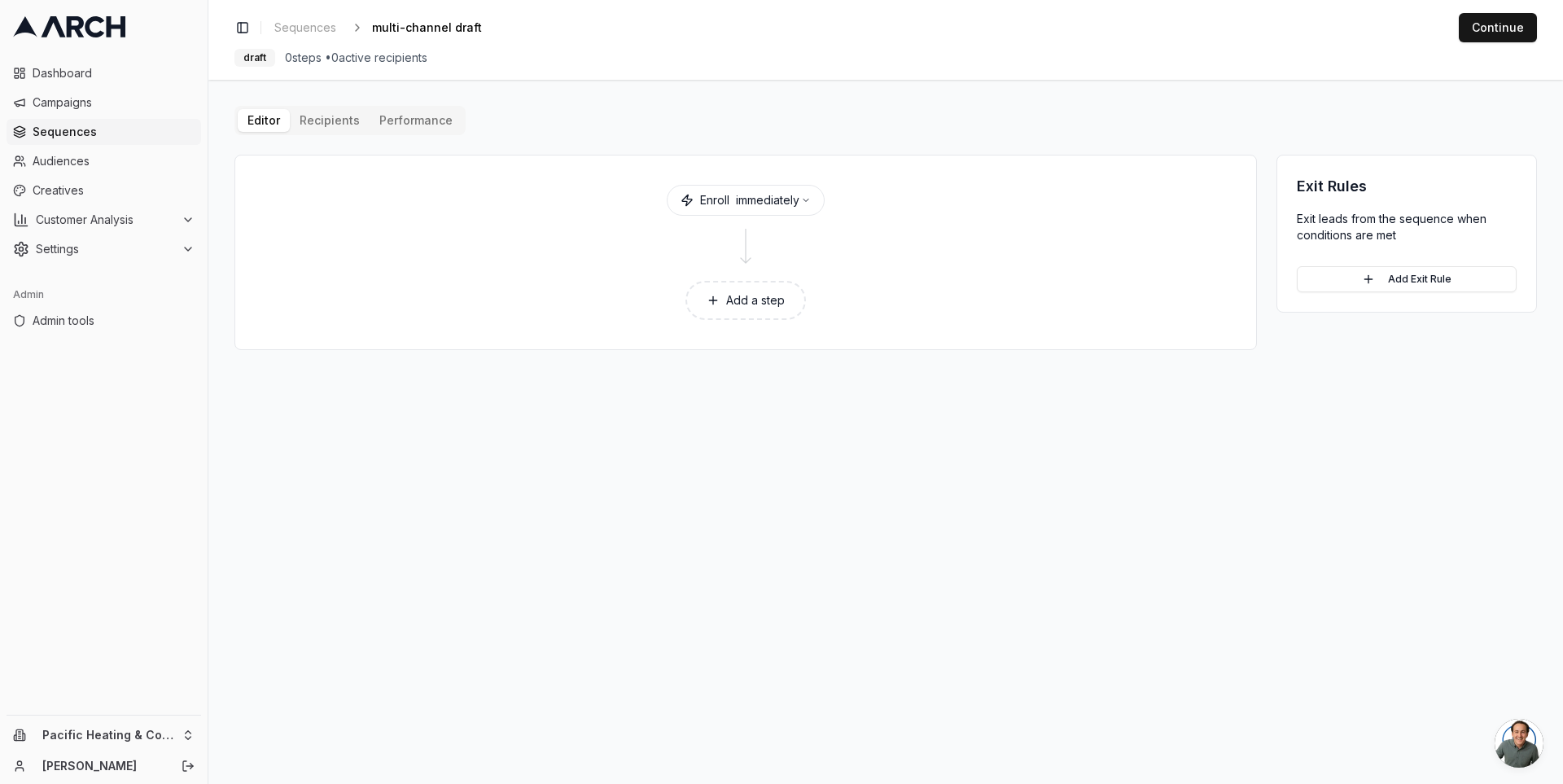
click at [754, 295] on button "Add a step" at bounding box center [746, 300] width 120 height 39
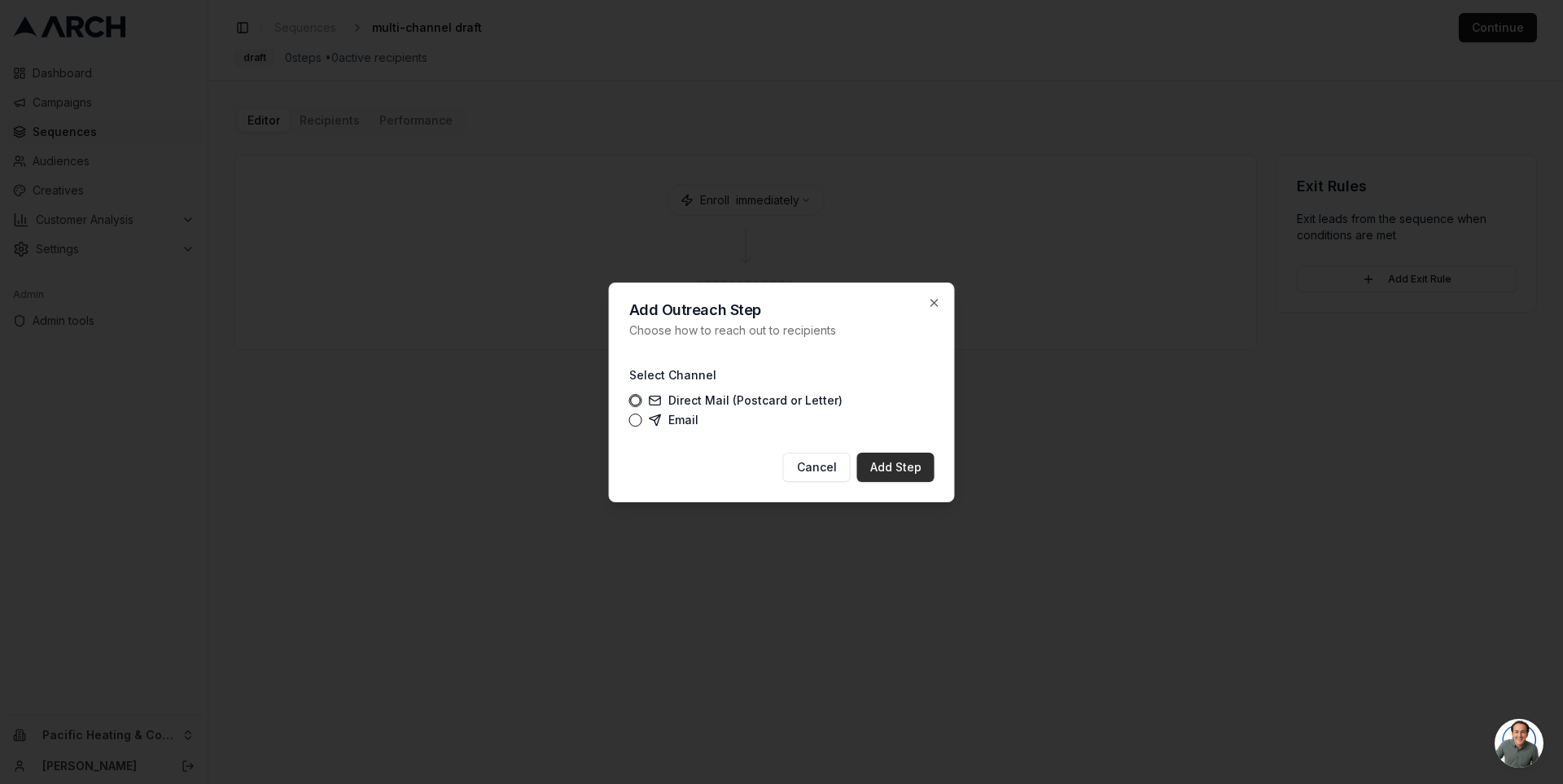
click at [901, 465] on button "Add Step" at bounding box center [896, 467] width 78 height 29
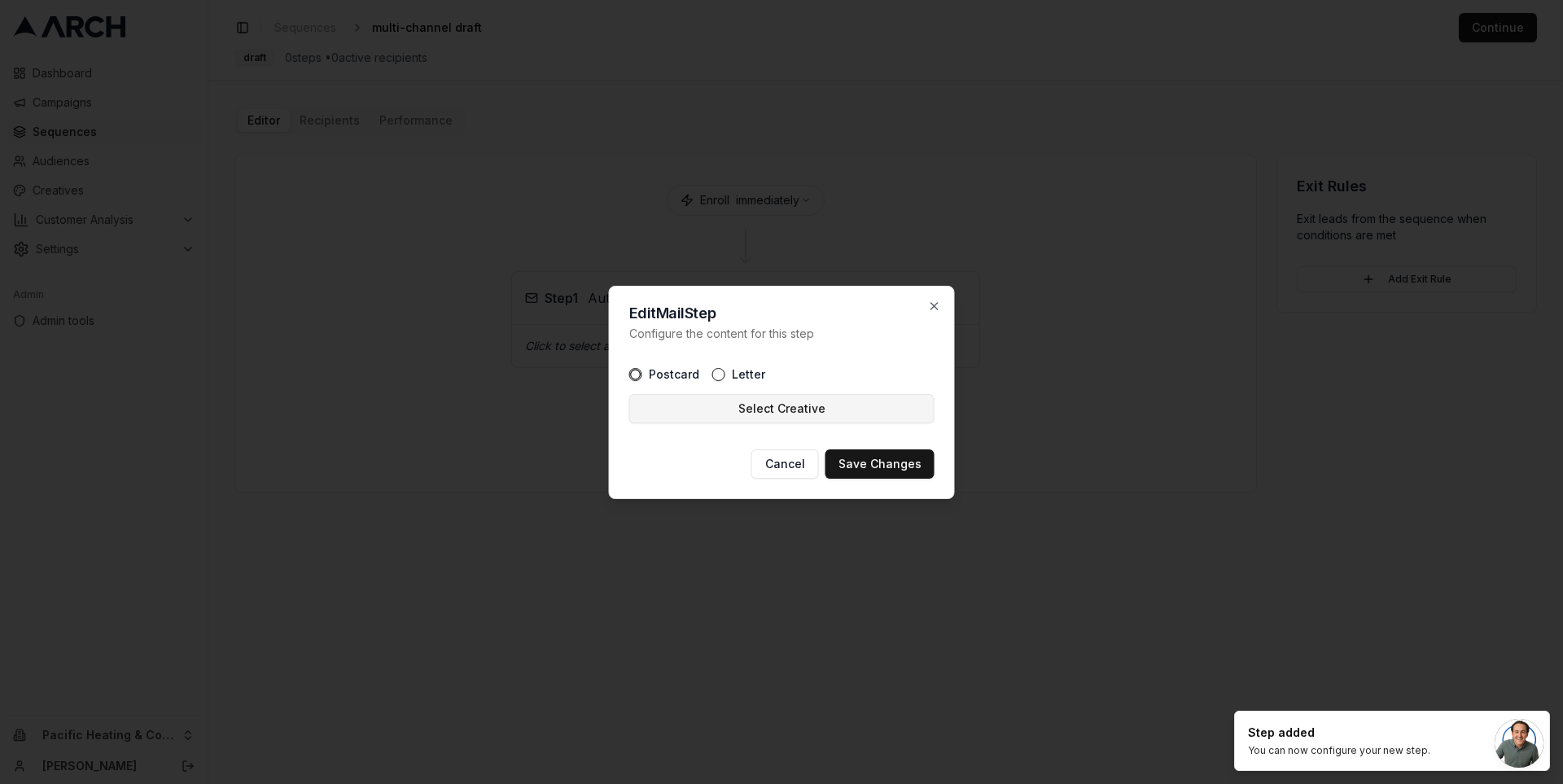
click at [817, 413] on button "Select Creative" at bounding box center [782, 408] width 305 height 29
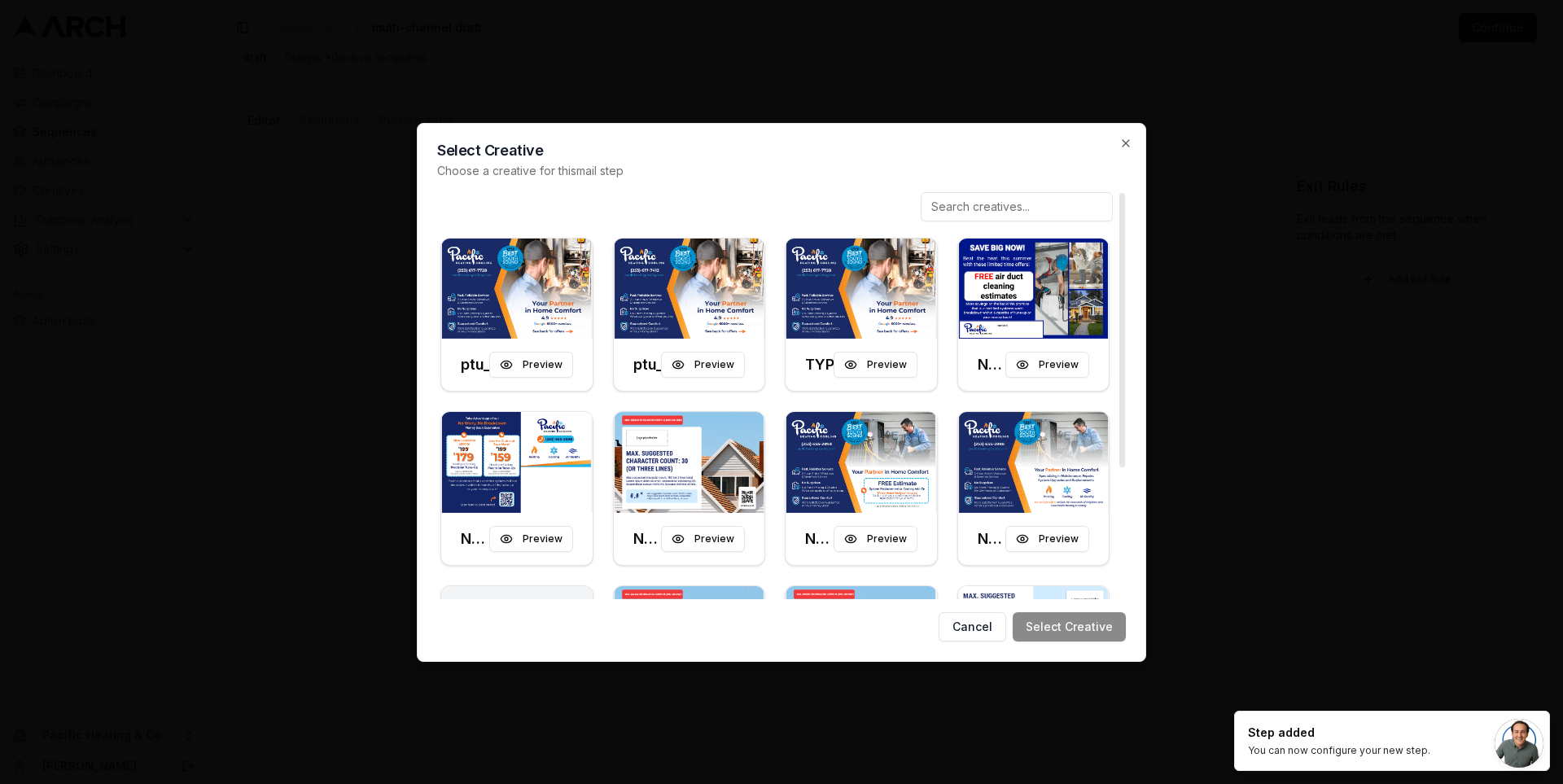
click at [1011, 211] on input at bounding box center [1016, 206] width 192 height 29
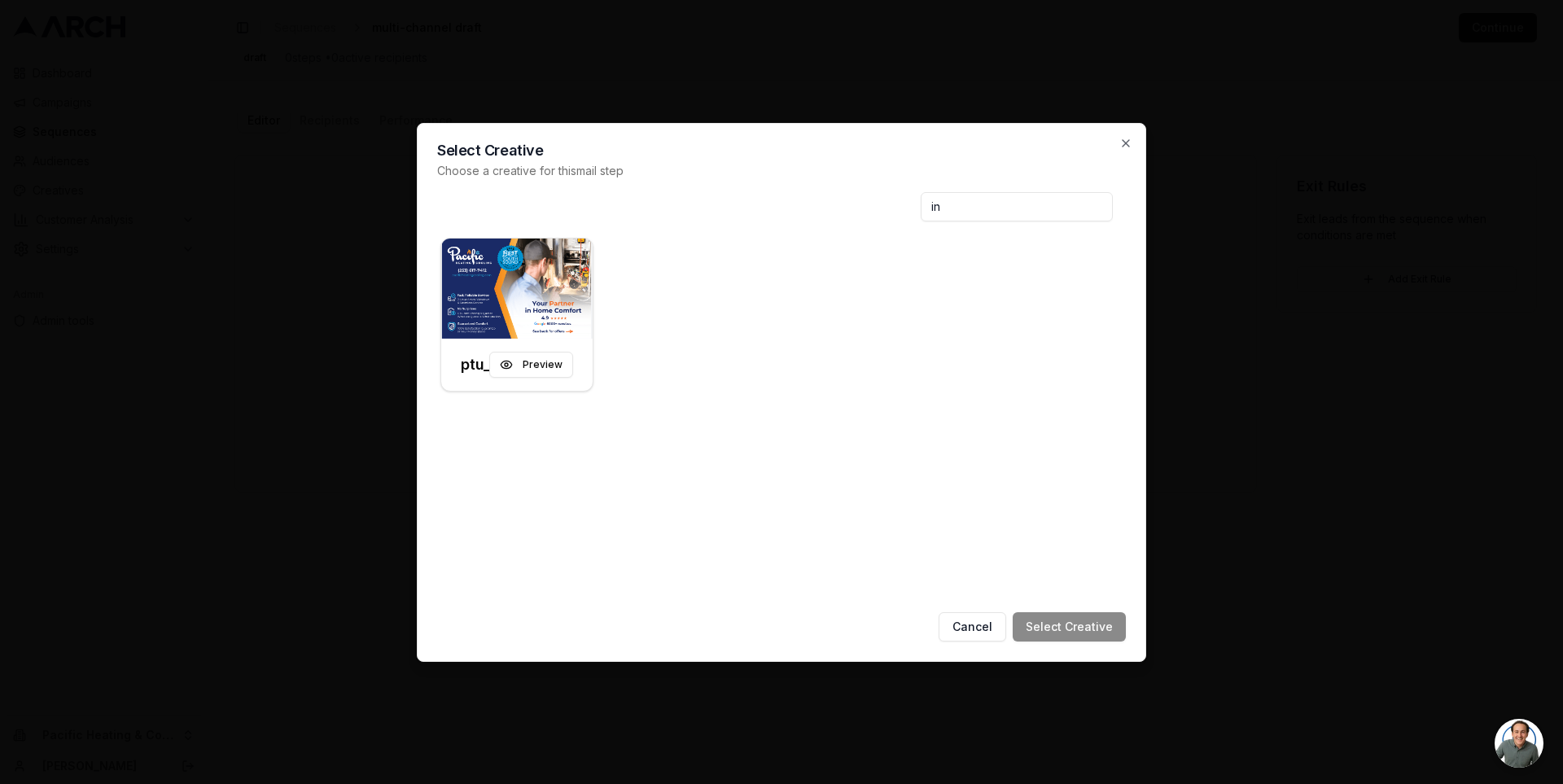
type input "i"
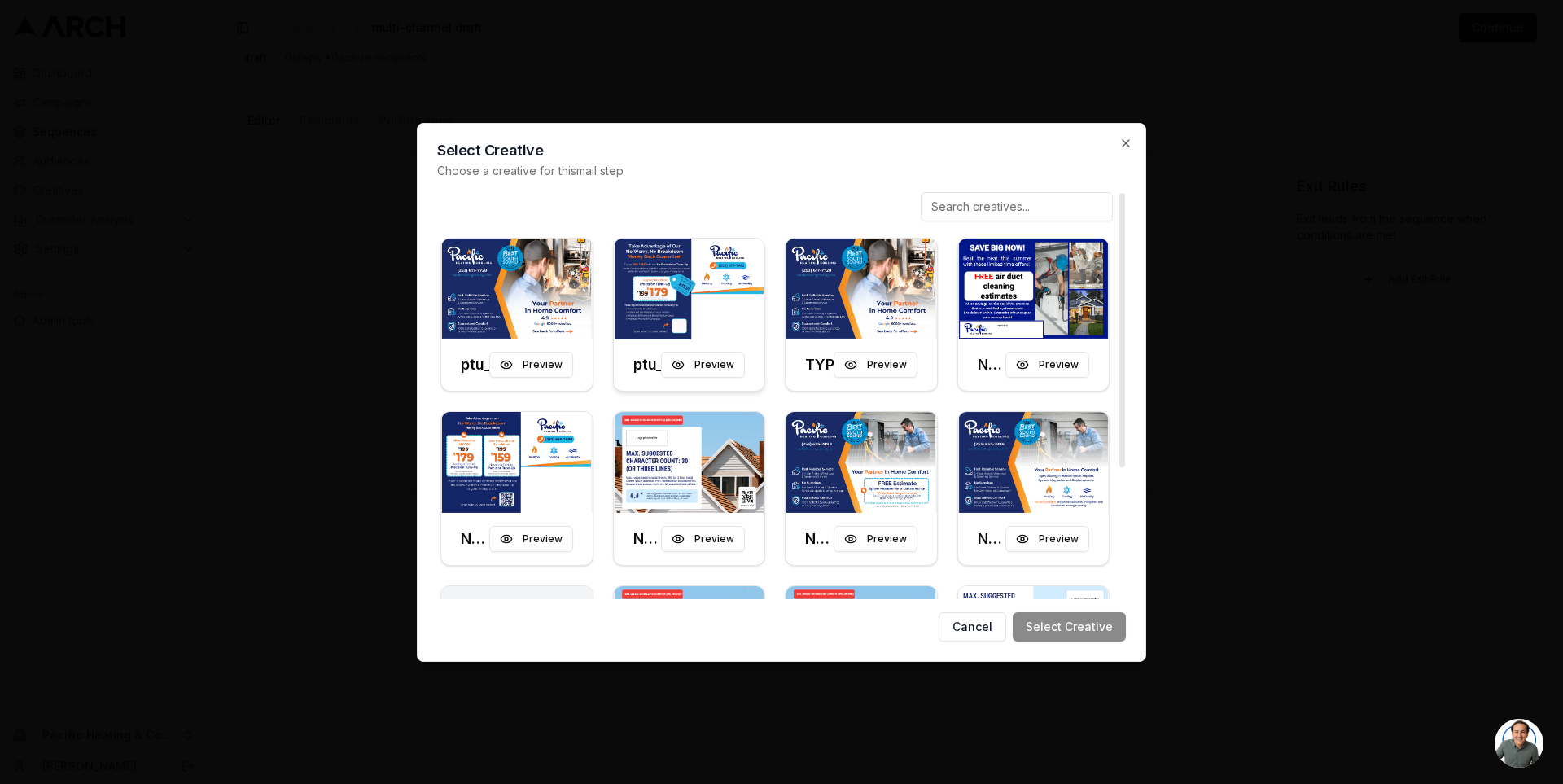
click at [663, 282] on img at bounding box center [690, 289] width 152 height 101
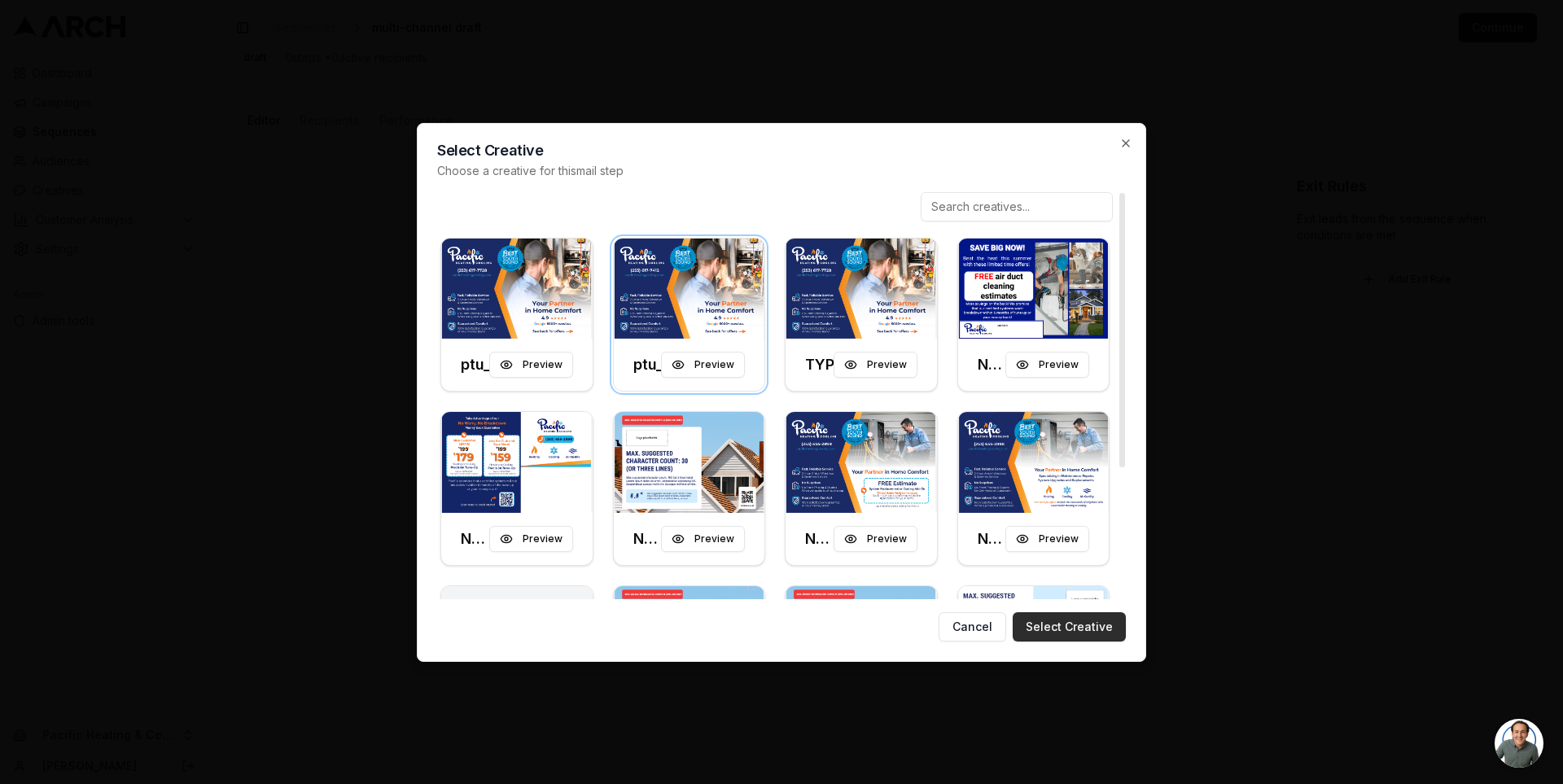
click at [1066, 625] on button "Select Creative" at bounding box center [1069, 626] width 113 height 29
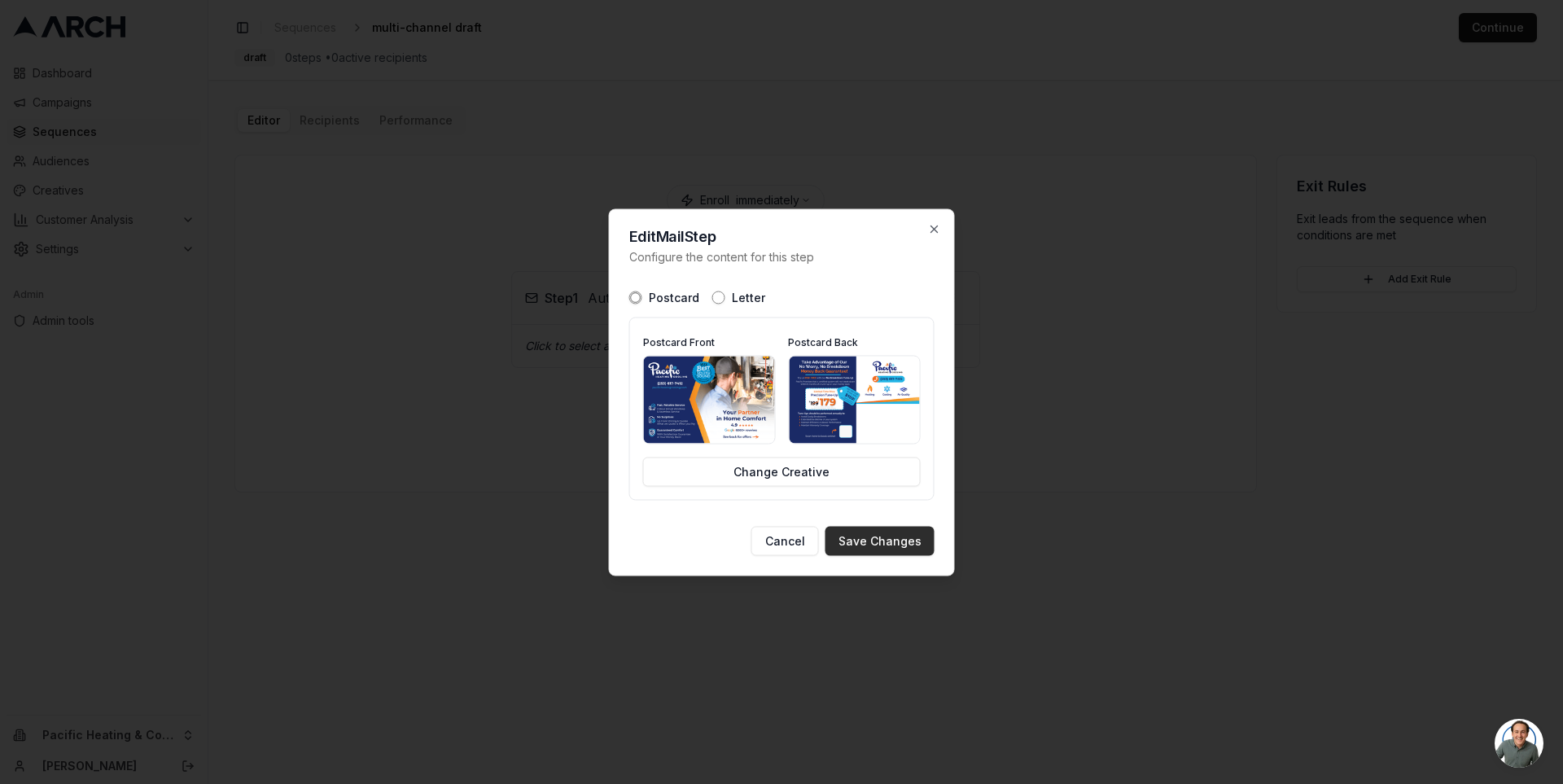
click at [868, 543] on button "Save Changes" at bounding box center [880, 540] width 109 height 29
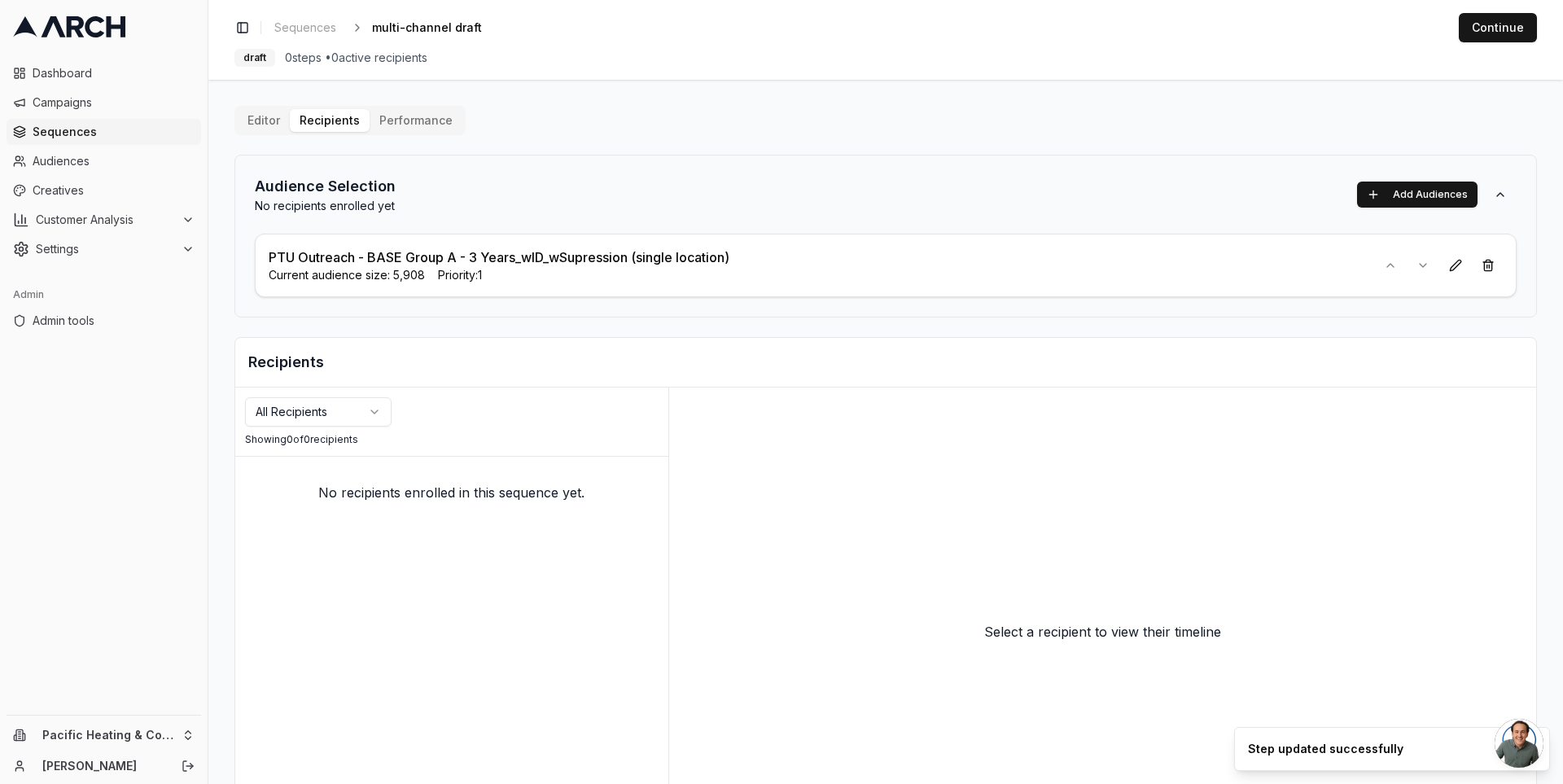
click at [259, 114] on button "Editor" at bounding box center [263, 120] width 52 height 23
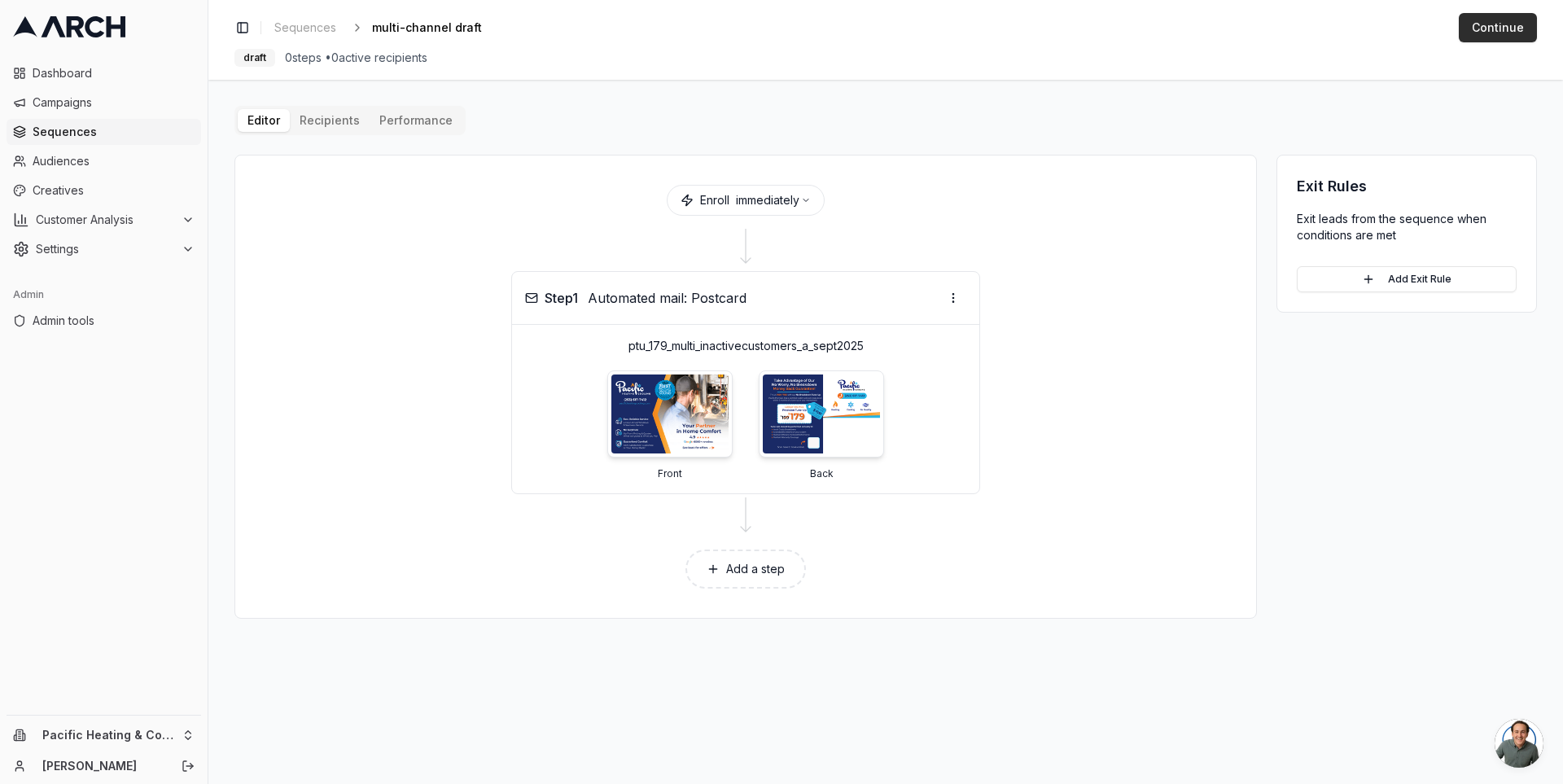
click at [1512, 24] on button "Continue" at bounding box center [1498, 27] width 79 height 29
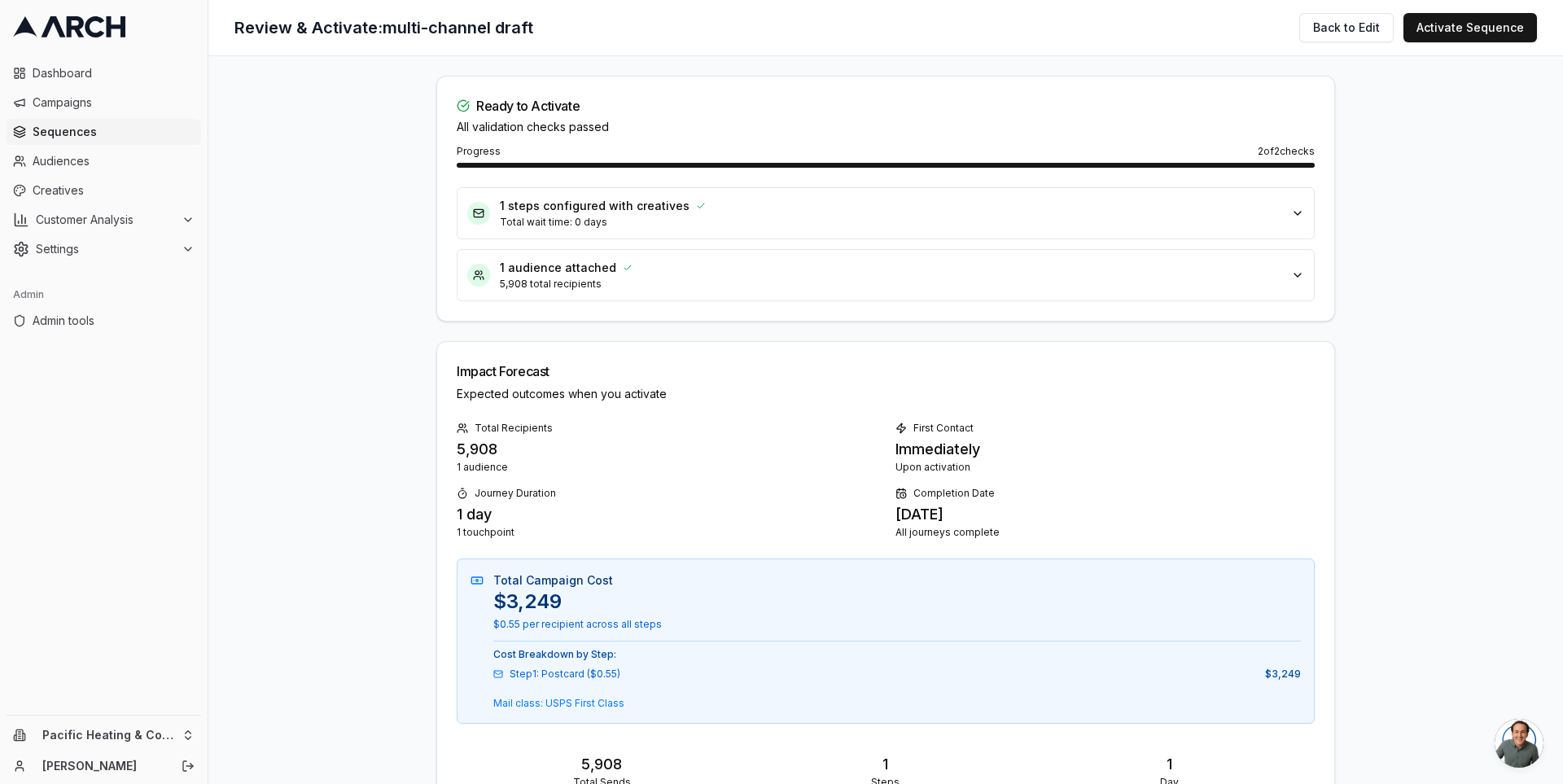
click at [358, 187] on main "Ready to Activate All validation checks passed Progress 2 of 2 checks 1 steps c…" at bounding box center [886, 419] width 1355 height 727
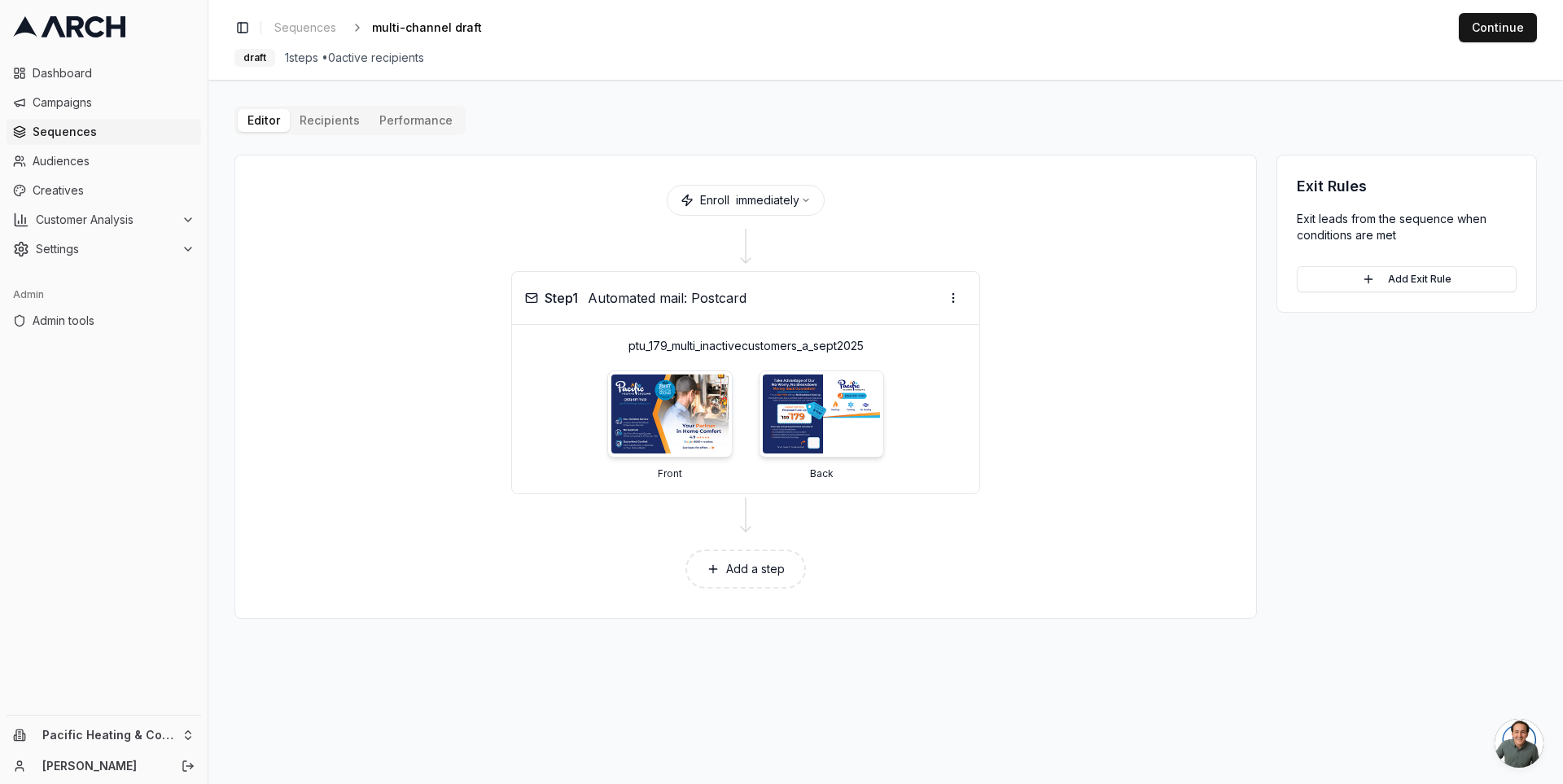
click at [99, 129] on span "Sequences" at bounding box center [113, 132] width 162 height 16
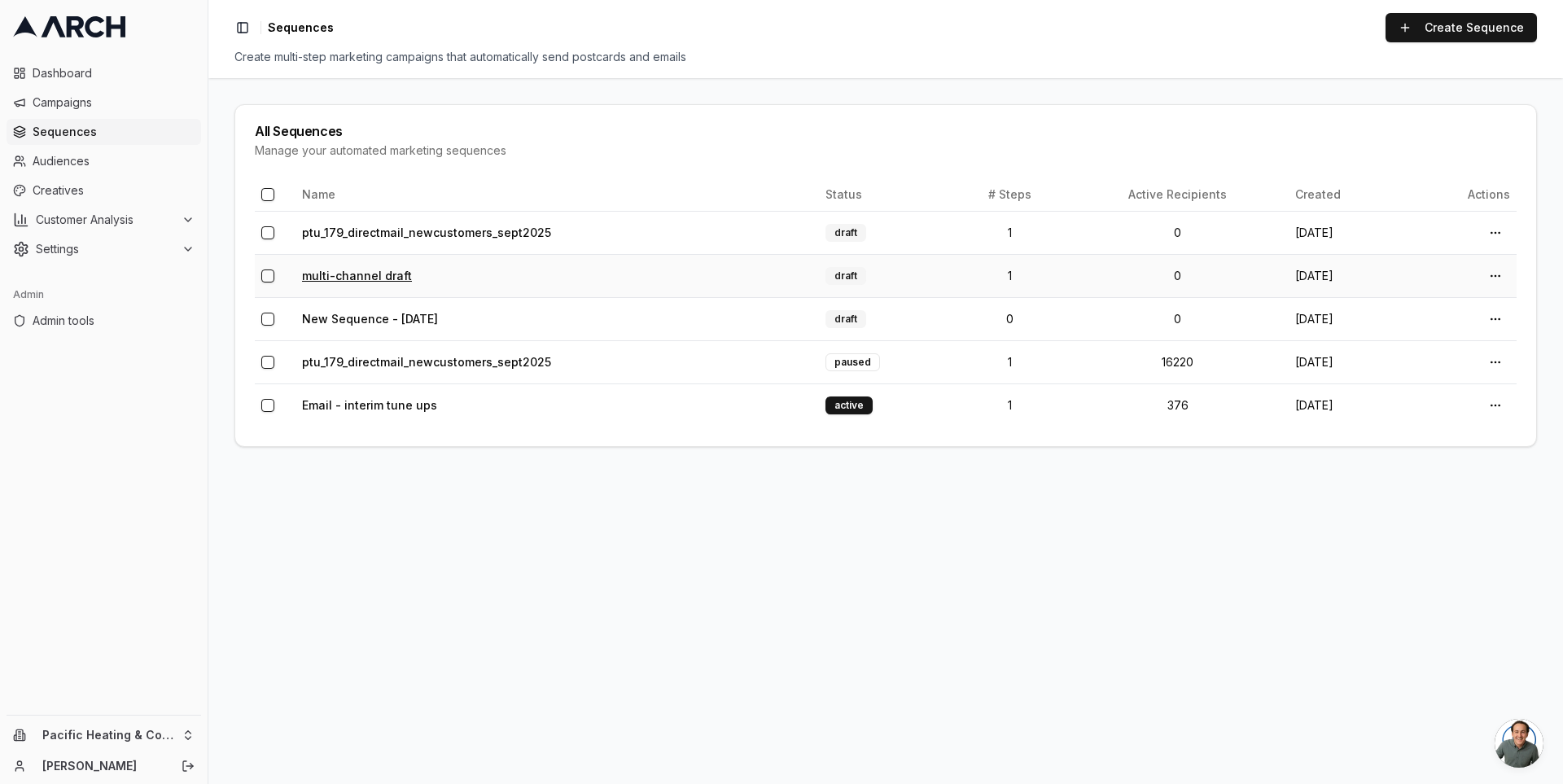
click at [342, 276] on link "multi-channel draft" at bounding box center [357, 276] width 110 height 14
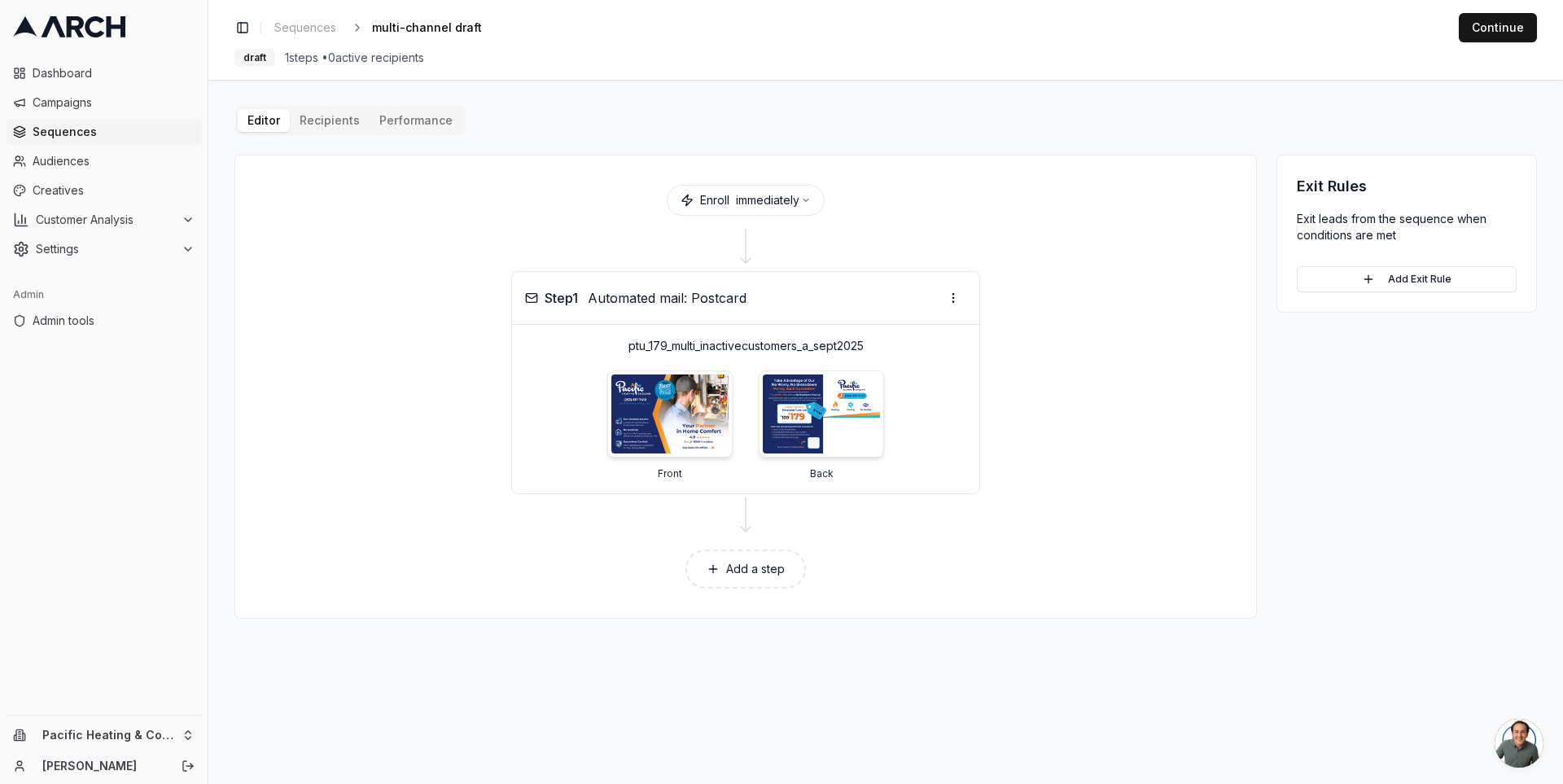
click at [233, 209] on main "Editor Recipients Performance Enroll immediately Step 1 Automated mail: Postcar…" at bounding box center [886, 431] width 1355 height 704
click at [61, 129] on span "Sequences" at bounding box center [113, 132] width 162 height 16
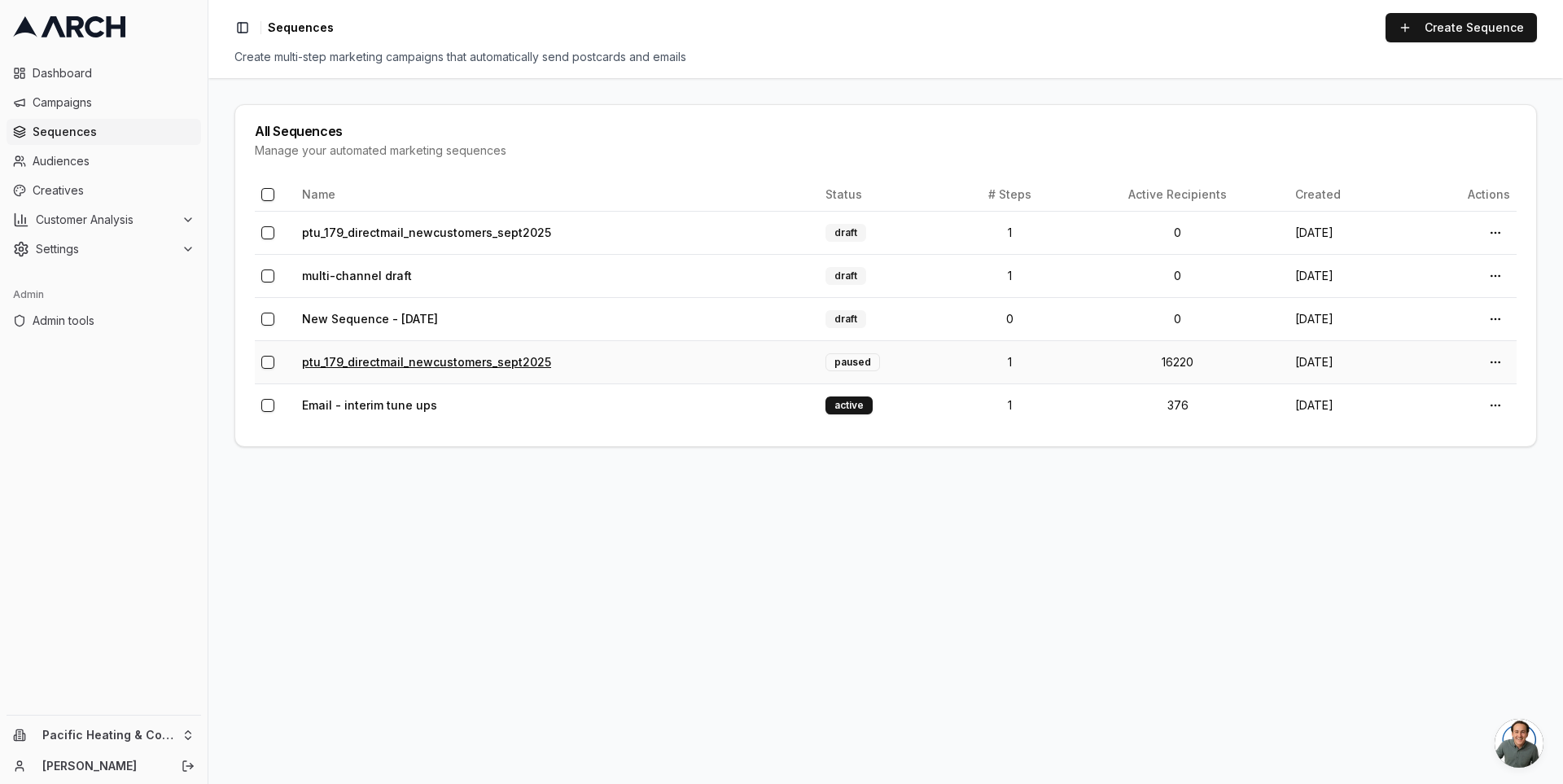
click at [379, 359] on link "ptu_179_directmail_newcustomers_sept2025" at bounding box center [426, 362] width 249 height 14
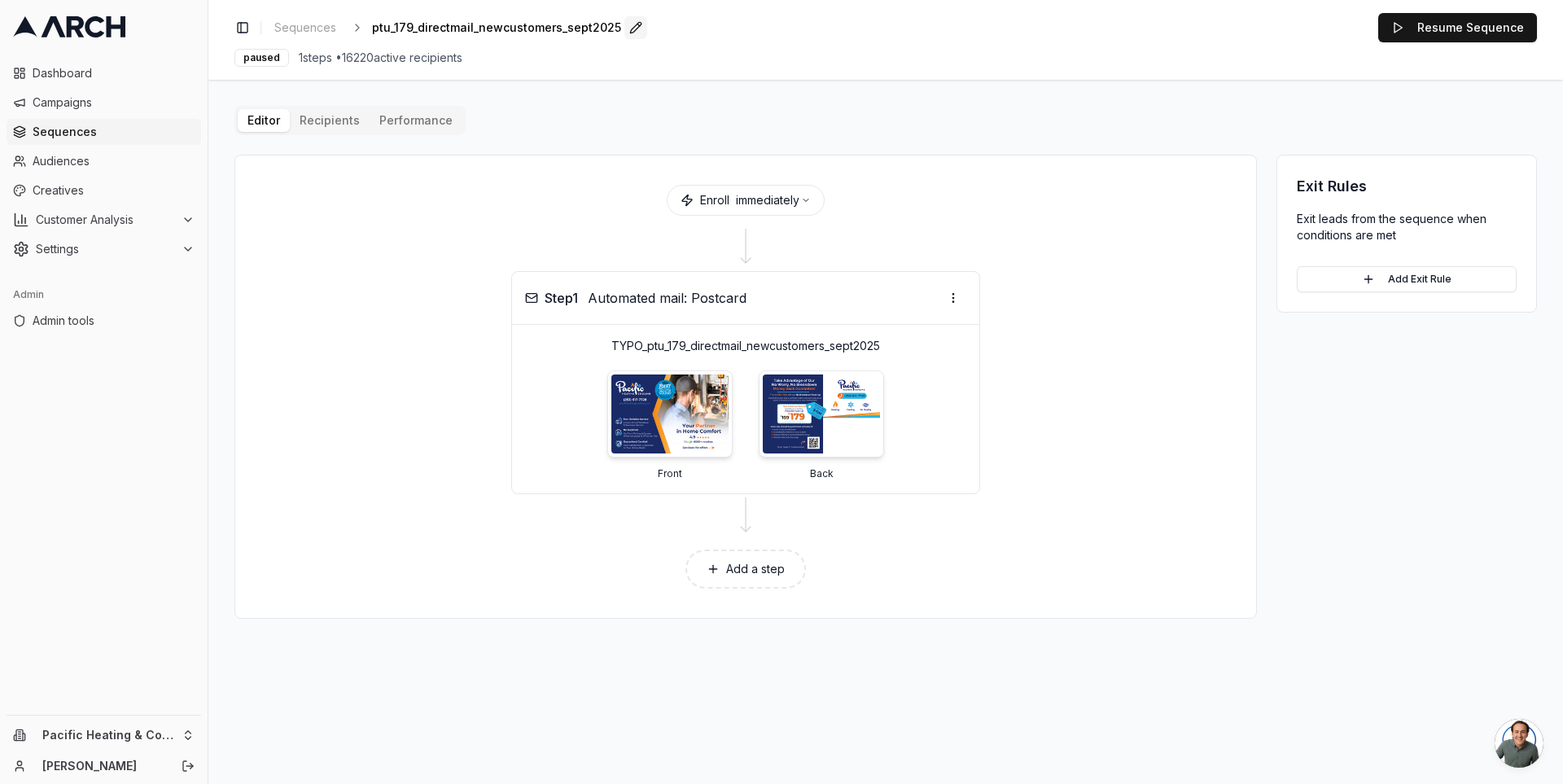
click at [628, 29] on button "Edit" at bounding box center [636, 27] width 23 height 23
type input "CANCELLED_ptu_179_directmail_newcustomers_sept2025"
click at [567, 32] on div "Save Cancel" at bounding box center [592, 27] width 49 height 23
click at [83, 131] on span "Sequences" at bounding box center [113, 132] width 162 height 16
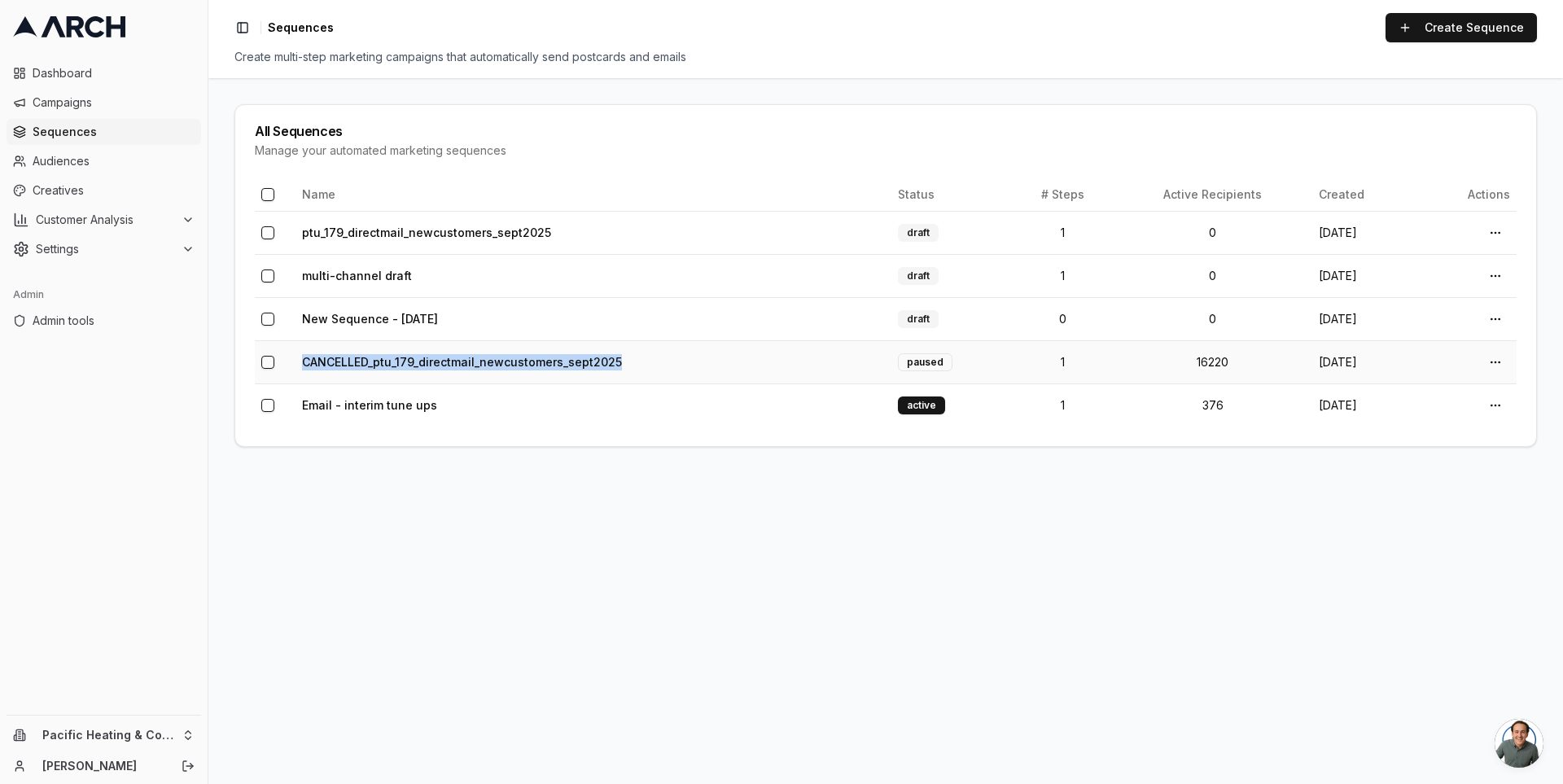
copy link "CANCELLED_ptu_179_directmail_newcustomers_sept2025"
drag, startPoint x: 673, startPoint y: 363, endPoint x: 299, endPoint y: 358, distance: 374.0
click at [299, 358] on td "CANCELLED_ptu_179_directmail_newcustomers_sept2025" at bounding box center [593, 362] width 596 height 44
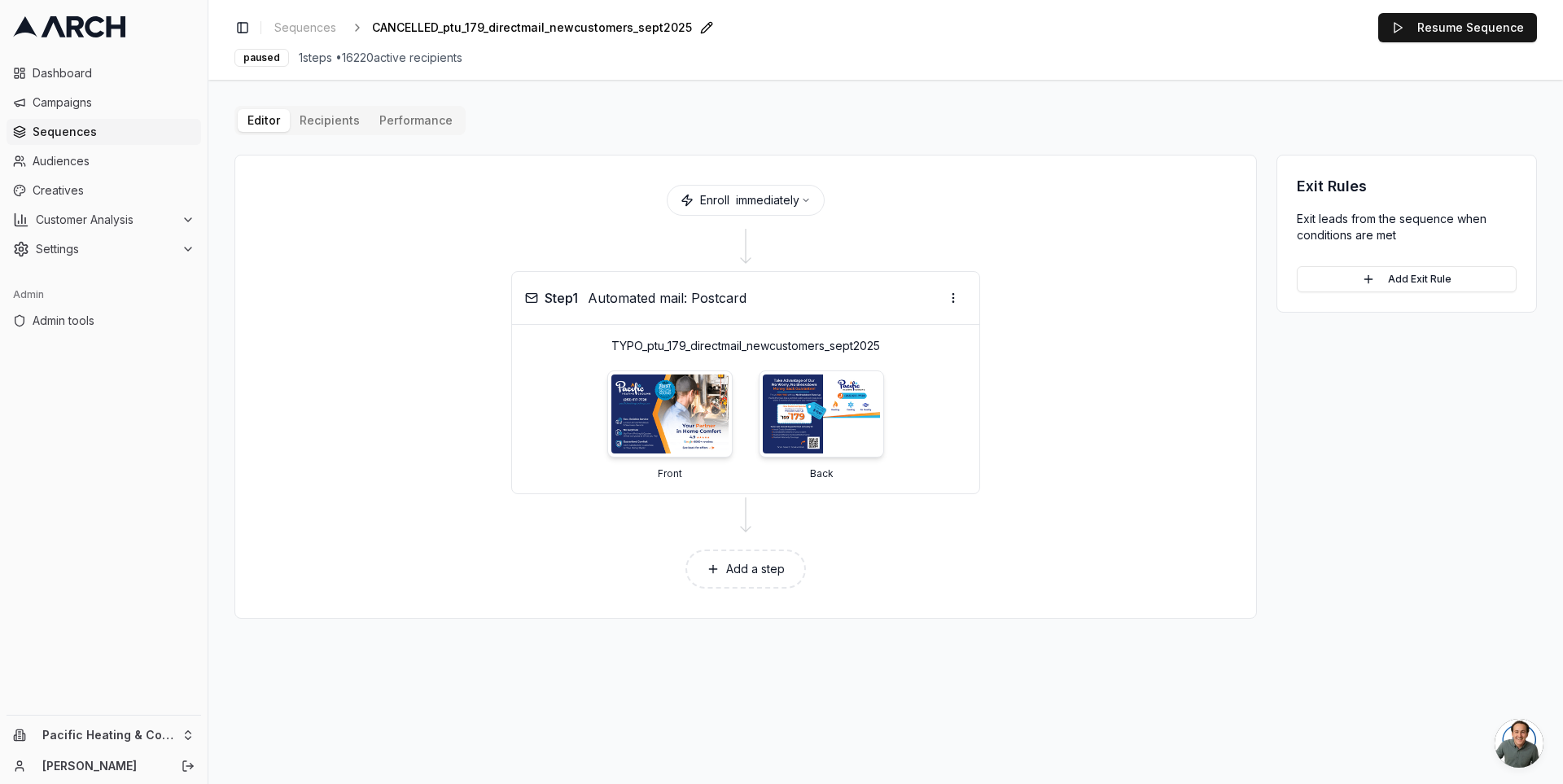
click at [568, 31] on span "CANCELLED_ptu_179_directmail_newcustomers_sept2025" at bounding box center [532, 27] width 320 height 16
click at [530, 32] on div "CANCELLED_ptu_179_directmail_newcustomers_sept2025 Save Cancel" at bounding box center [494, 27] width 244 height 25
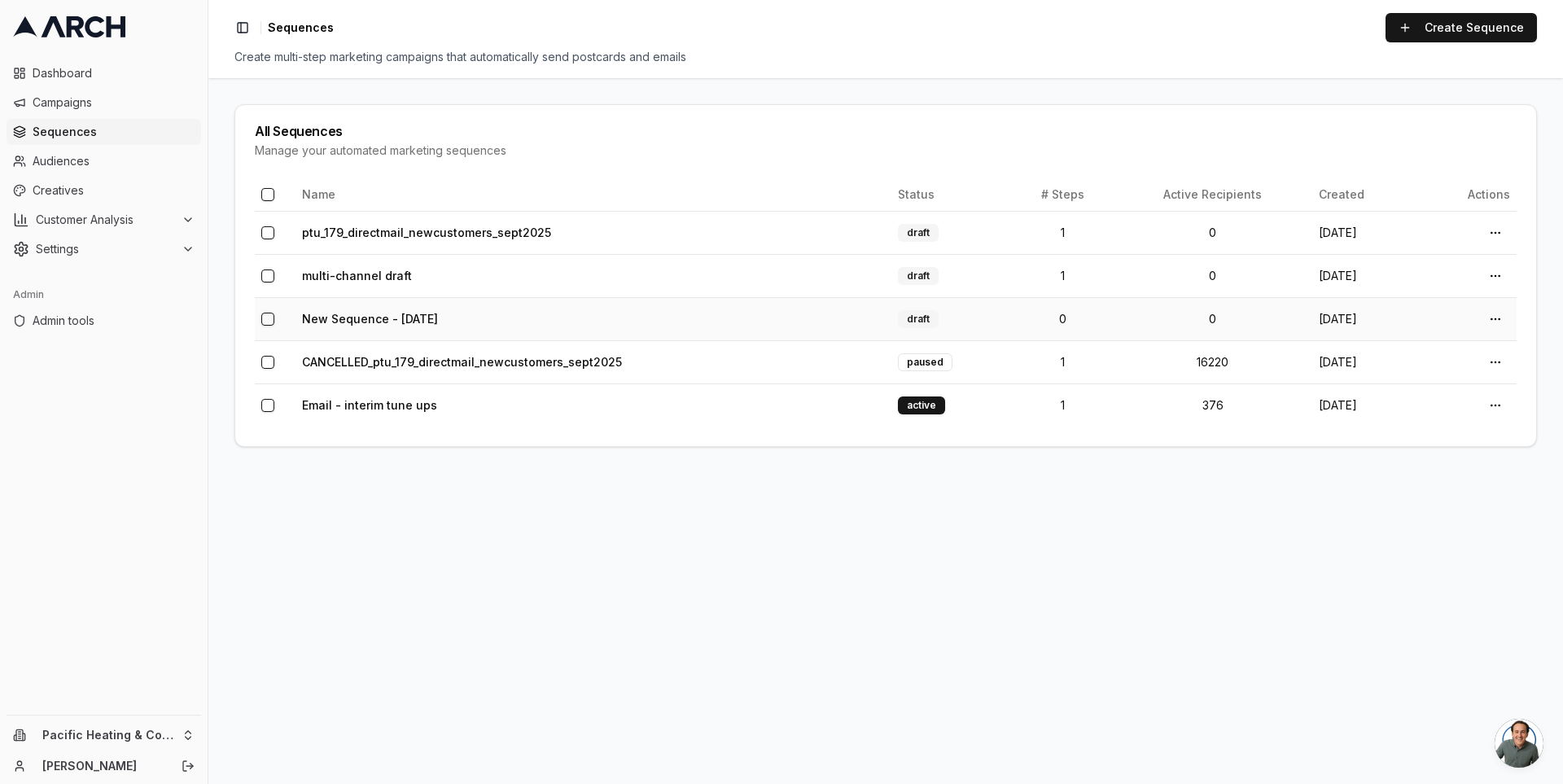
click at [268, 317] on button "button" at bounding box center [268, 319] width 13 height 13
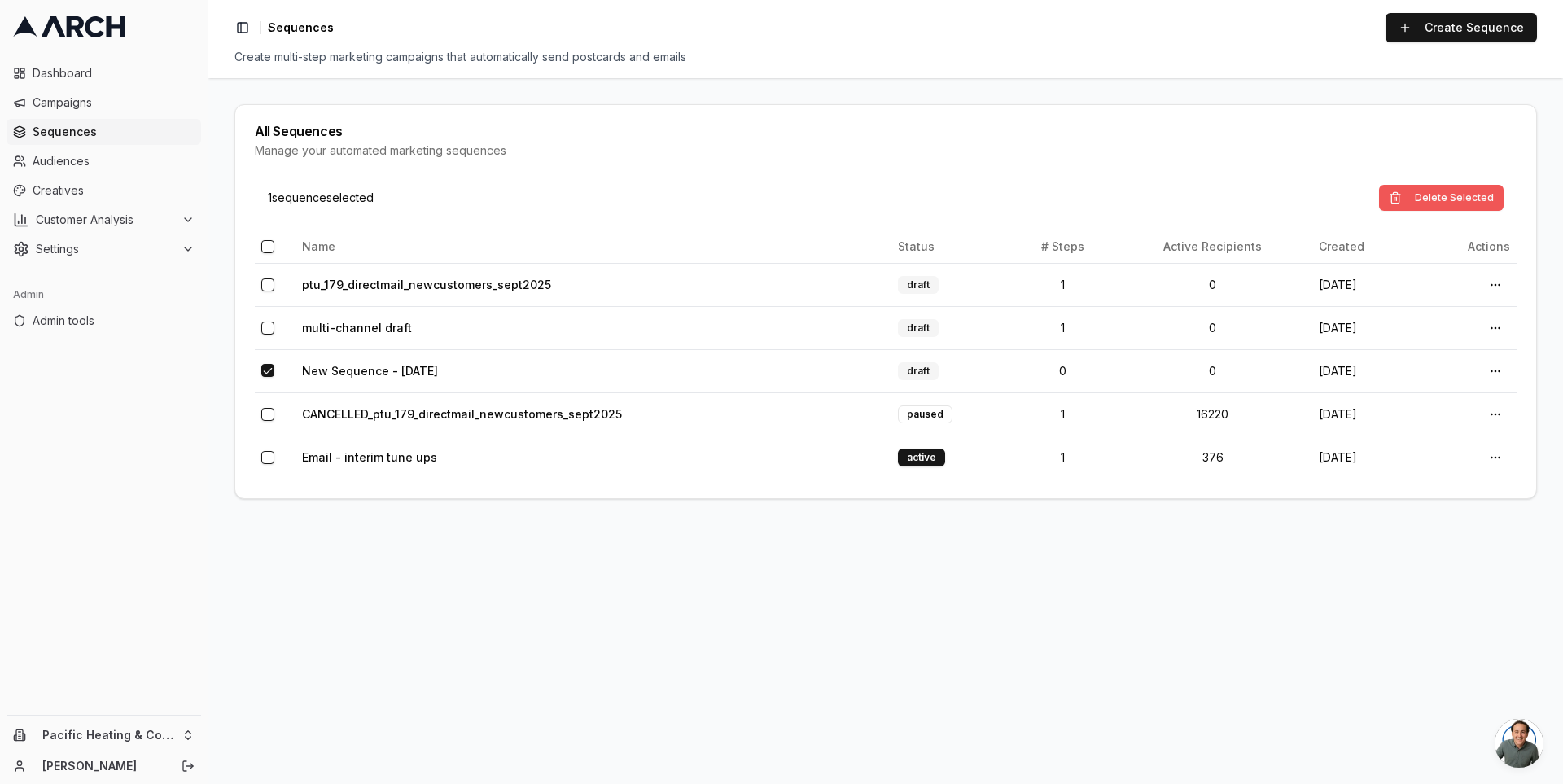
click at [1440, 188] on button "Delete Selected" at bounding box center [1442, 198] width 125 height 27
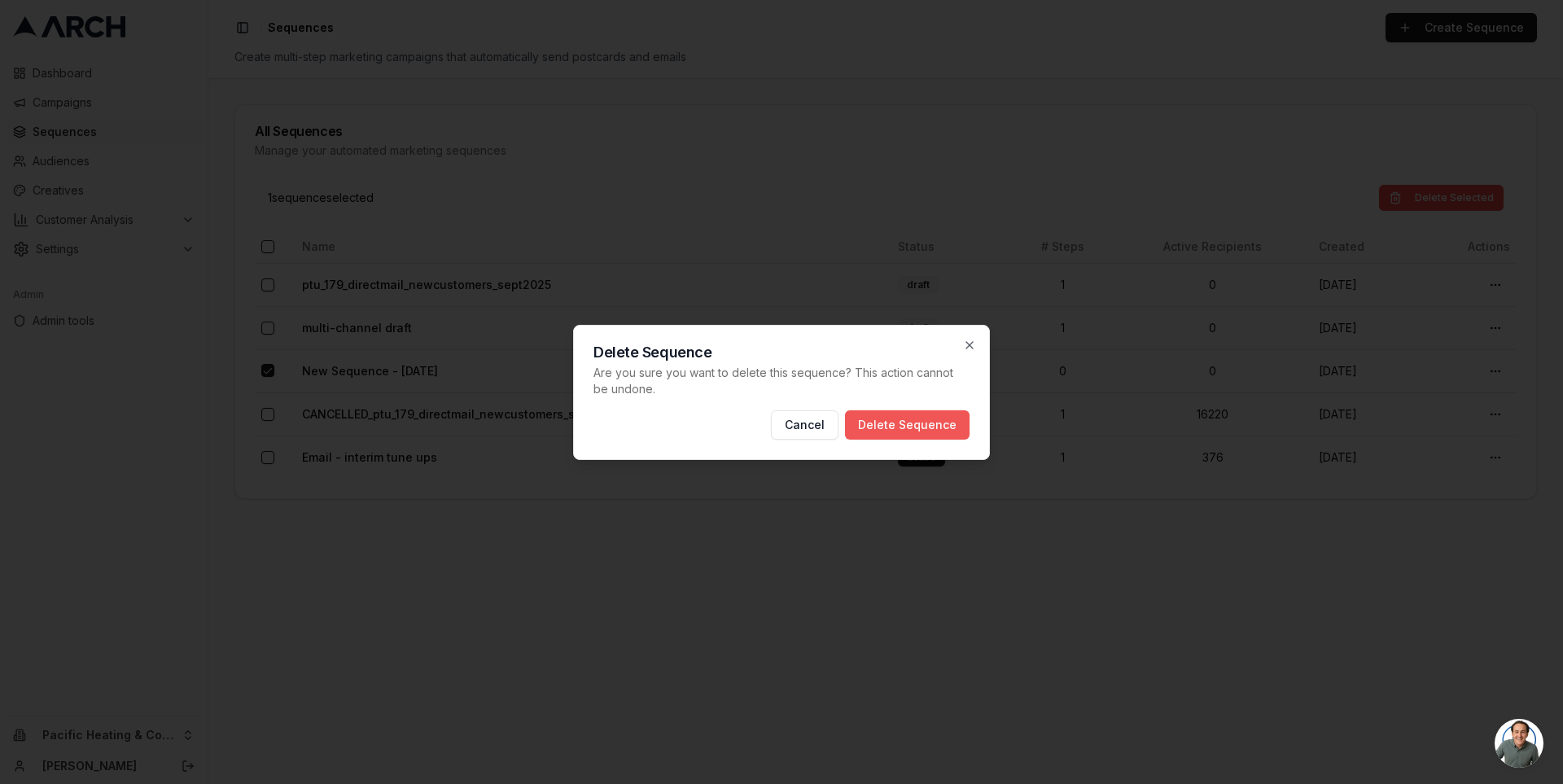
click at [929, 420] on button "Delete Sequence" at bounding box center [907, 424] width 125 height 29
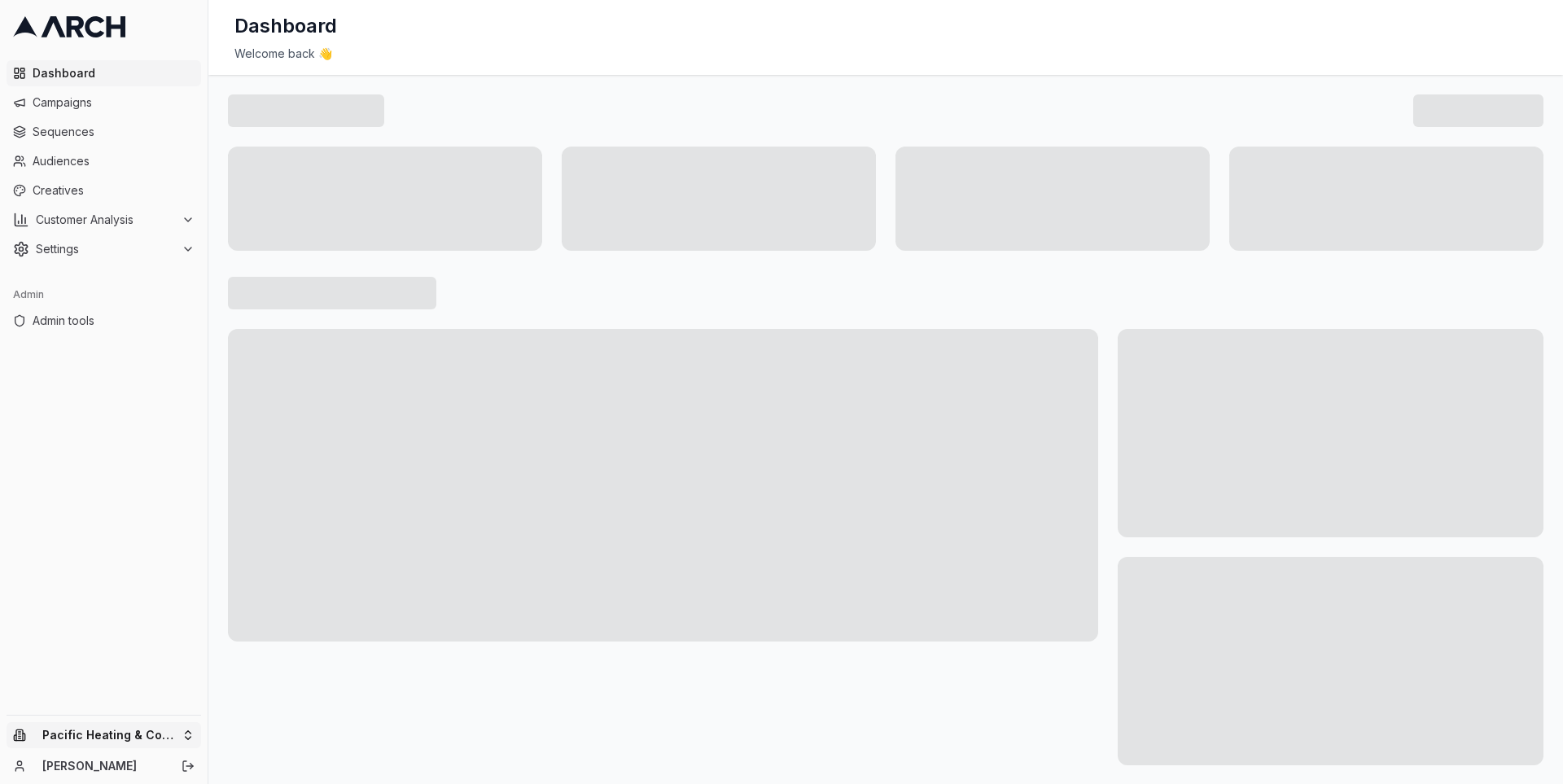
click at [196, 733] on html "Dashboard Campaigns Sequences Audiences Creatives Customer Analysis Settings Ad…" at bounding box center [782, 392] width 1563 height 784
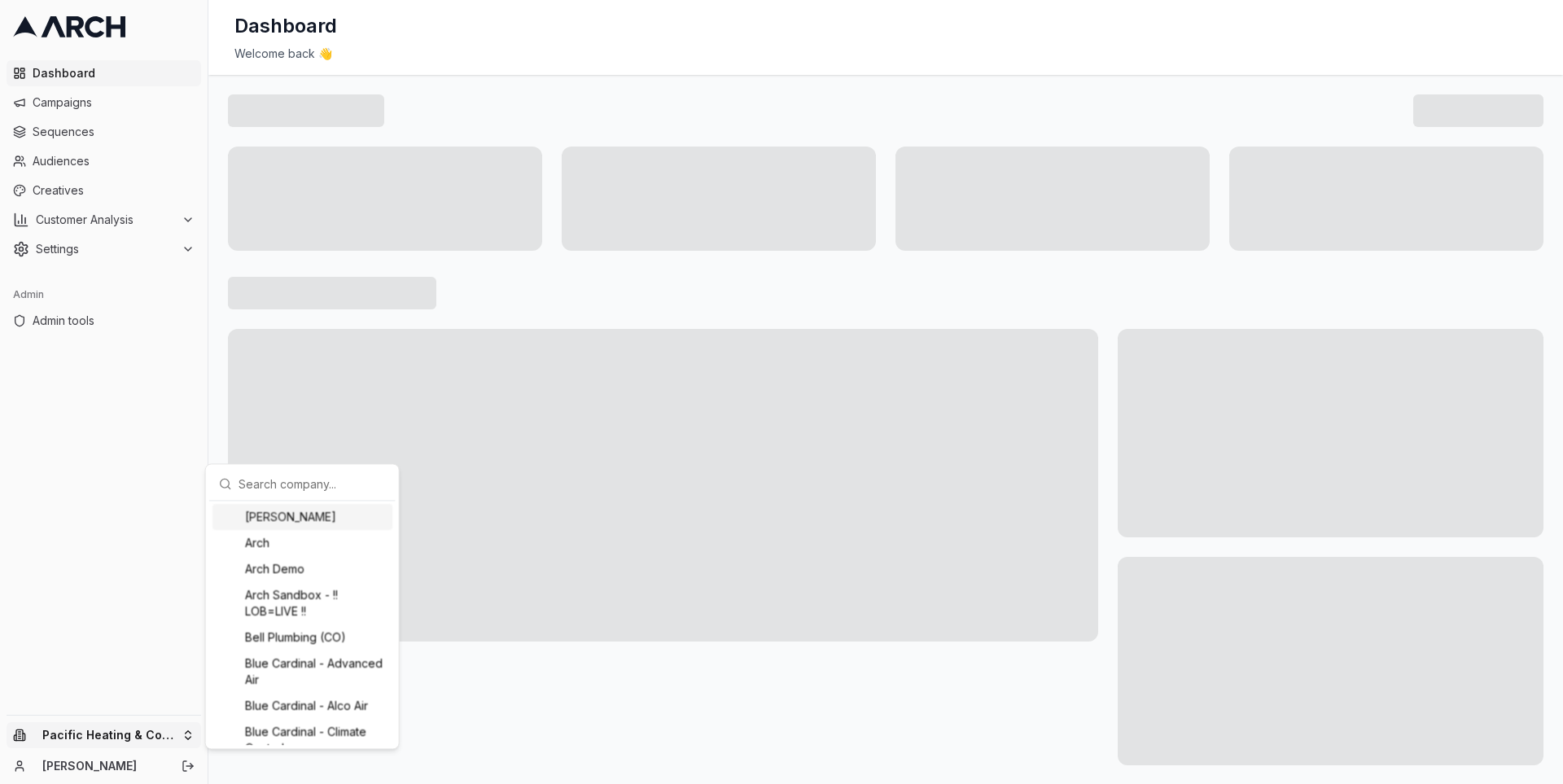
click at [275, 490] on input "text" at bounding box center [313, 483] width 148 height 32
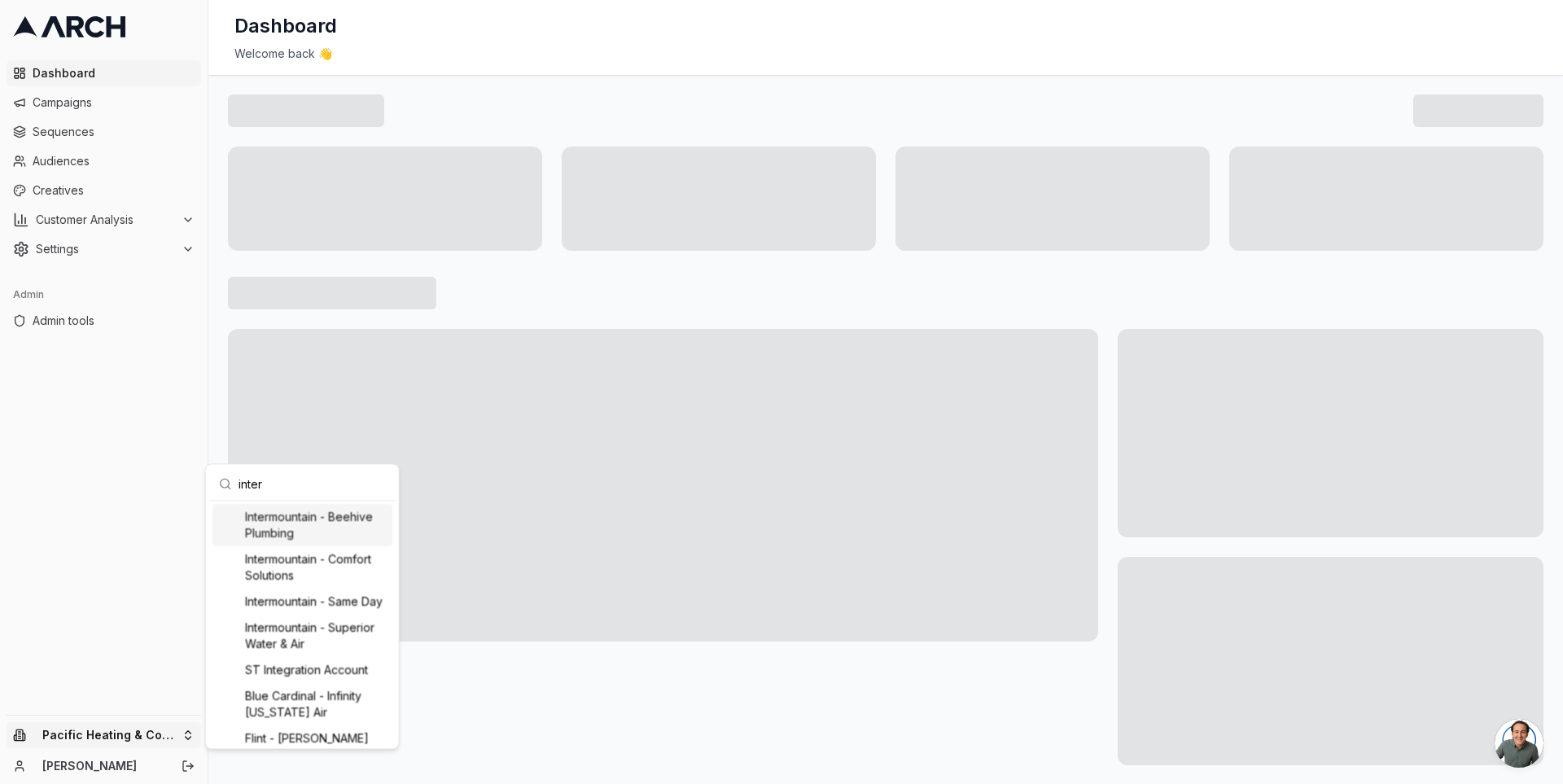
type input "interm"
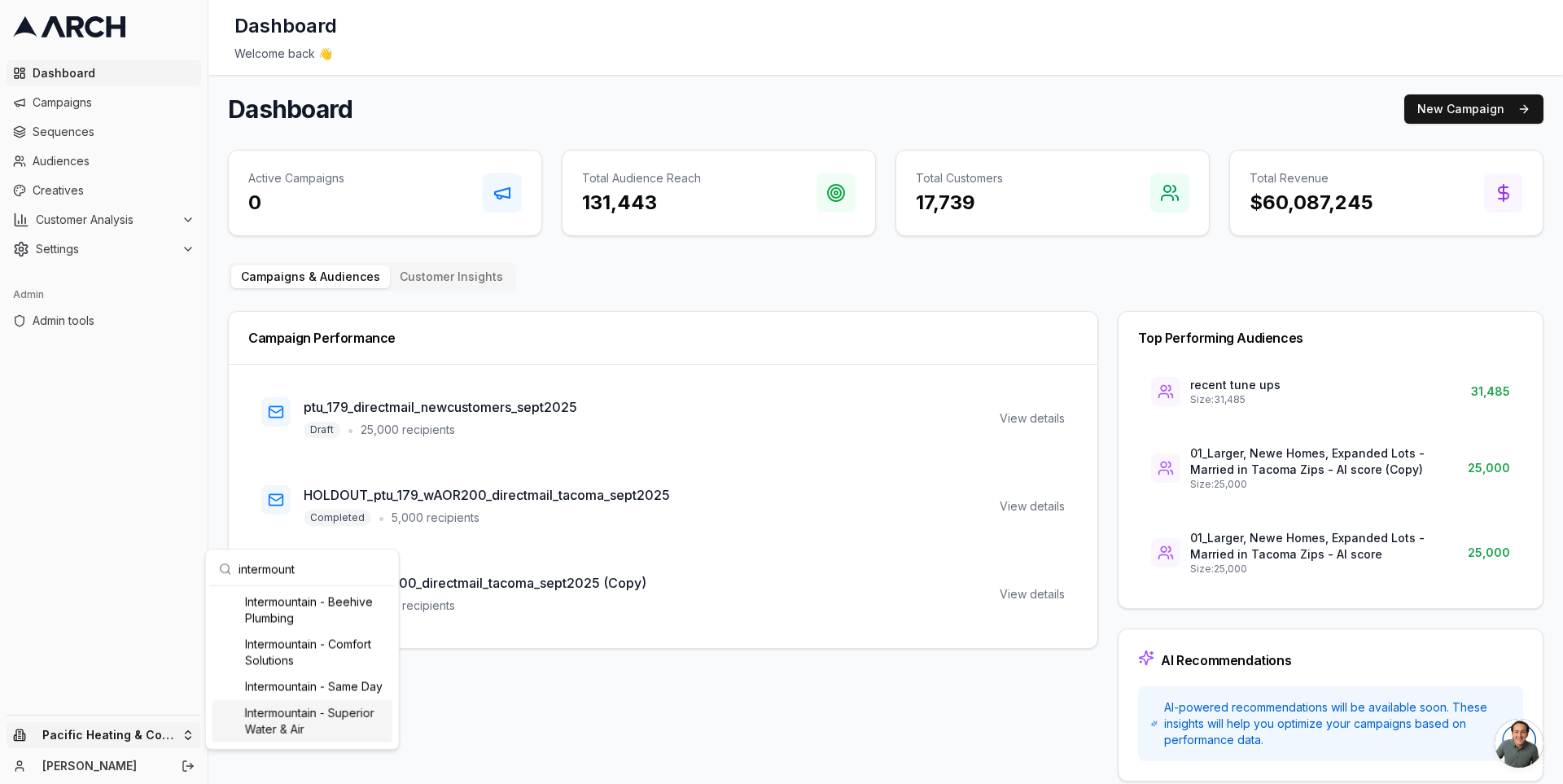
type input "intermount"
click at [299, 714] on div "Intermountain - Superior Water & Air" at bounding box center [302, 721] width 180 height 43
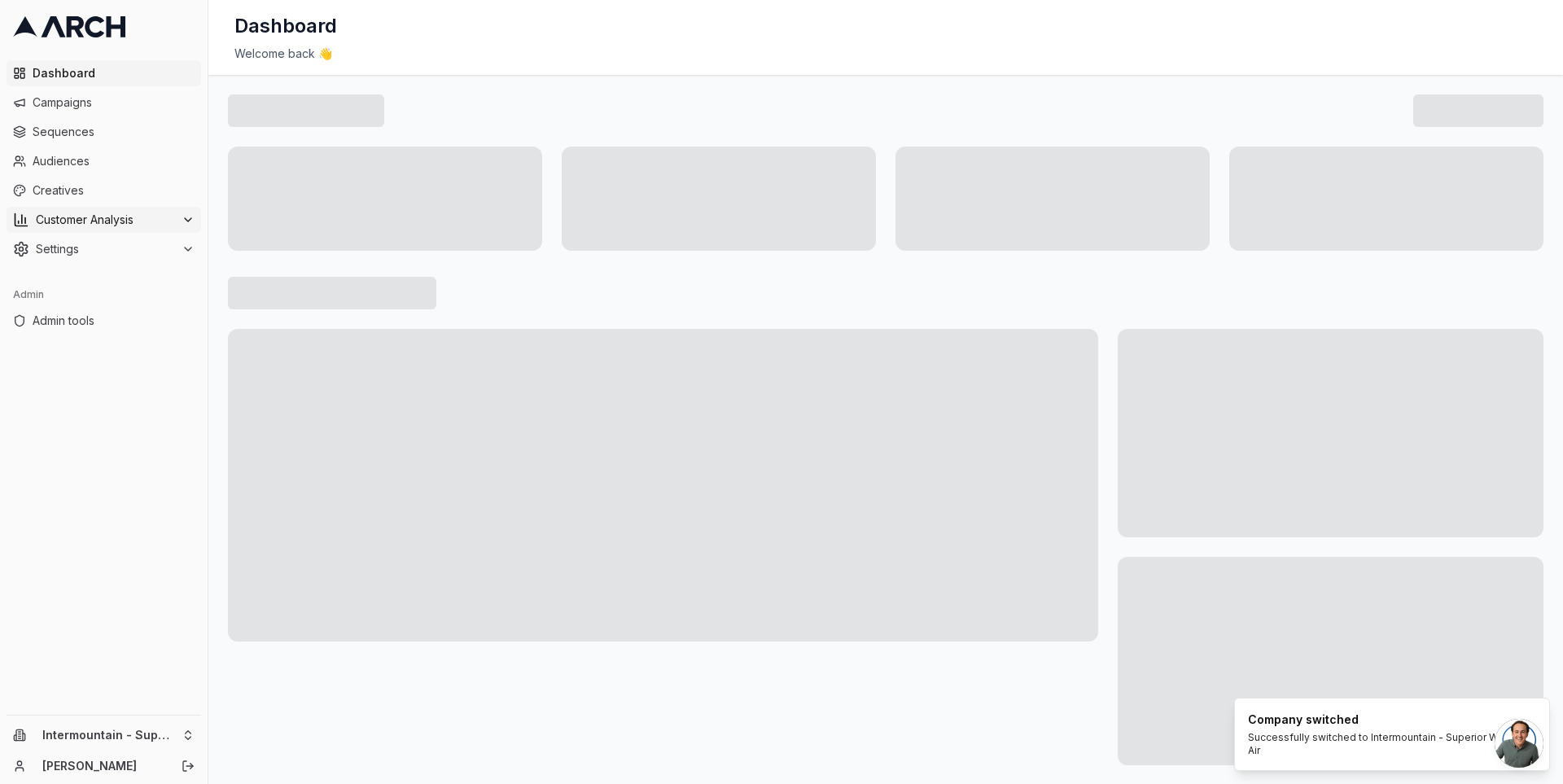
click at [123, 225] on span "Customer Analysis" at bounding box center [105, 219] width 139 height 16
click at [136, 252] on link "Overview" at bounding box center [103, 246] width 154 height 23
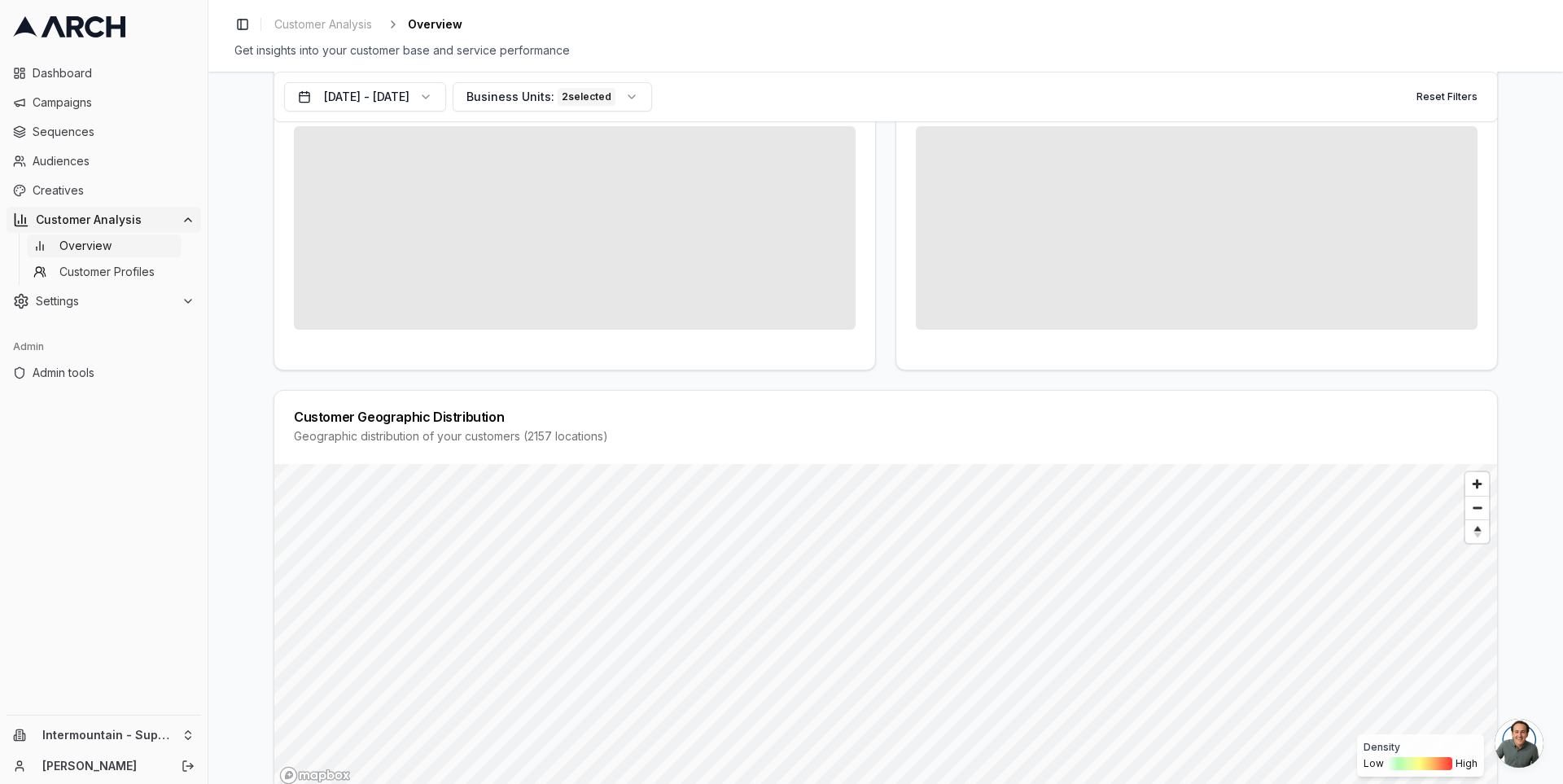
scroll to position [333, 0]
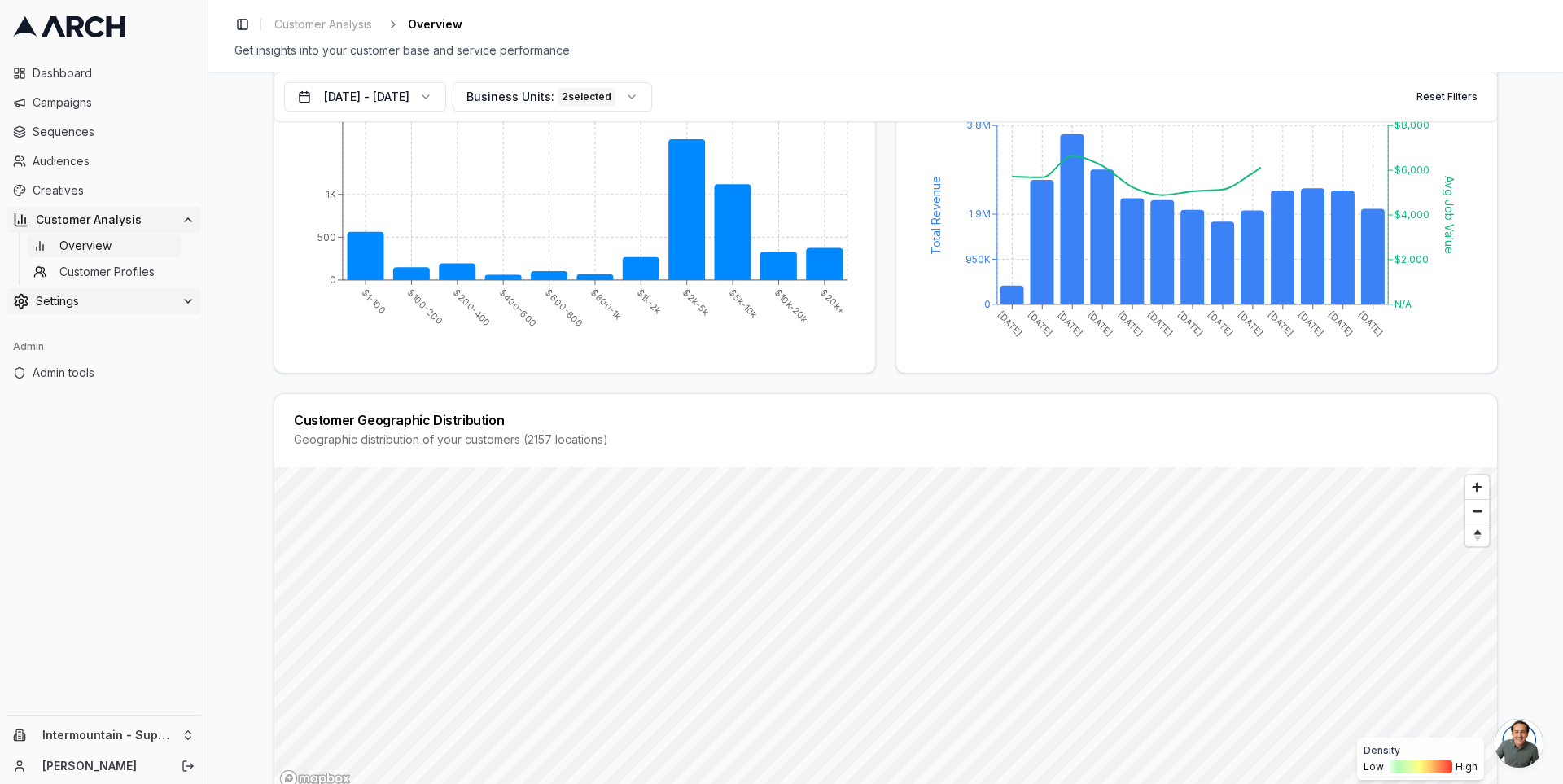
click at [155, 296] on span "Settings" at bounding box center [105, 300] width 139 height 16
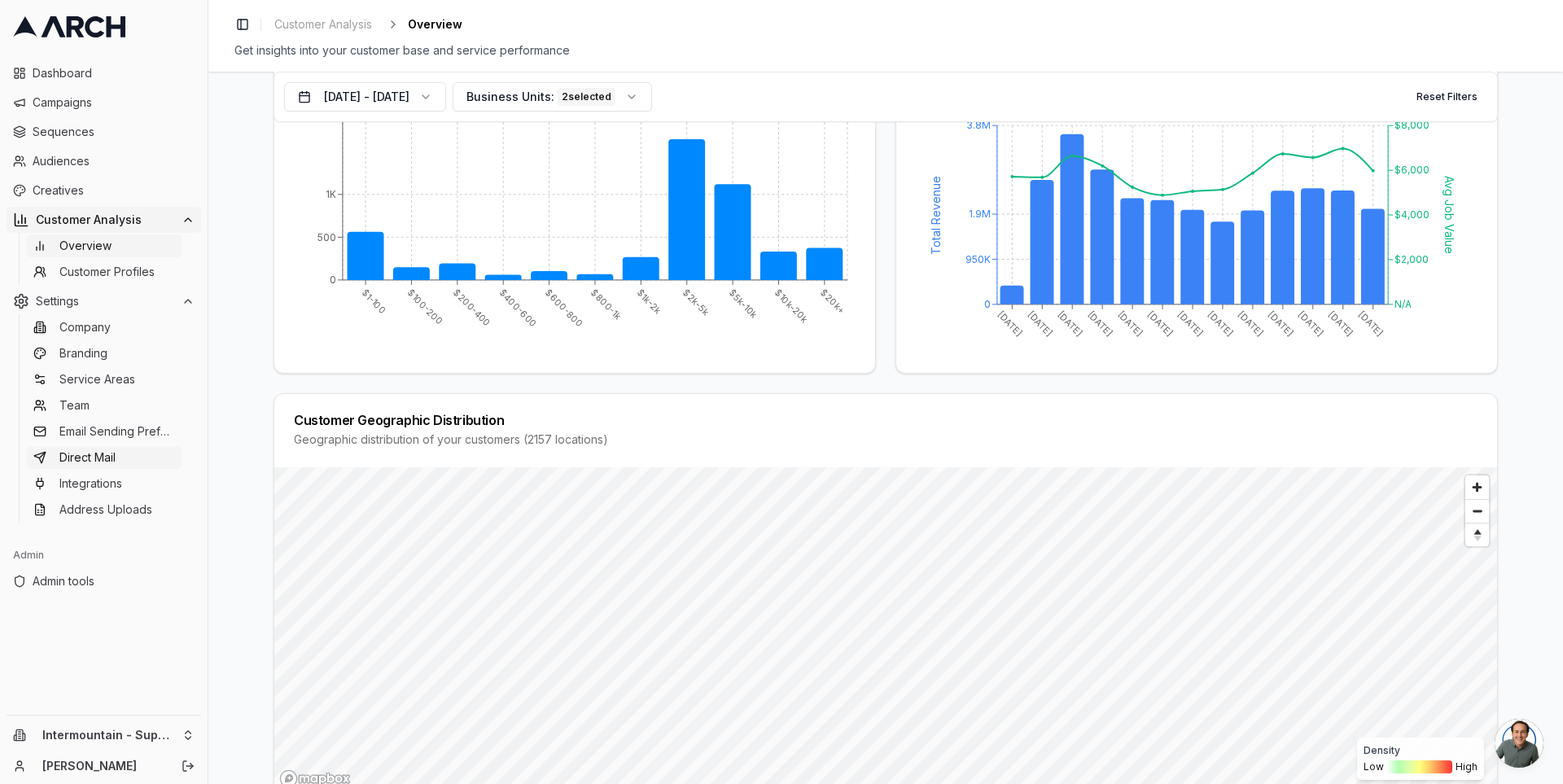
click at [127, 461] on link "Direct Mail" at bounding box center [103, 457] width 154 height 23
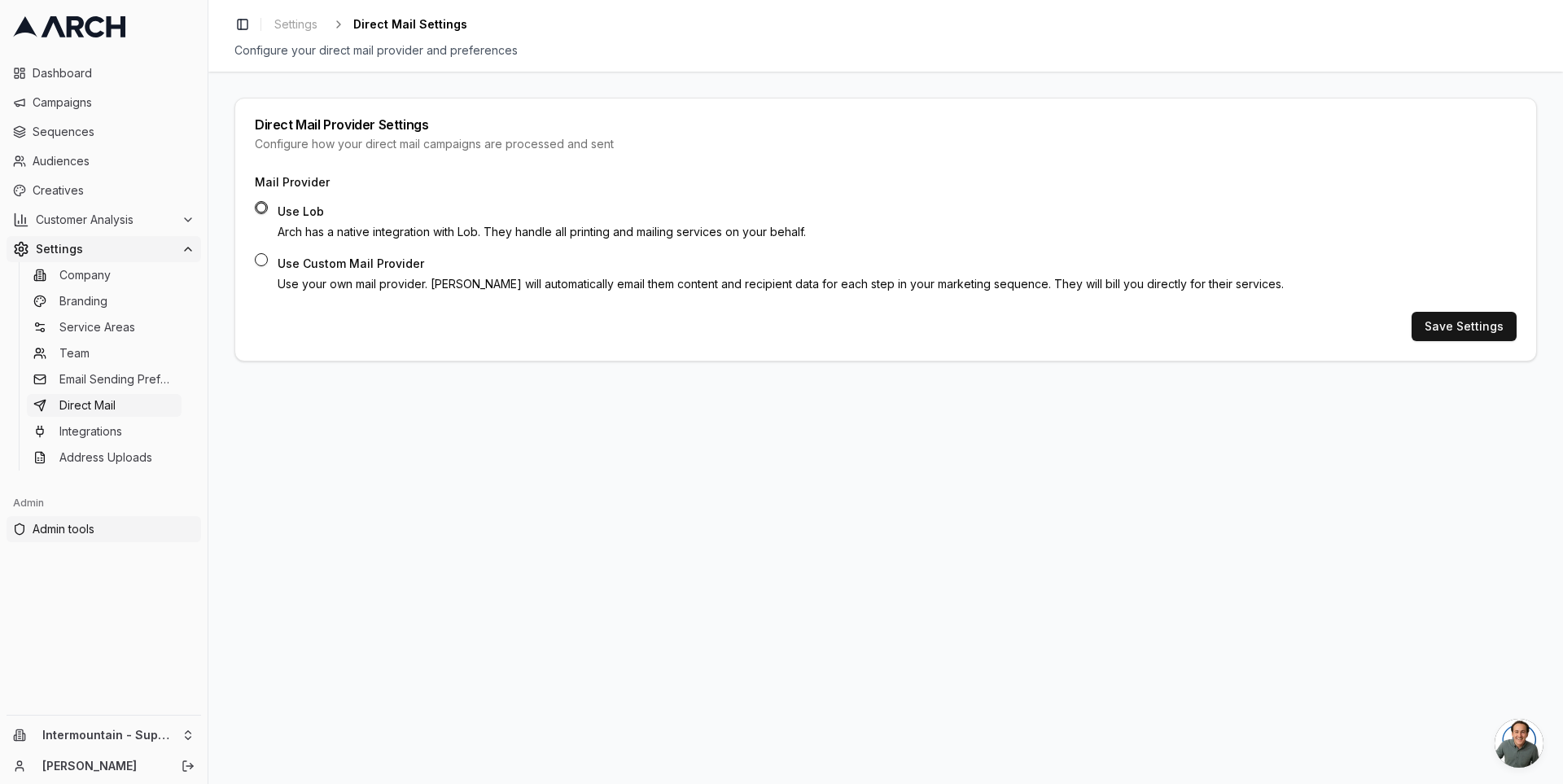
click at [96, 527] on span "Admin tools" at bounding box center [113, 528] width 162 height 16
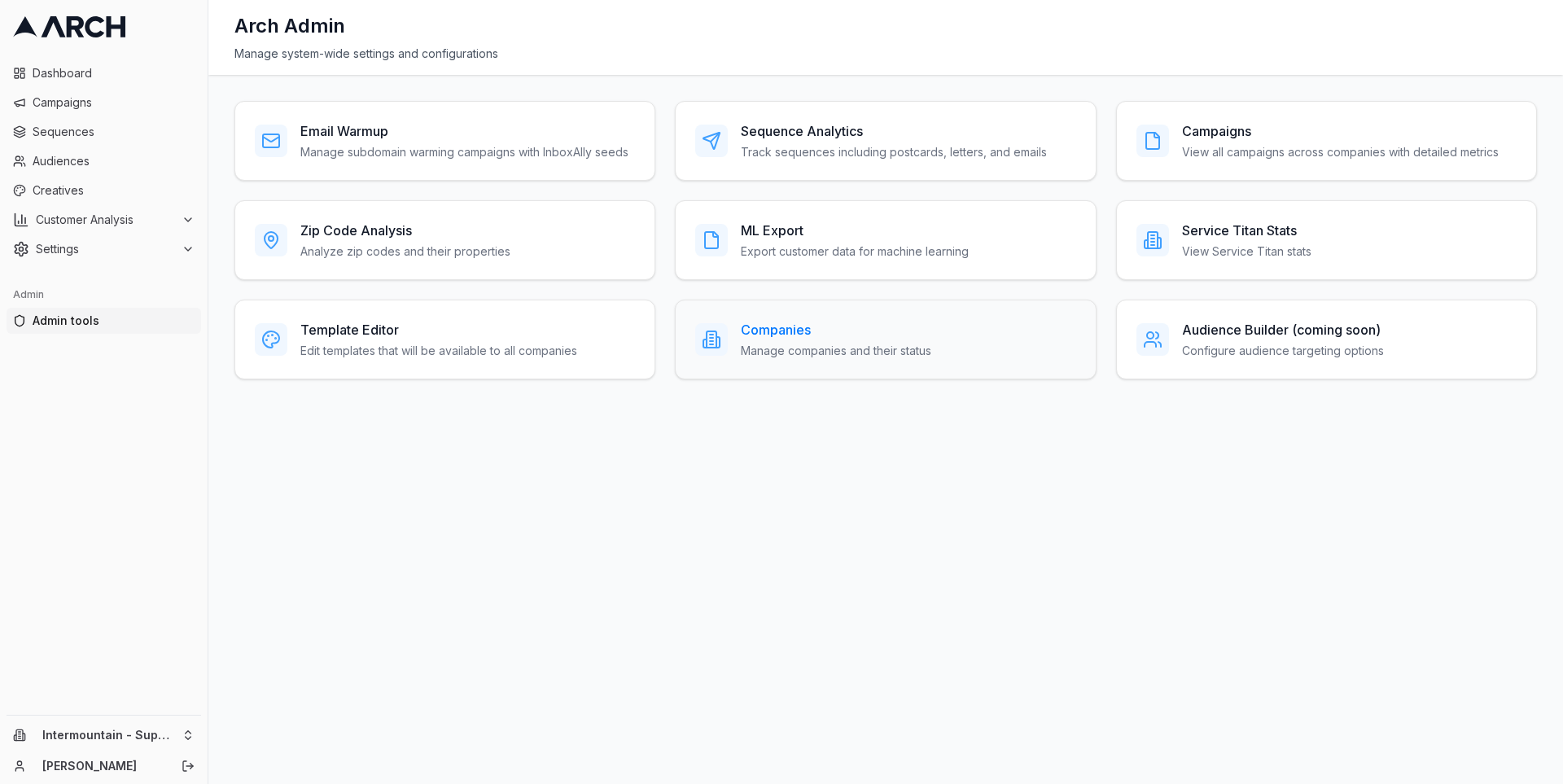
click at [770, 330] on h3 "Companies" at bounding box center [835, 330] width 190 height 20
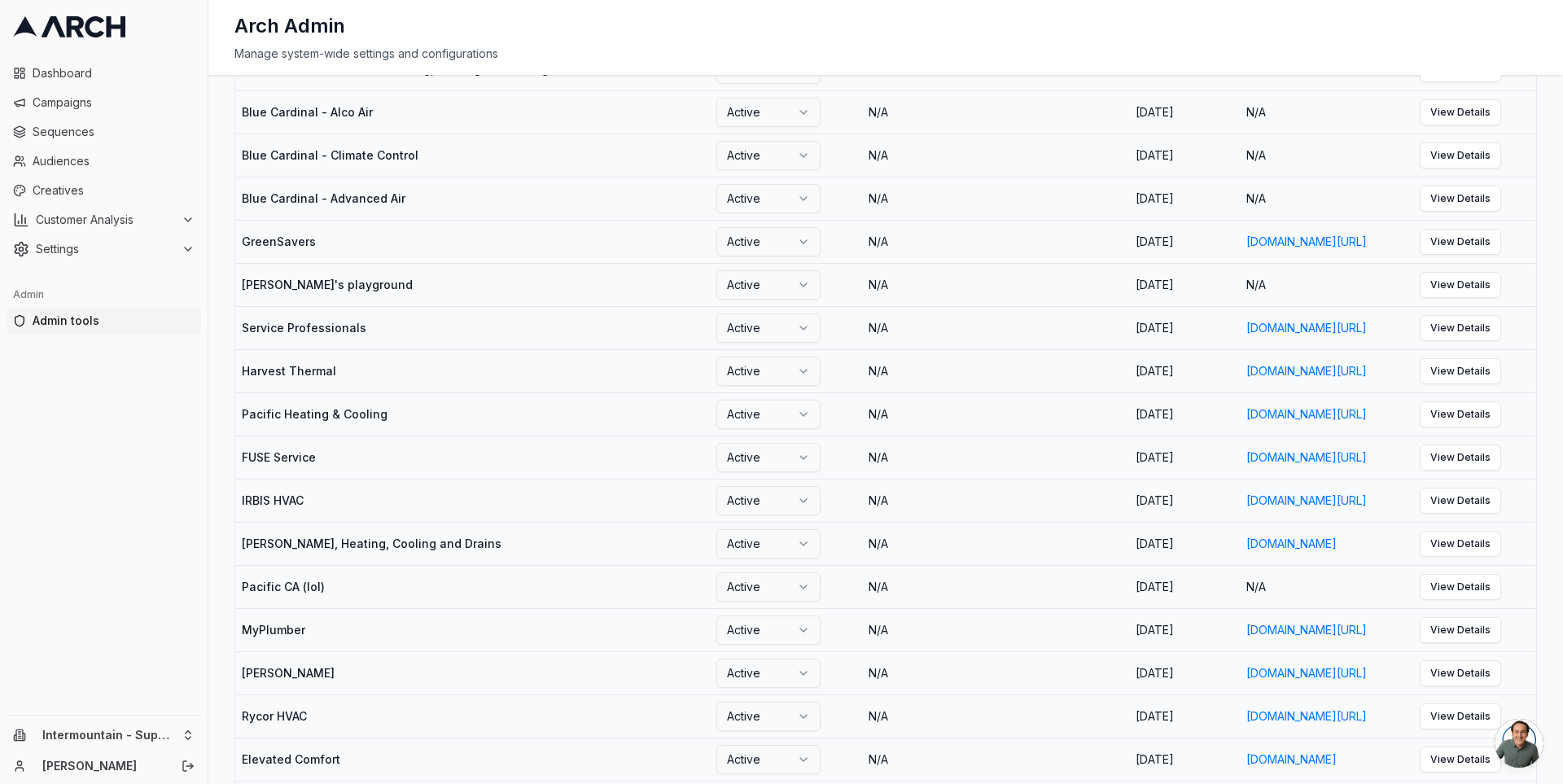
scroll to position [1504, 0]
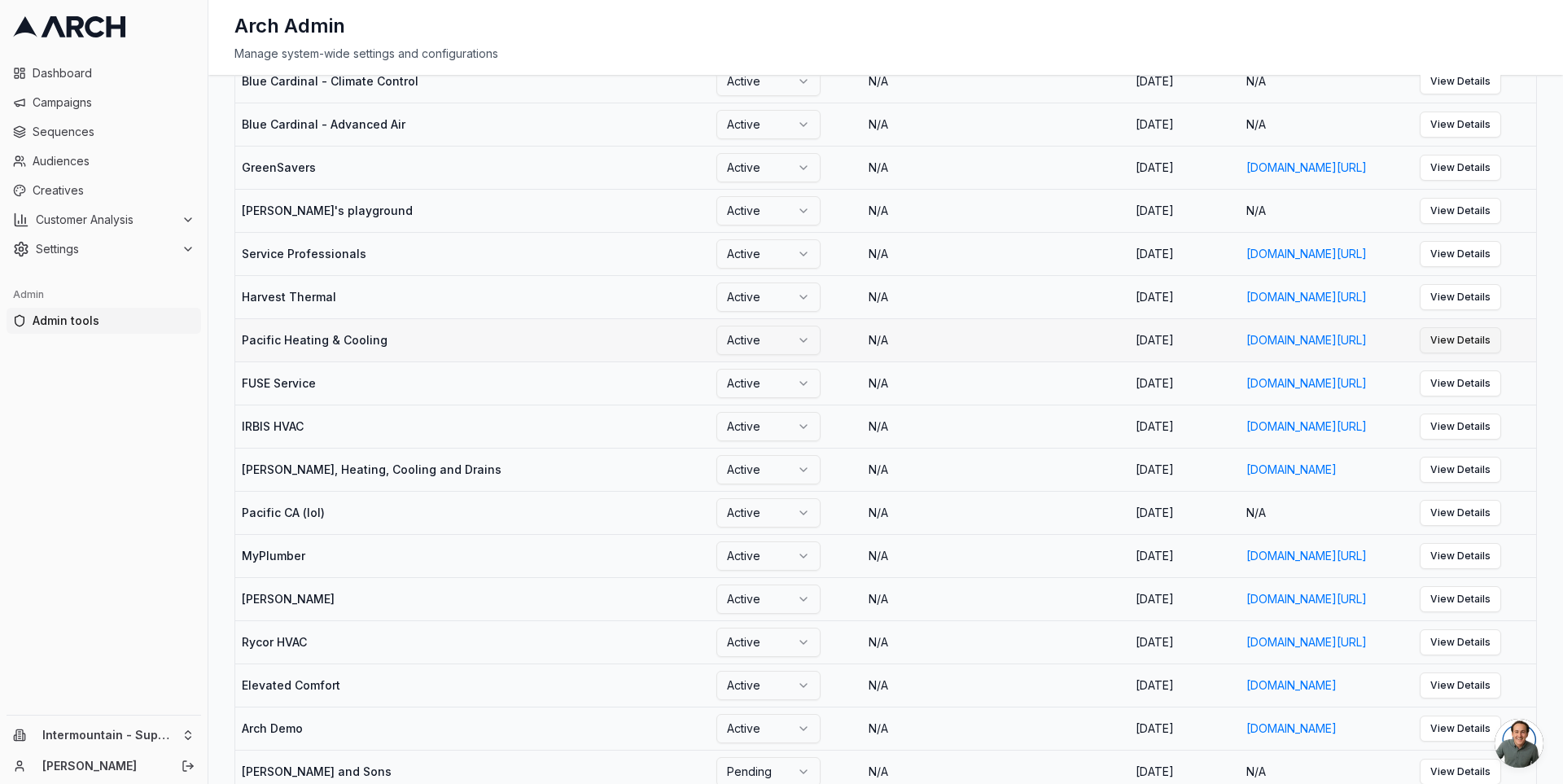
click at [1495, 353] on link "View Details" at bounding box center [1461, 341] width 81 height 27
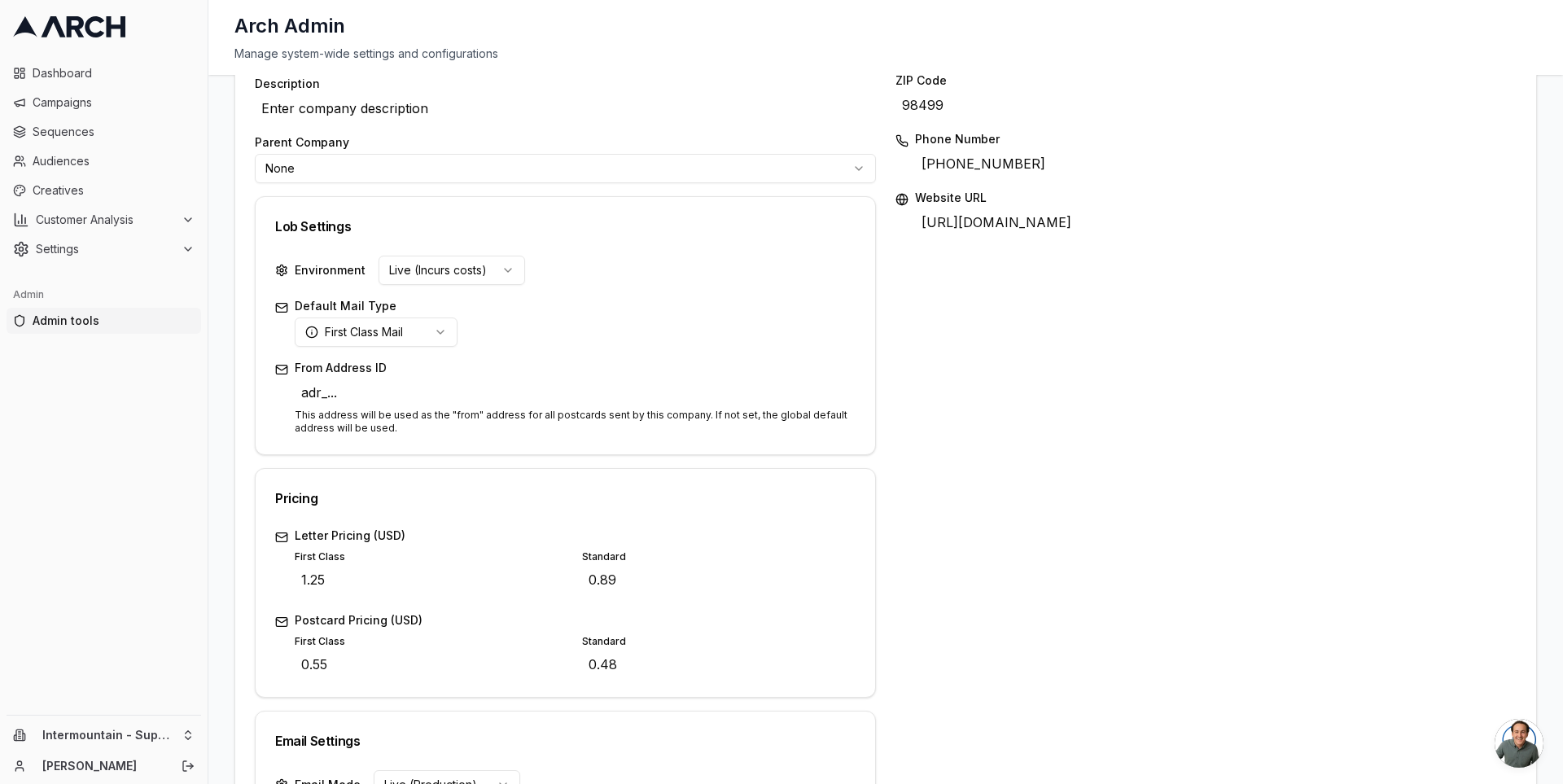
scroll to position [288, 0]
click at [276, 219] on div "Lob Settings" at bounding box center [566, 227] width 581 height 20
click at [649, 414] on p "This address will be used as the "from" address for all postcards sent by this …" at bounding box center [575, 423] width 561 height 27
